Goal: Task Accomplishment & Management: Use online tool/utility

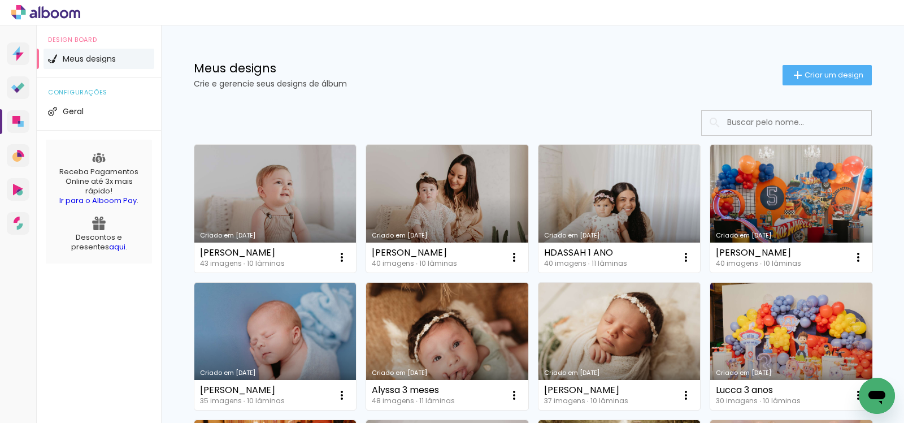
click at [458, 199] on link "Criado em [DATE]" at bounding box center [447, 209] width 162 height 128
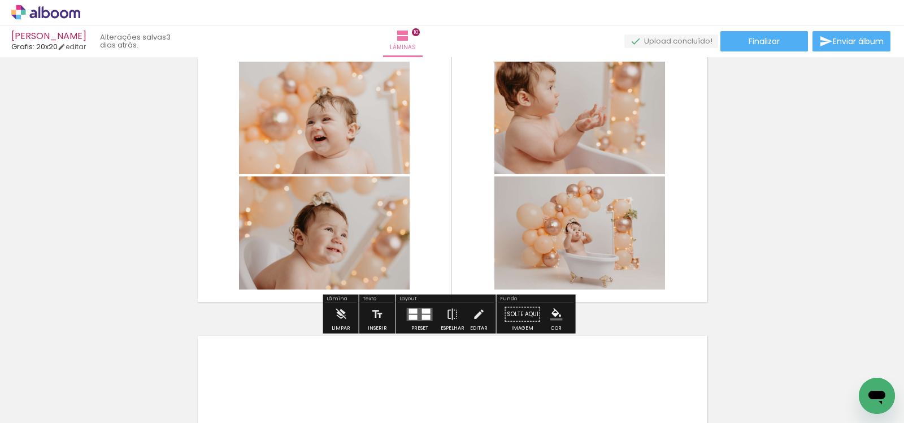
scroll to position [2501, 0]
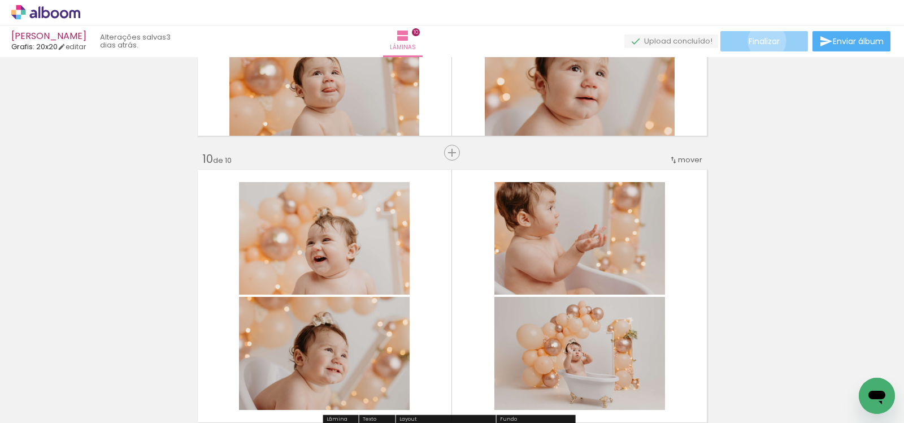
click at [763, 41] on span "Finalizar" at bounding box center [763, 41] width 31 height 8
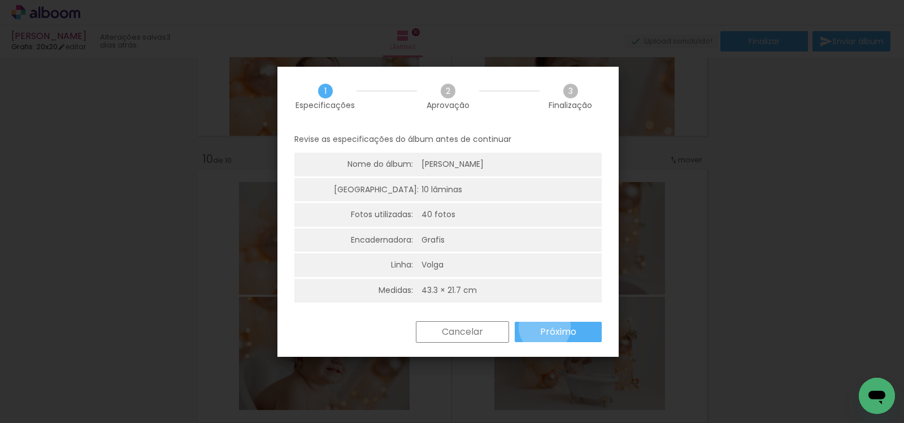
click at [0, 0] on slot "Próximo" at bounding box center [0, 0] width 0 height 0
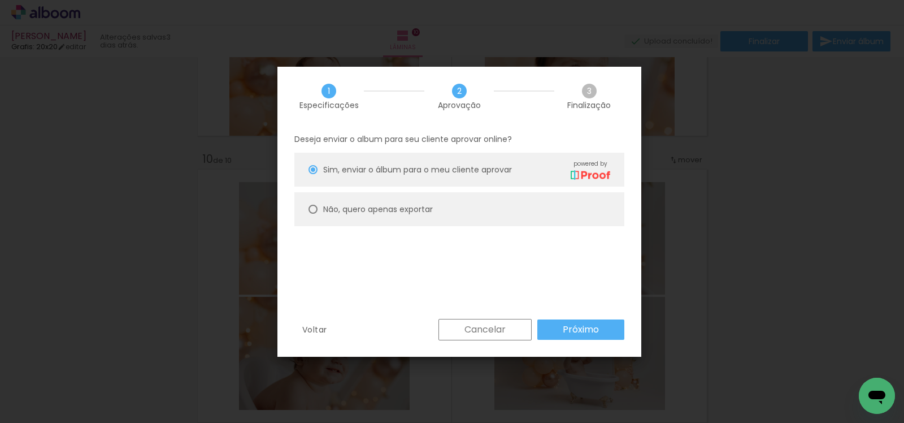
click at [481, 210] on paper-radio-button "Não, quero apenas exportar" at bounding box center [459, 209] width 330 height 34
type paper-radio-button "on"
click at [613, 337] on paper-button "Próximo" at bounding box center [580, 329] width 87 height 20
type input "Alta, 300 DPI"
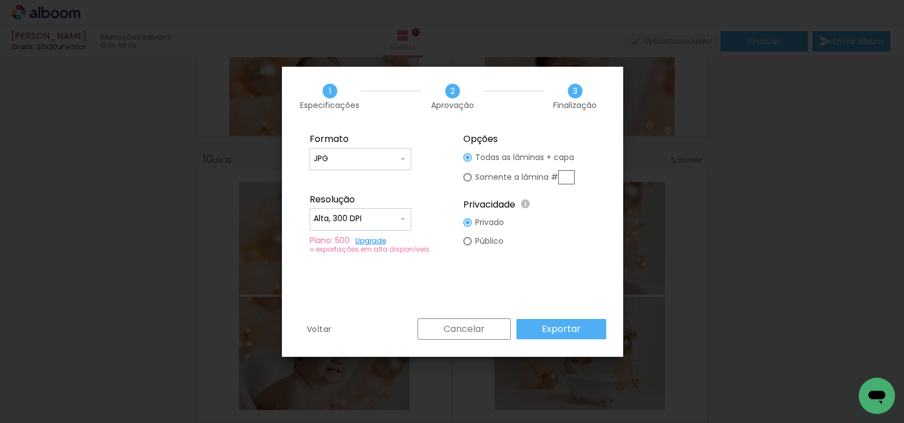
click at [0, 0] on slot "Exportar" at bounding box center [0, 0] width 0 height 0
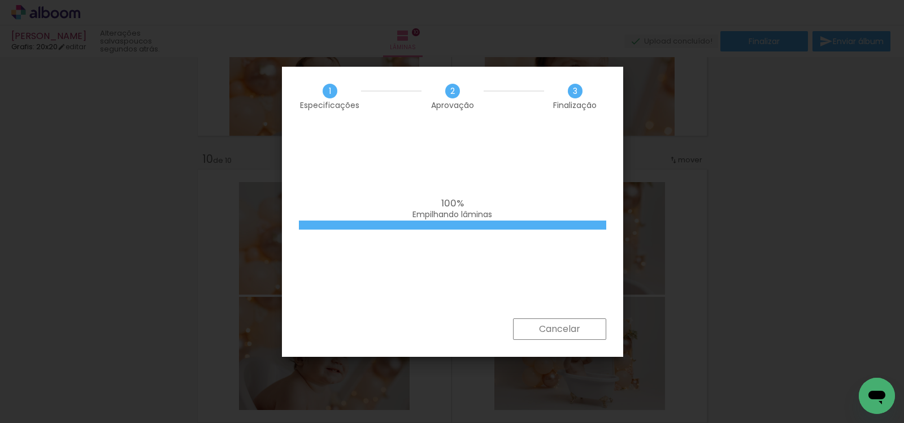
click at [451, 172] on div "100% Empilhando lâminas" at bounding box center [452, 222] width 341 height 192
click at [591, 297] on div "100% Empilhando lâminas" at bounding box center [452, 222] width 341 height 192
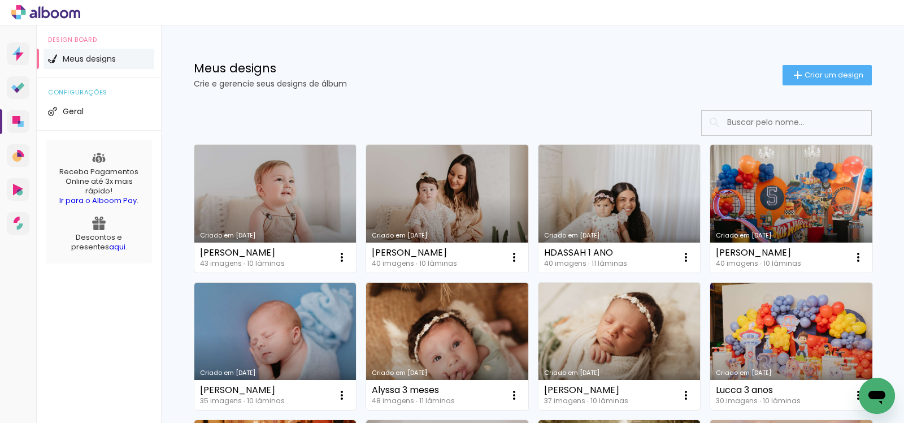
click at [286, 180] on link "Criado em [DATE]" at bounding box center [275, 209] width 162 height 128
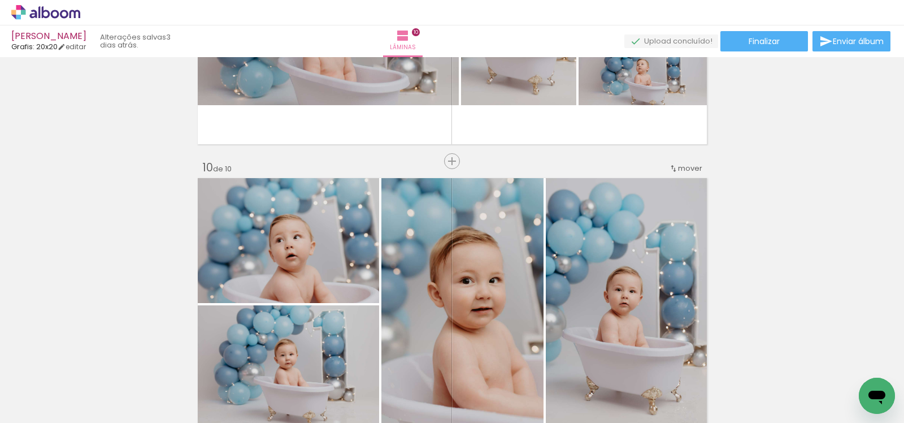
scroll to position [2743, 0]
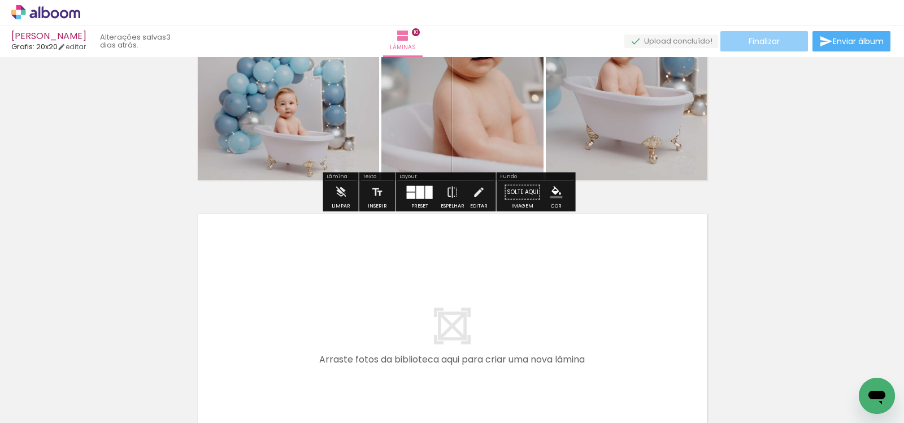
click at [777, 43] on paper-button "Finalizar" at bounding box center [764, 41] width 88 height 20
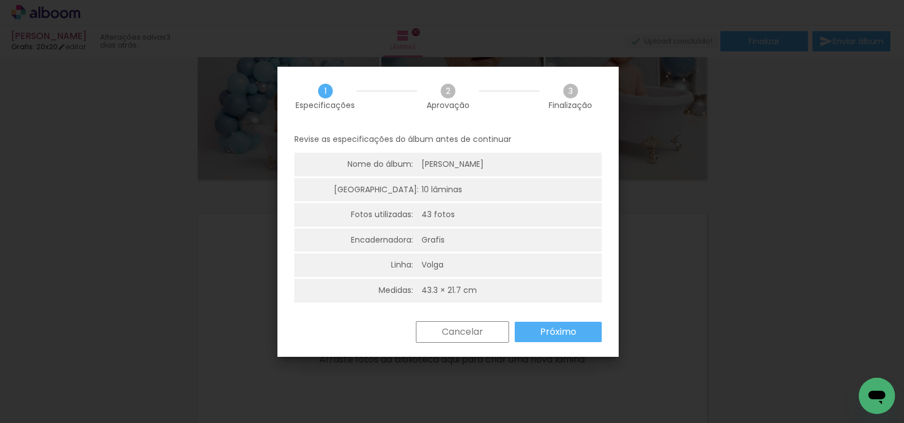
click at [0, 0] on slot "Próximo" at bounding box center [0, 0] width 0 height 0
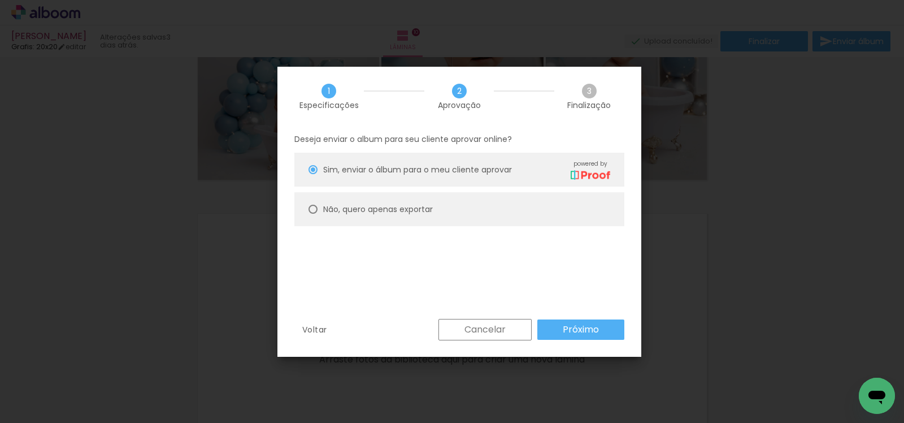
click at [459, 213] on paper-radio-button "Não, quero apenas exportar" at bounding box center [459, 209] width 330 height 34
type paper-radio-button "on"
click at [599, 329] on paper-button "Próximo" at bounding box center [580, 329] width 87 height 20
type input "Alta, 300 DPI"
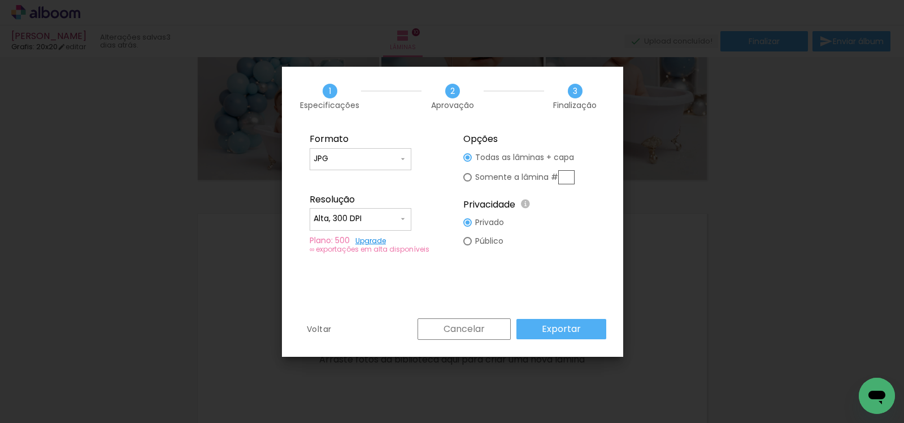
click at [550, 317] on div "Formato JPG PDF Resolução Alta, 300 DPI Baixa Plano: 500 Upgrade ∞ exportações …" at bounding box center [452, 222] width 341 height 192
click at [0, 0] on slot "Exportar" at bounding box center [0, 0] width 0 height 0
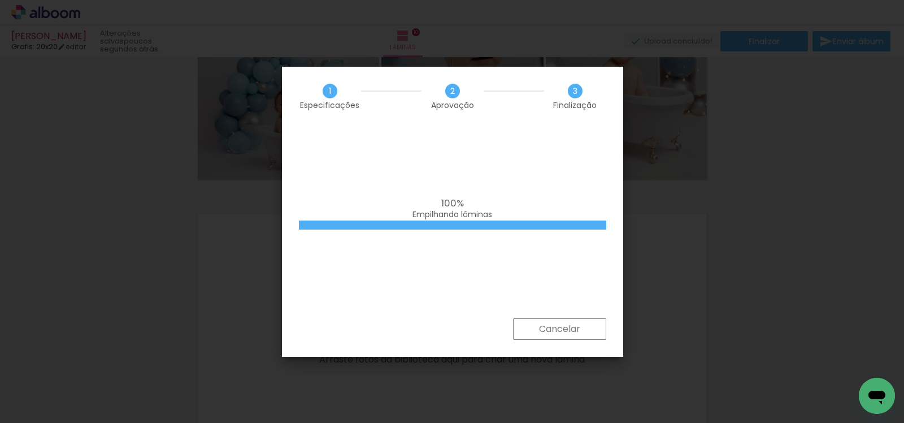
click at [558, 178] on div "100% Empilhando lâminas" at bounding box center [452, 222] width 341 height 192
click at [545, 177] on div "100% Empilhando lâminas" at bounding box center [452, 222] width 341 height 192
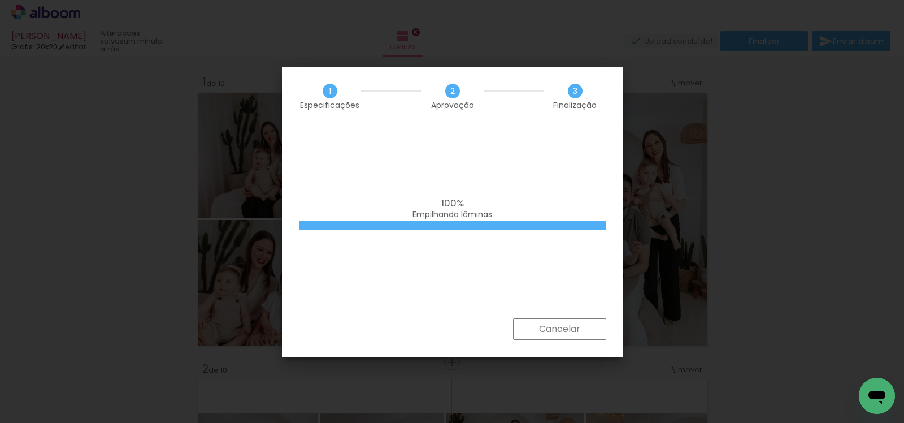
scroll to position [2743, 0]
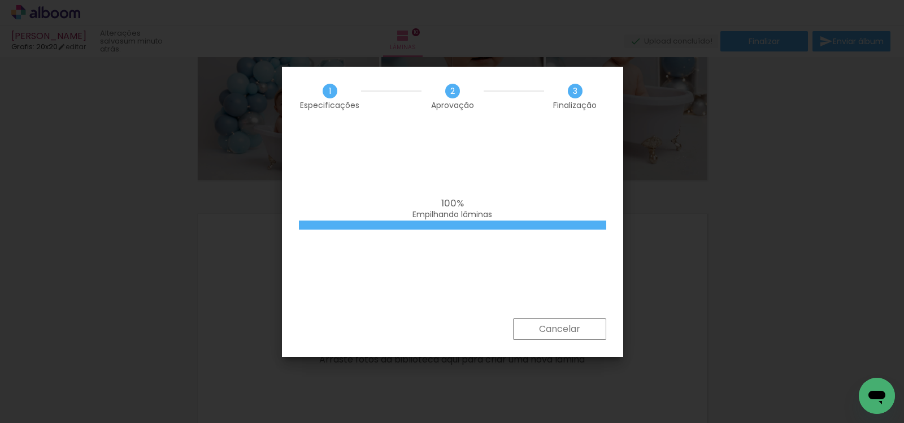
click at [501, 178] on div "100% Empilhando lâminas" at bounding box center [452, 222] width 341 height 192
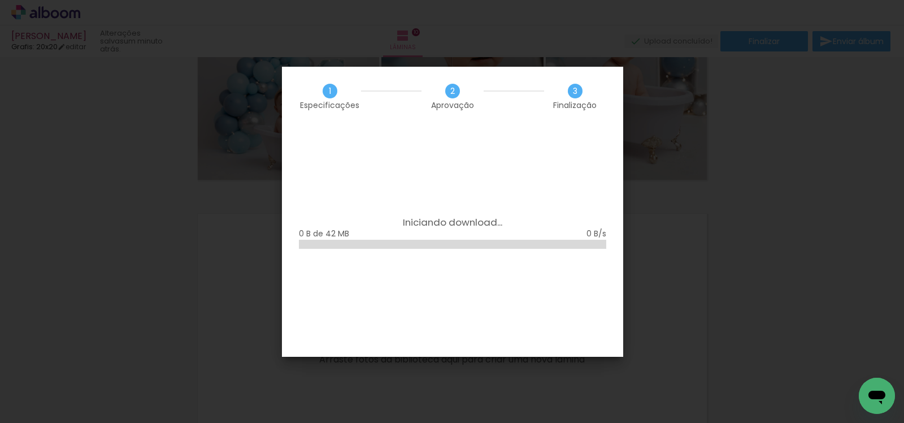
click at [503, 186] on div "Iniciando download... 0 B de 42 MB" at bounding box center [452, 241] width 341 height 230
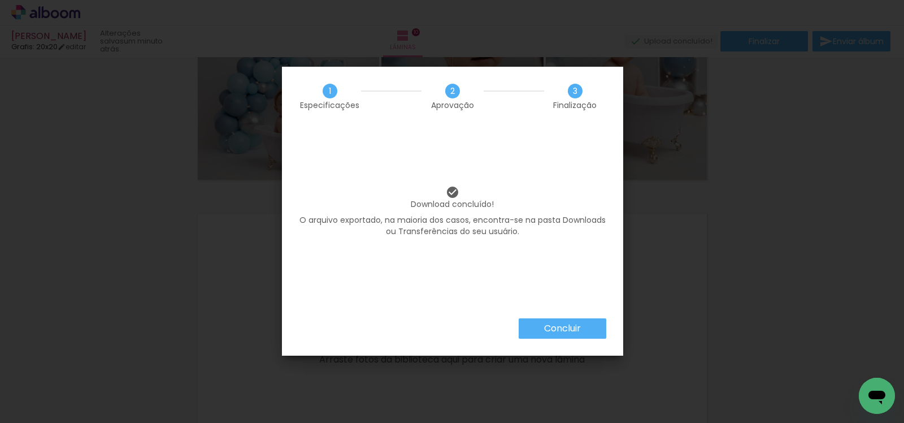
click at [0, 0] on slot "Concluir" at bounding box center [0, 0] width 0 height 0
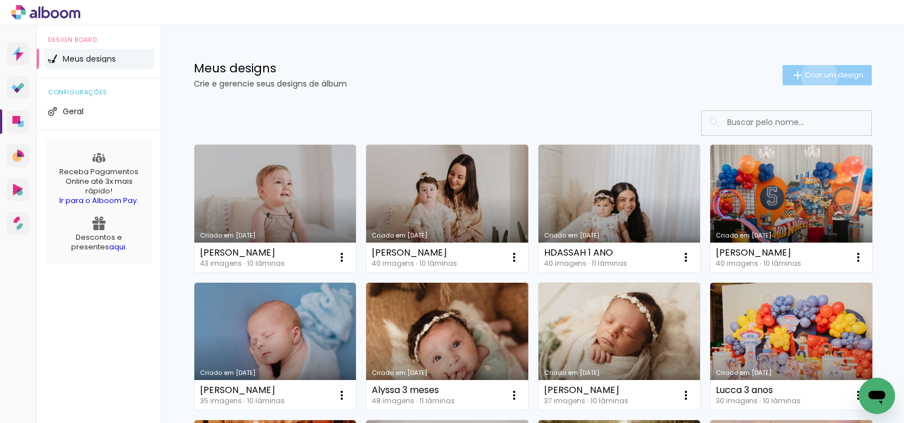
click at [812, 76] on span "Criar um design" at bounding box center [833, 74] width 59 height 7
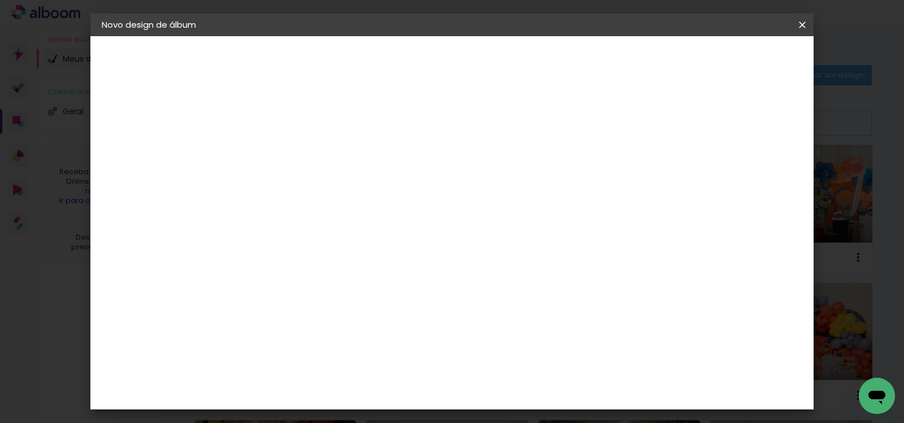
click at [286, 151] on input at bounding box center [286, 152] width 0 height 18
type input "MARIANA"
type paper-input "MARIANA"
click at [0, 0] on slot "Avançar" at bounding box center [0, 0] width 0 height 0
click at [372, 211] on input at bounding box center [315, 215] width 114 height 14
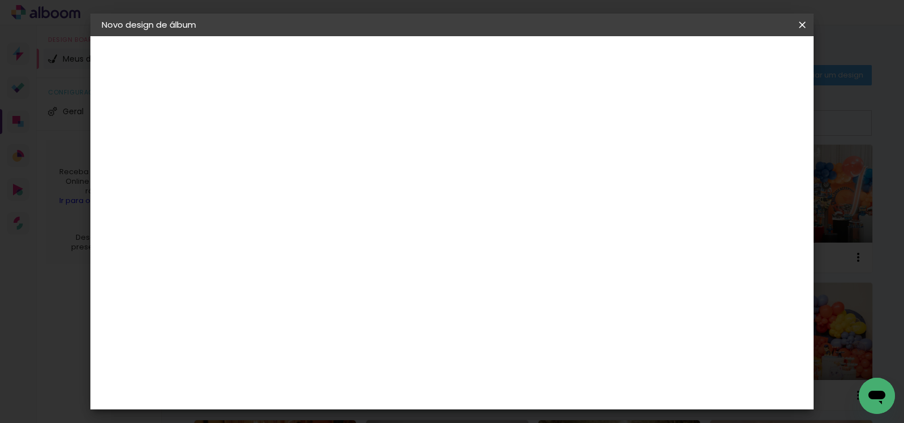
type input "gra"
type paper-input "gra"
click at [306, 297] on div "Grafis" at bounding box center [292, 301] width 27 height 9
click at [0, 0] on slot "Avançar" at bounding box center [0, 0] width 0 height 0
click at [330, 189] on input "text" at bounding box center [308, 197] width 44 height 18
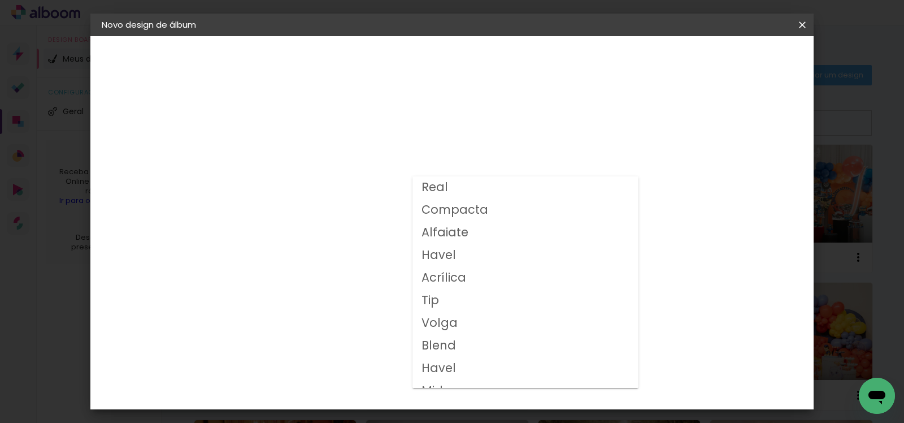
click at [489, 325] on paper-item "Volga" at bounding box center [525, 323] width 226 height 23
type input "Volga"
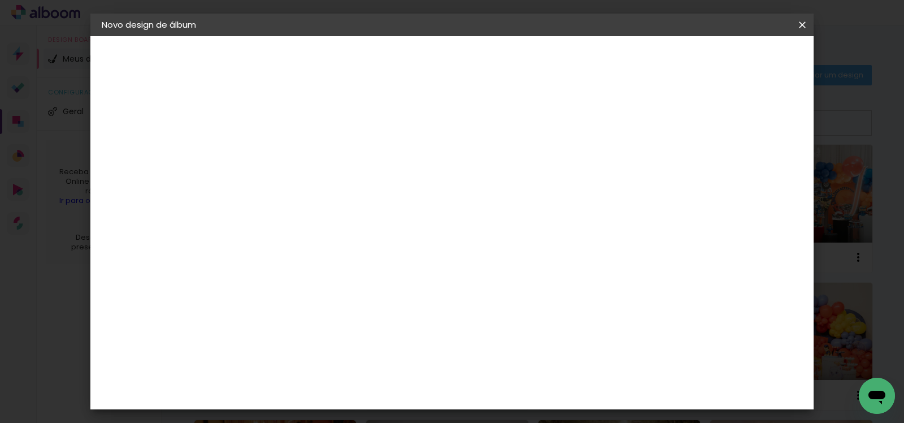
scroll to position [50, 0]
click at [0, 0] on slot "Avançar" at bounding box center [0, 0] width 0 height 0
click at [0, 0] on slot "Mostrar sangria" at bounding box center [0, 0] width 0 height 0
type paper-checkbox "on"
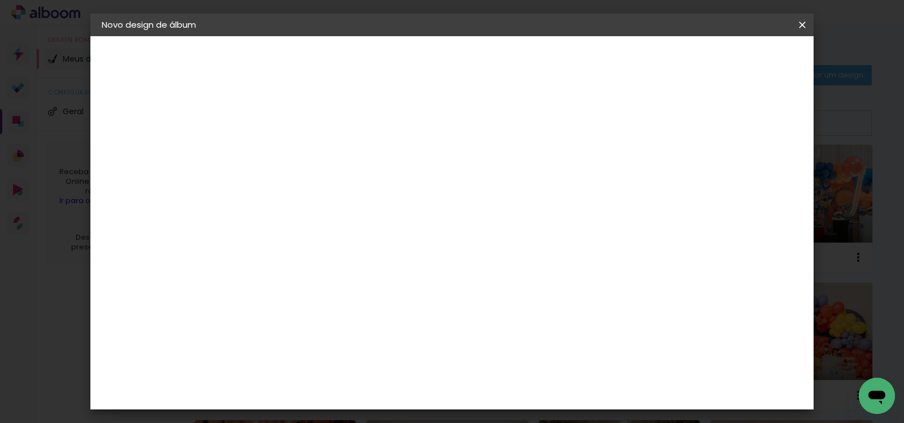
click at [615, 56] on span "Iniciar design" at bounding box center [588, 60] width 51 height 8
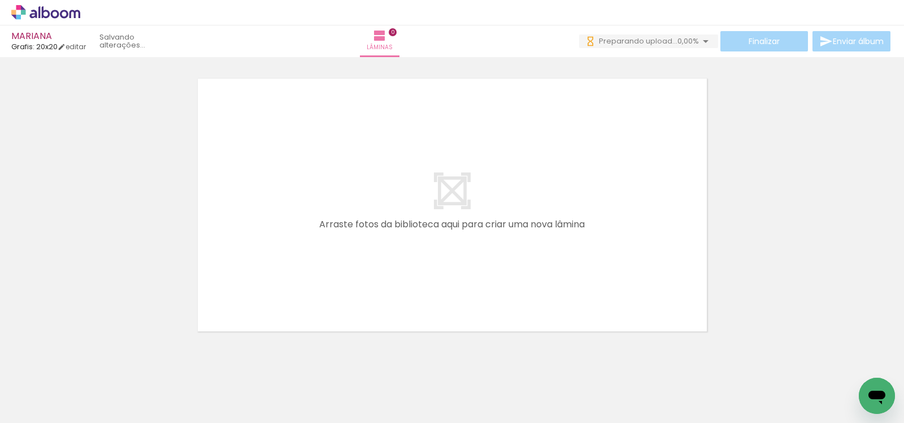
click at [469, 363] on iron-icon at bounding box center [468, 362] width 12 height 12
drag, startPoint x: 856, startPoint y: 373, endPoint x: 102, endPoint y: 405, distance: 754.2
click at [0, 0] on slot at bounding box center [0, 0] width 0 height 0
drag, startPoint x: 854, startPoint y: 377, endPoint x: 230, endPoint y: 389, distance: 623.7
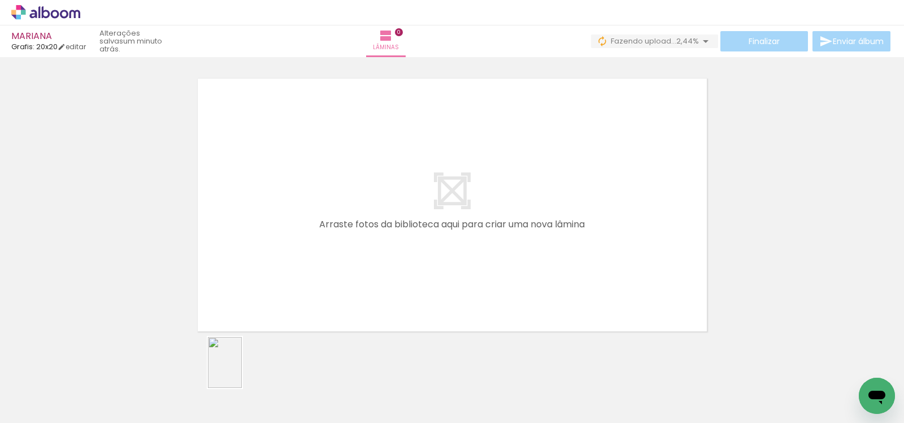
click at [0, 0] on slot at bounding box center [0, 0] width 0 height 0
drag, startPoint x: 853, startPoint y: 374, endPoint x: 366, endPoint y: 400, distance: 487.6
click at [0, 0] on slot at bounding box center [0, 0] width 0 height 0
drag, startPoint x: 115, startPoint y: 389, endPoint x: 293, endPoint y: 271, distance: 213.5
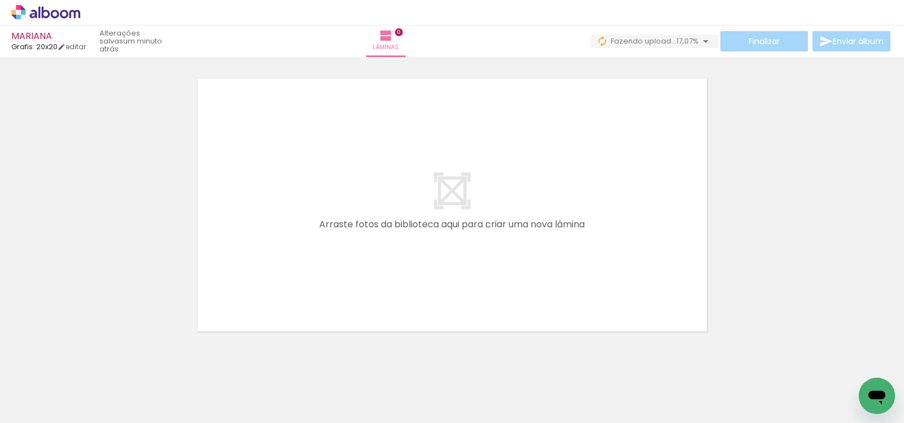
click at [294, 268] on quentale-workspace at bounding box center [452, 211] width 904 height 423
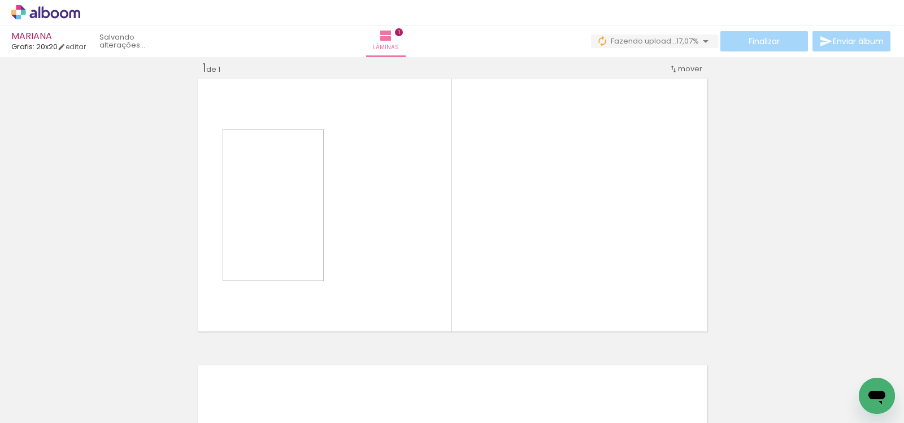
scroll to position [14, 0]
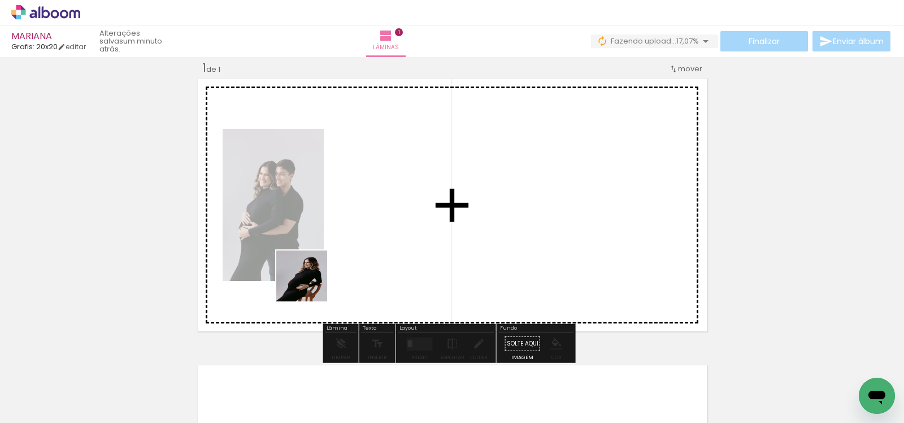
drag, startPoint x: 190, startPoint y: 389, endPoint x: 311, endPoint y: 283, distance: 161.3
click at [311, 282] on quentale-workspace at bounding box center [452, 211] width 904 height 423
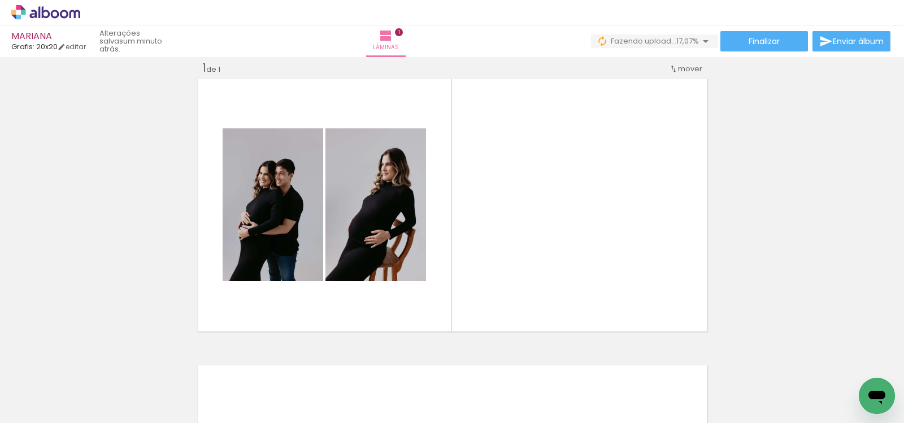
drag, startPoint x: 242, startPoint y: 392, endPoint x: 469, endPoint y: 295, distance: 246.5
click at [426, 319] on quentale-workspace at bounding box center [452, 211] width 904 height 423
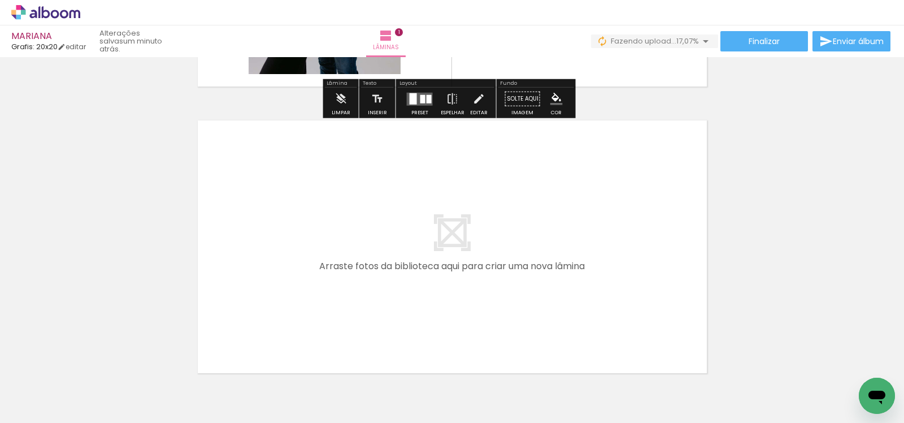
scroll to position [58, 0]
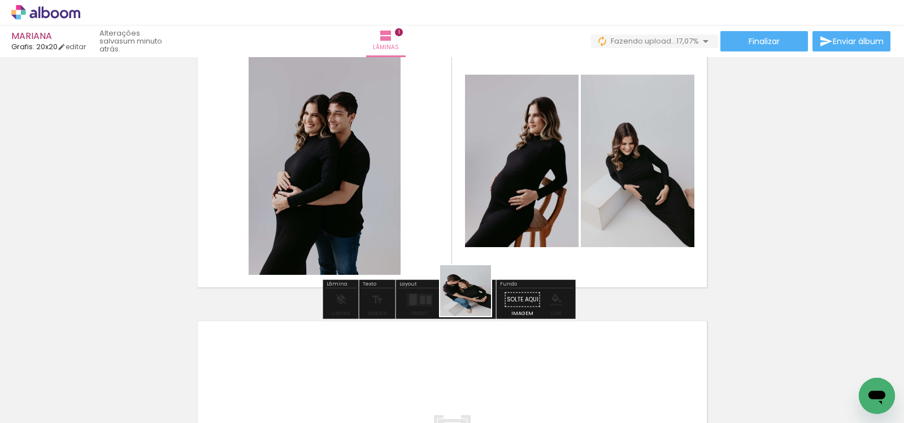
drag, startPoint x: 319, startPoint y: 390, endPoint x: 594, endPoint y: 223, distance: 322.1
click at [602, 217] on quentale-workspace at bounding box center [452, 211] width 904 height 423
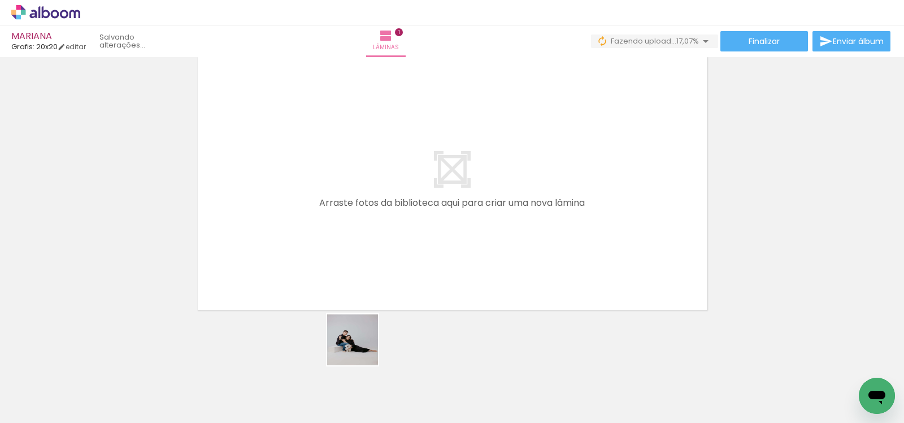
drag, startPoint x: 373, startPoint y: 389, endPoint x: 349, endPoint y: 311, distance: 81.3
click at [326, 267] on quentale-workspace at bounding box center [452, 211] width 904 height 423
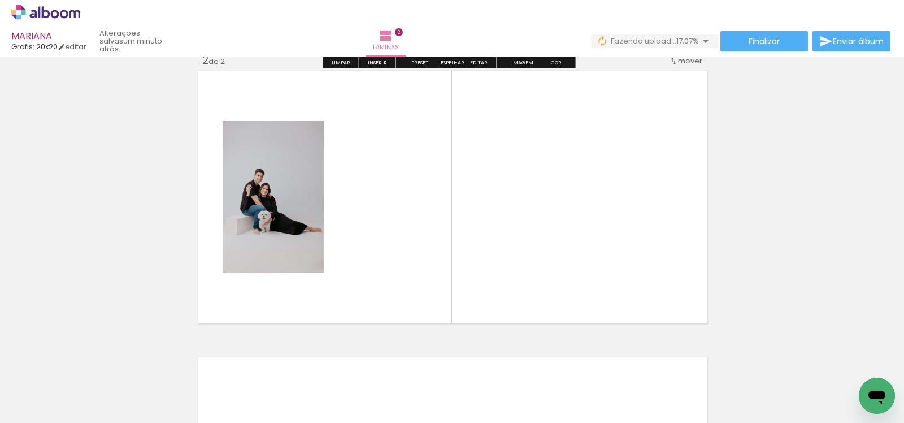
scroll to position [301, 0]
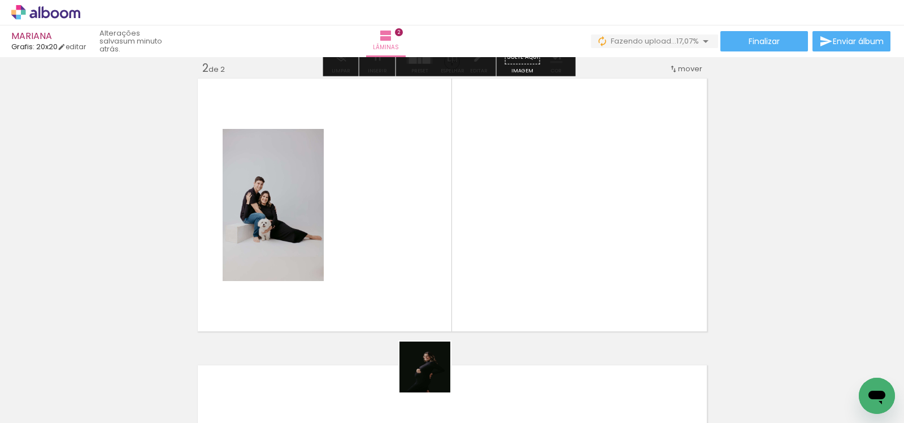
drag, startPoint x: 433, startPoint y: 375, endPoint x: 402, endPoint y: 311, distance: 71.0
click at [402, 256] on quentale-workspace at bounding box center [452, 211] width 904 height 423
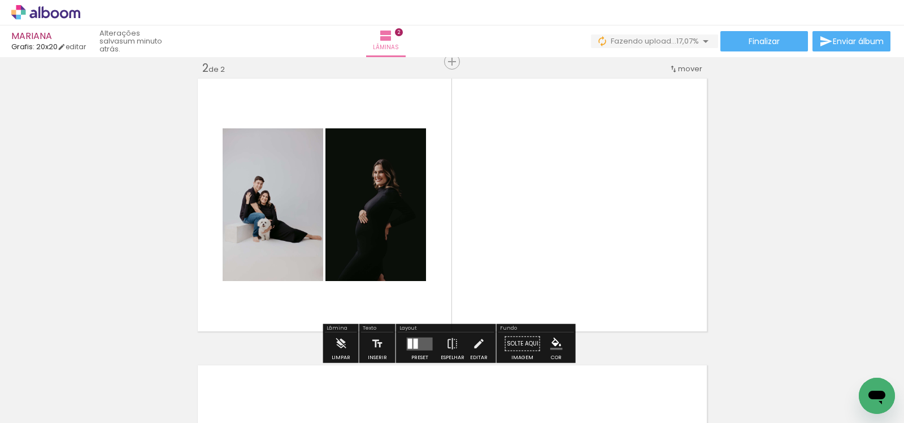
scroll to position [0, 1786]
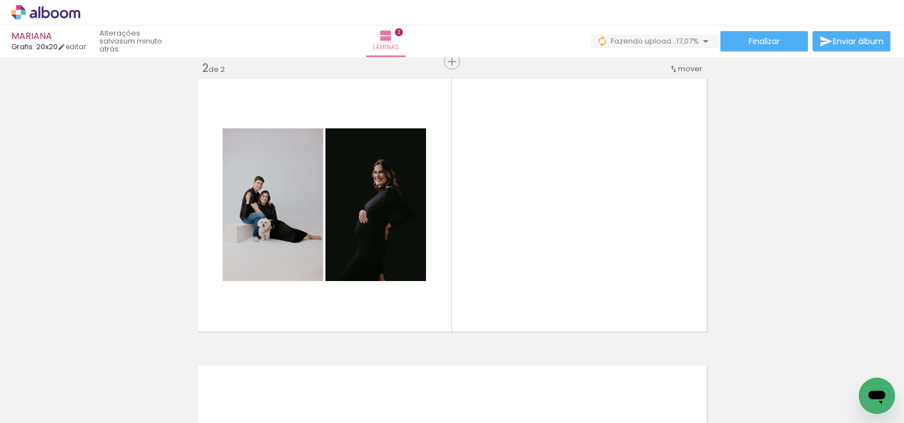
drag, startPoint x: 856, startPoint y: 376, endPoint x: 613, endPoint y: 267, distance: 267.0
click at [613, 267] on quentale-workspace at bounding box center [452, 211] width 904 height 423
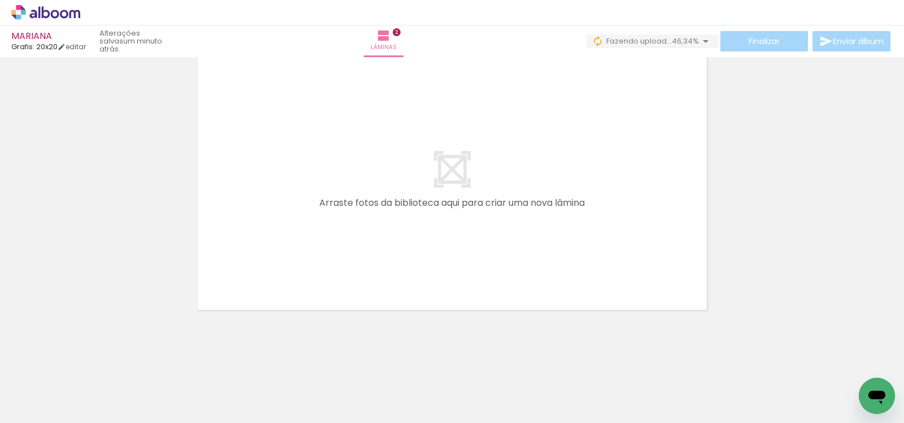
scroll to position [0, 260]
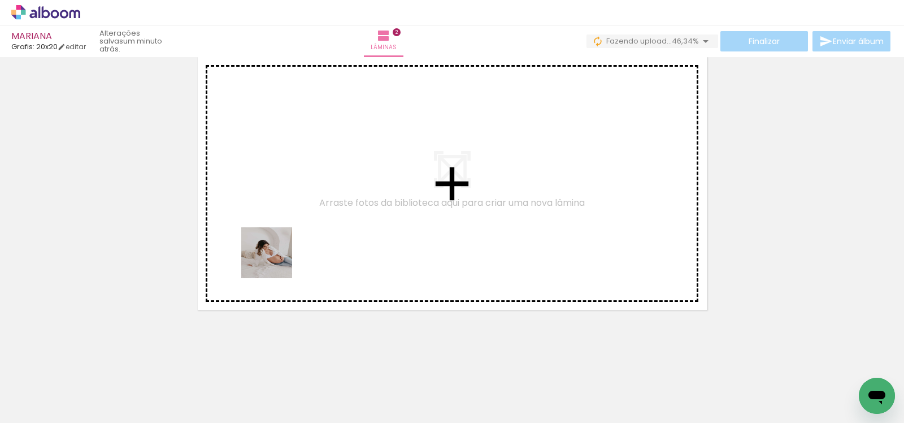
drag, startPoint x: 234, startPoint y: 394, endPoint x: 276, endPoint y: 260, distance: 140.1
click at [276, 260] on quentale-workspace at bounding box center [452, 211] width 904 height 423
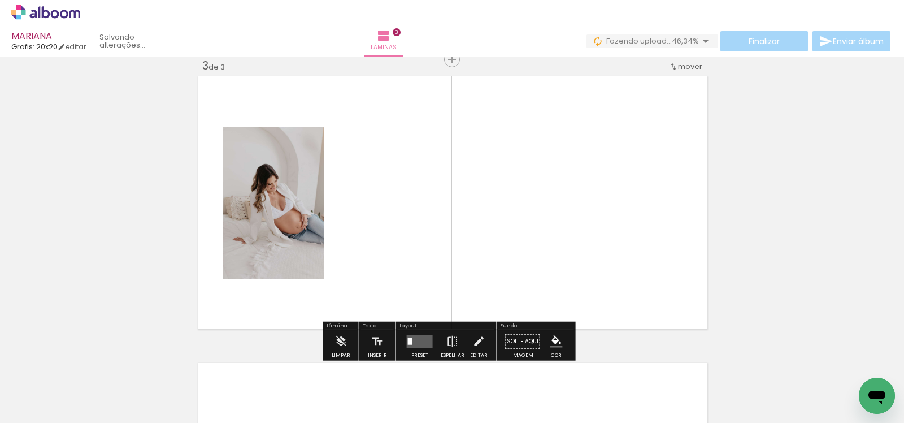
scroll to position [587, 0]
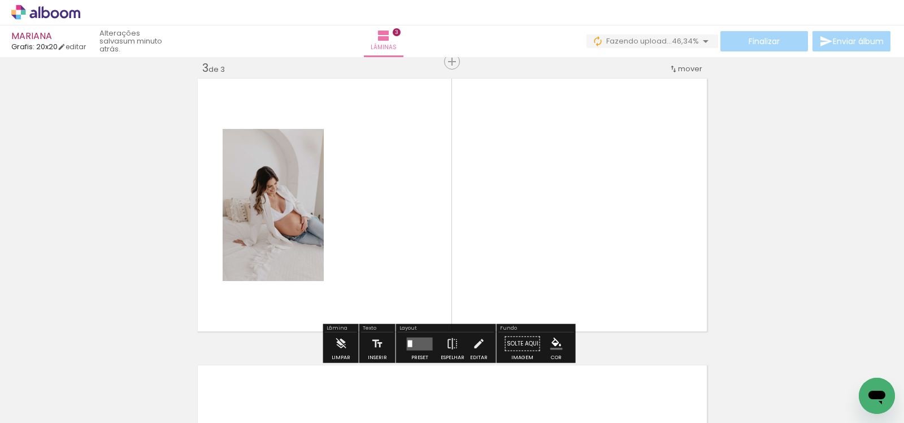
drag, startPoint x: 301, startPoint y: 391, endPoint x: 368, endPoint y: 293, distance: 119.4
click at [370, 286] on quentale-workspace at bounding box center [452, 211] width 904 height 423
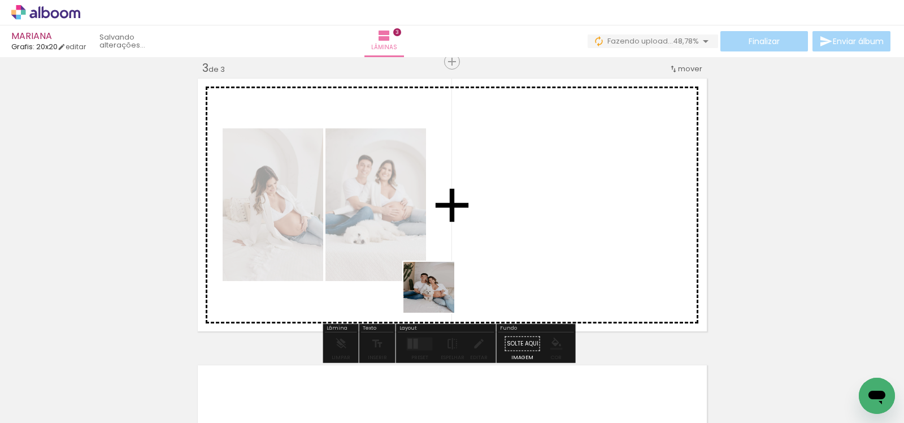
drag, startPoint x: 399, startPoint y: 345, endPoint x: 458, endPoint y: 271, distance: 94.9
click at [457, 271] on quentale-workspace at bounding box center [452, 211] width 904 height 423
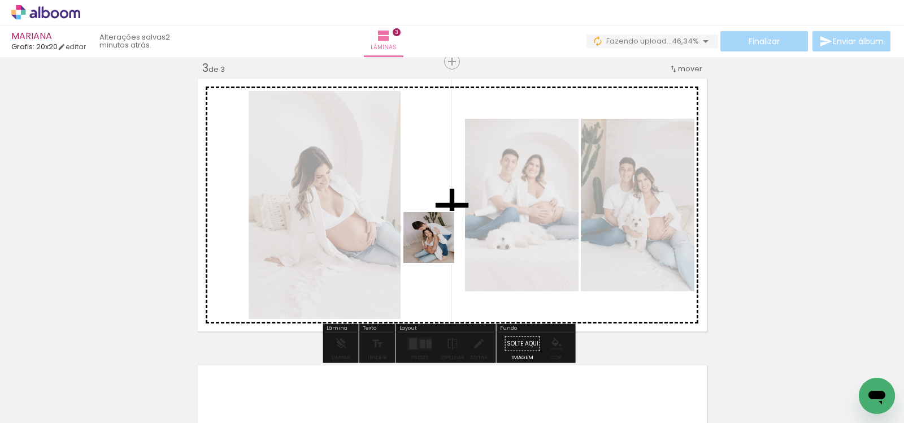
drag, startPoint x: 440, startPoint y: 371, endPoint x: 437, endPoint y: 246, distance: 124.9
click at [437, 246] on quentale-workspace at bounding box center [452, 211] width 904 height 423
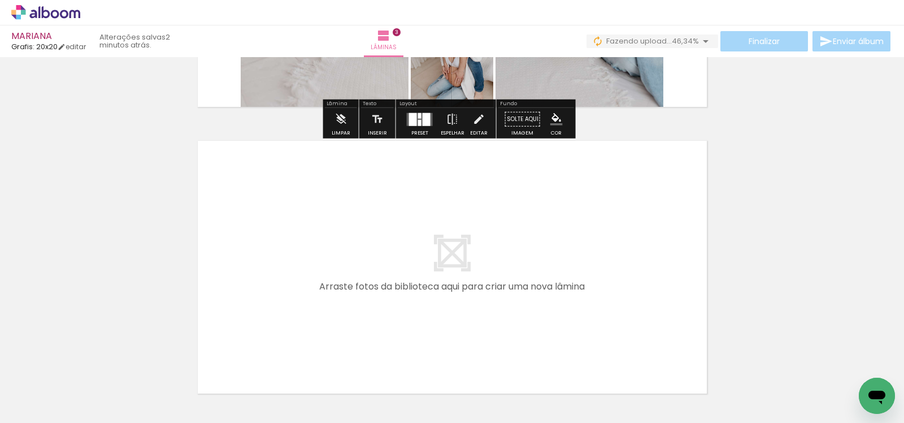
scroll to position [874, 0]
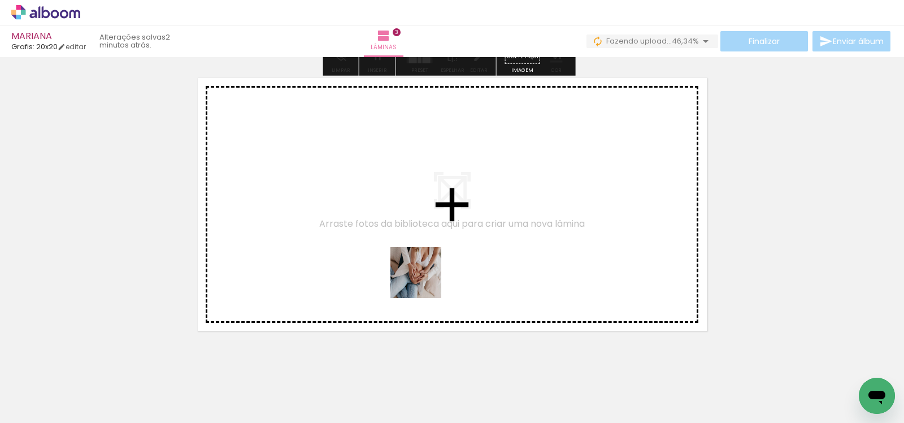
drag, startPoint x: 473, startPoint y: 355, endPoint x: 465, endPoint y: 326, distance: 29.9
click at [420, 273] on quentale-workspace at bounding box center [452, 211] width 904 height 423
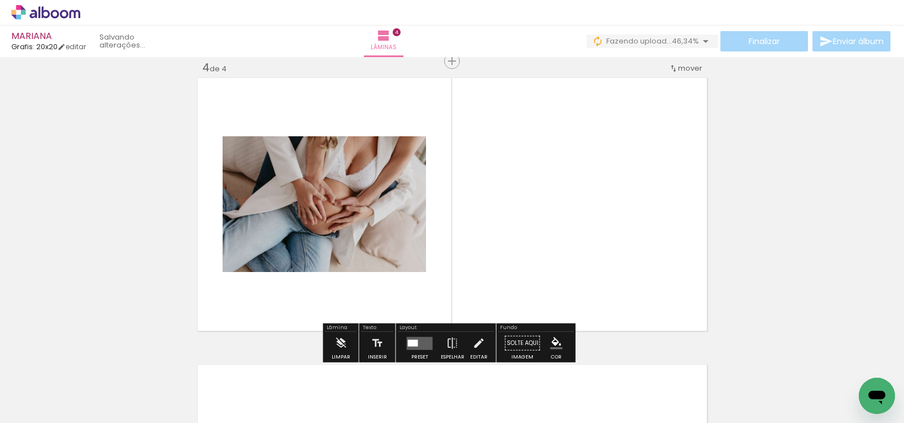
scroll to position [873, 0]
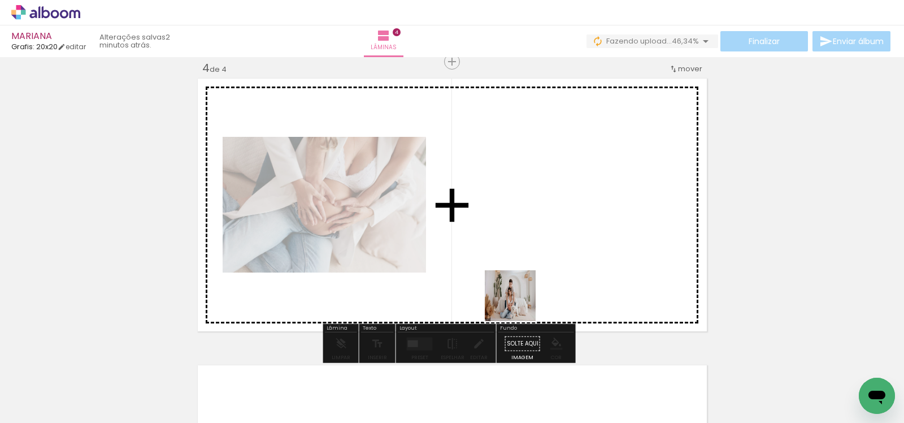
drag, startPoint x: 559, startPoint y: 387, endPoint x: 522, endPoint y: 304, distance: 90.8
click at [515, 288] on quentale-workspace at bounding box center [452, 211] width 904 height 423
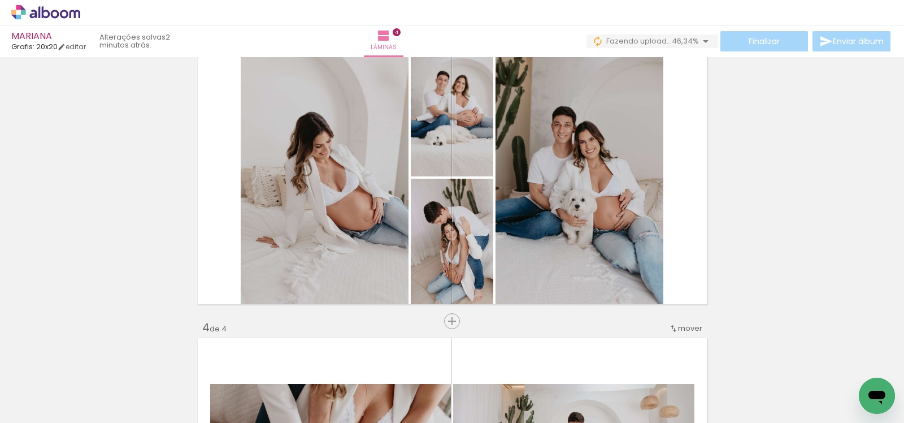
scroll to position [608, 0]
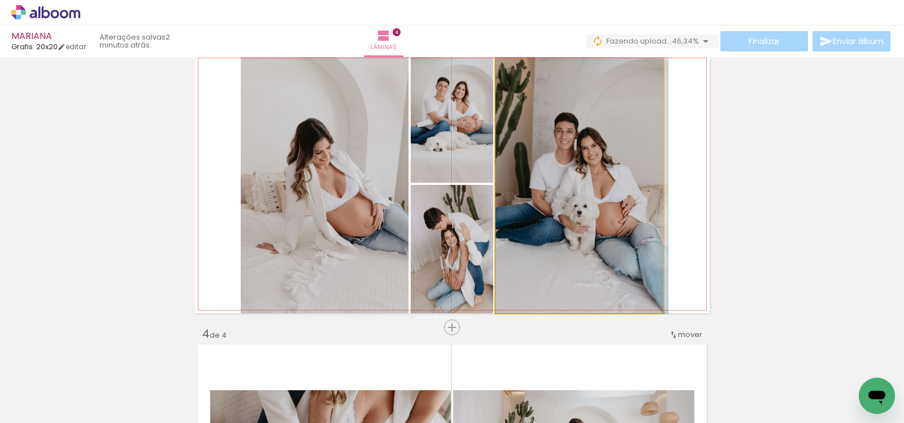
drag, startPoint x: 555, startPoint y: 214, endPoint x: 795, endPoint y: 208, distance: 240.7
click at [783, 210] on div "Inserir lâmina 1 de 4 Inserir lâmina 2 de 4 Inserir lâmina 3 de 4 Inserir lâmin…" at bounding box center [452, 169] width 904 height 1432
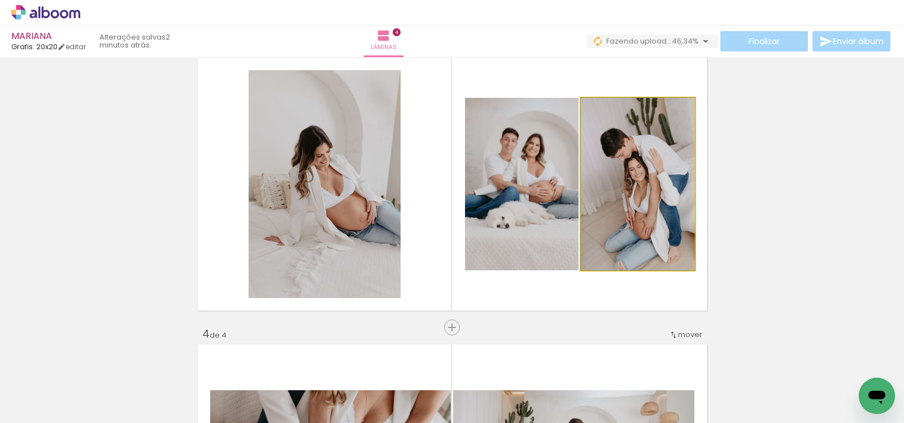
drag, startPoint x: 633, startPoint y: 220, endPoint x: 791, endPoint y: 213, distance: 158.3
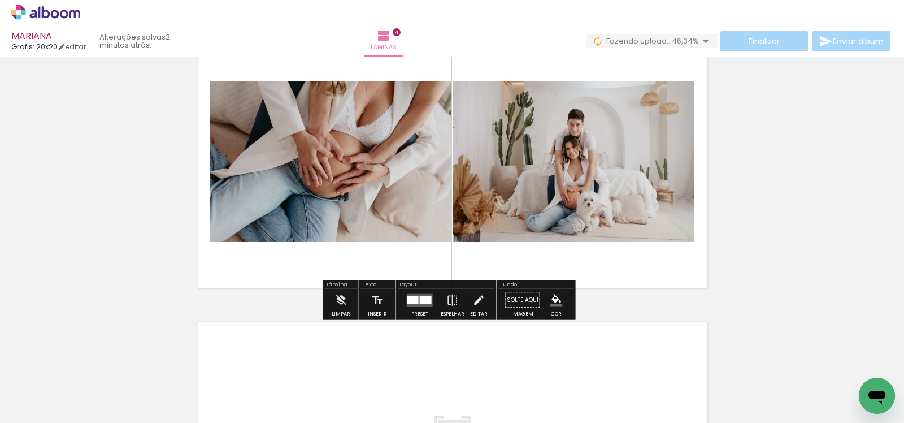
scroll to position [945, 0]
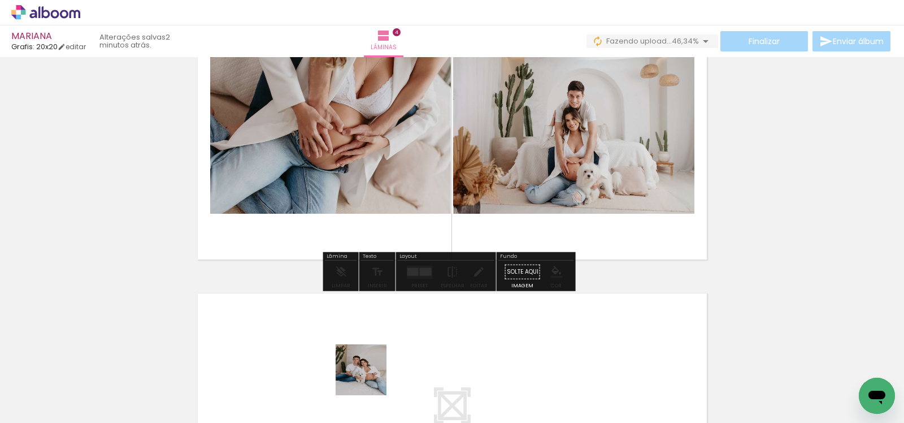
drag, startPoint x: 369, startPoint y: 378, endPoint x: 365, endPoint y: 209, distance: 169.0
click at [360, 197] on quentale-workspace at bounding box center [452, 211] width 904 height 423
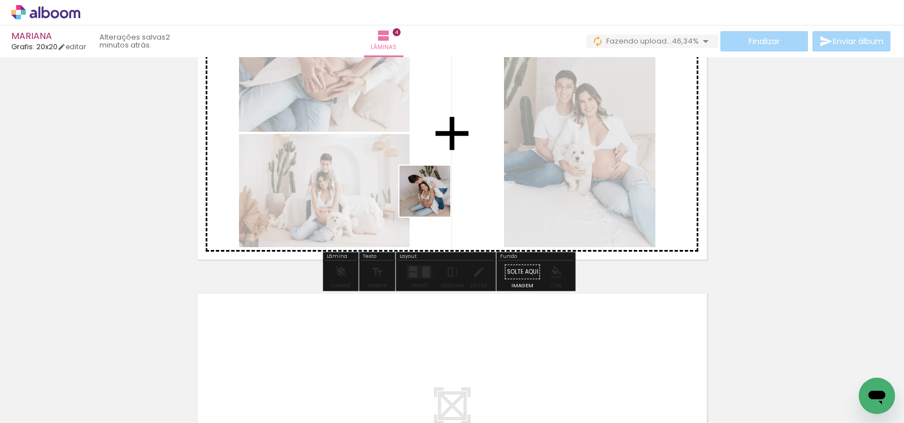
drag, startPoint x: 436, startPoint y: 359, endPoint x: 433, endPoint y: 199, distance: 159.3
click at [433, 199] on quentale-workspace at bounding box center [452, 211] width 904 height 423
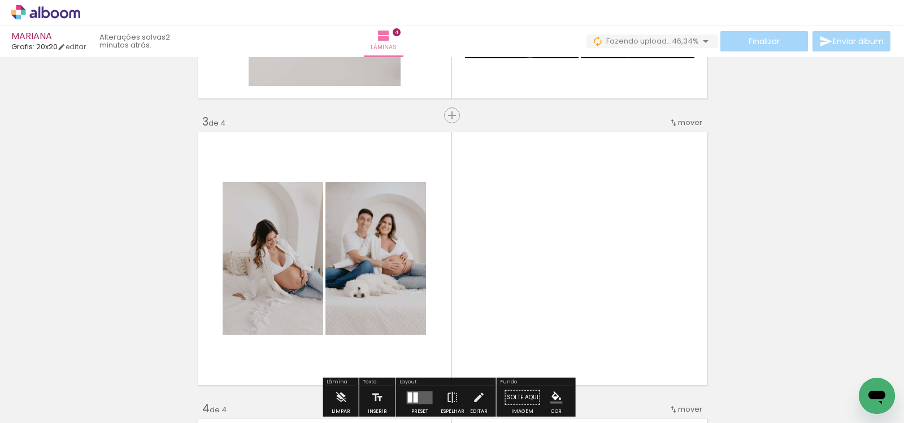
scroll to position [686, 0]
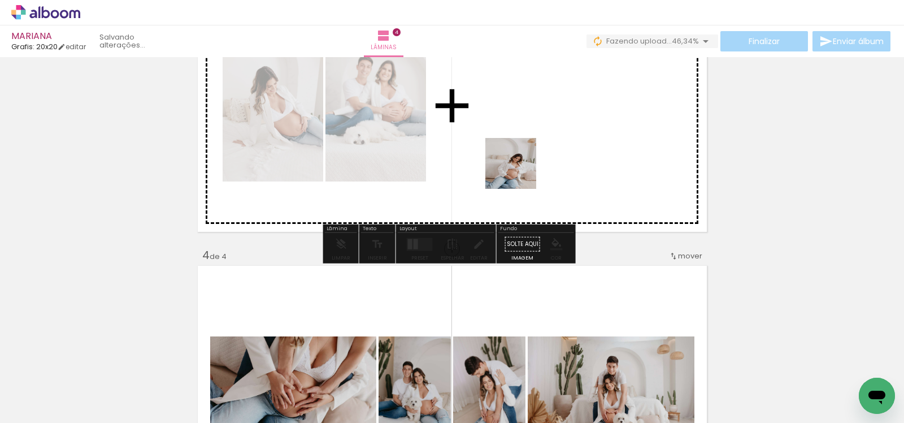
drag, startPoint x: 621, startPoint y: 387, endPoint x: 564, endPoint y: 224, distance: 172.4
click at [519, 171] on quentale-workspace at bounding box center [452, 211] width 904 height 423
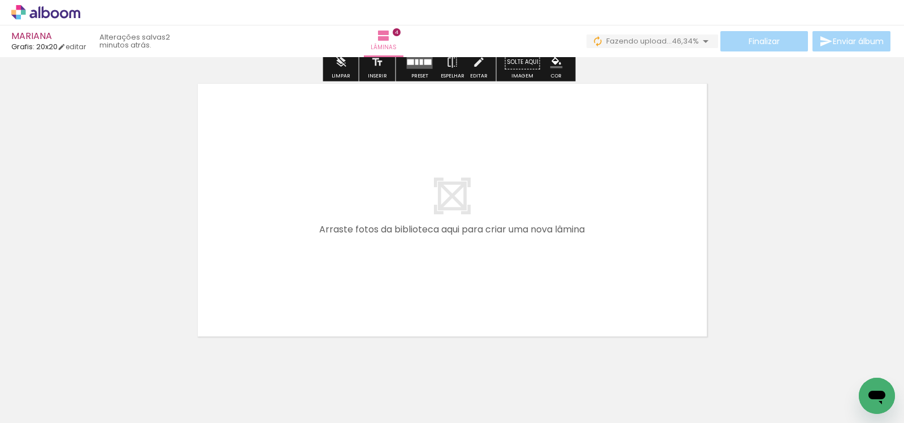
drag, startPoint x: 679, startPoint y: 394, endPoint x: 513, endPoint y: 275, distance: 204.4
click at [513, 275] on quentale-workspace at bounding box center [452, 211] width 904 height 423
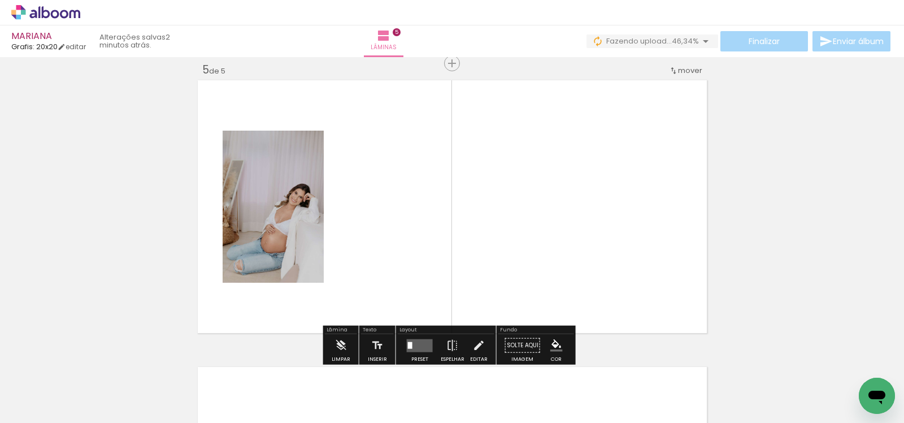
scroll to position [1160, 0]
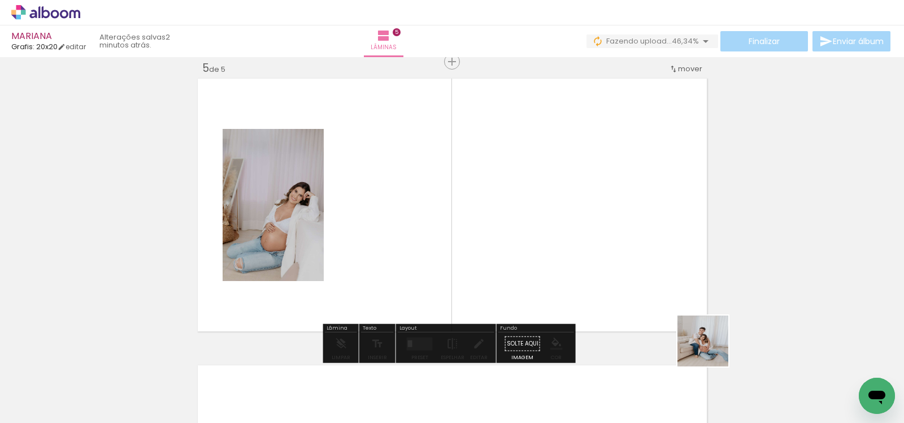
drag, startPoint x: 802, startPoint y: 387, endPoint x: 517, endPoint y: 268, distance: 308.3
click at [514, 262] on quentale-workspace at bounding box center [452, 211] width 904 height 423
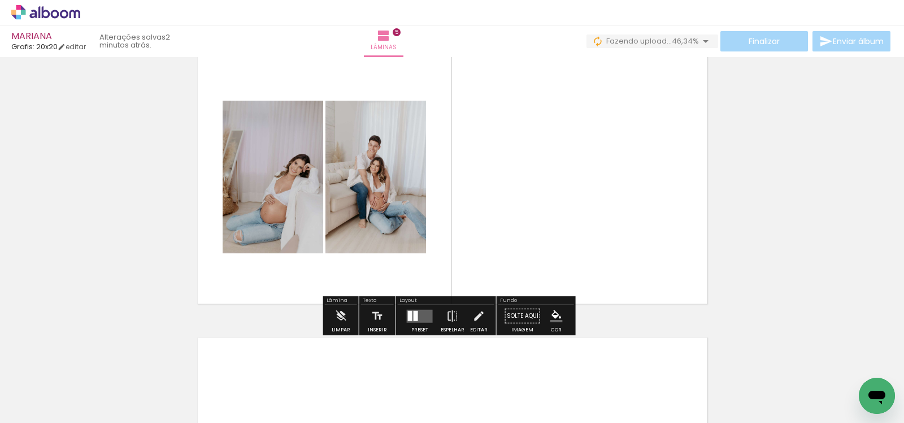
scroll to position [0, 650]
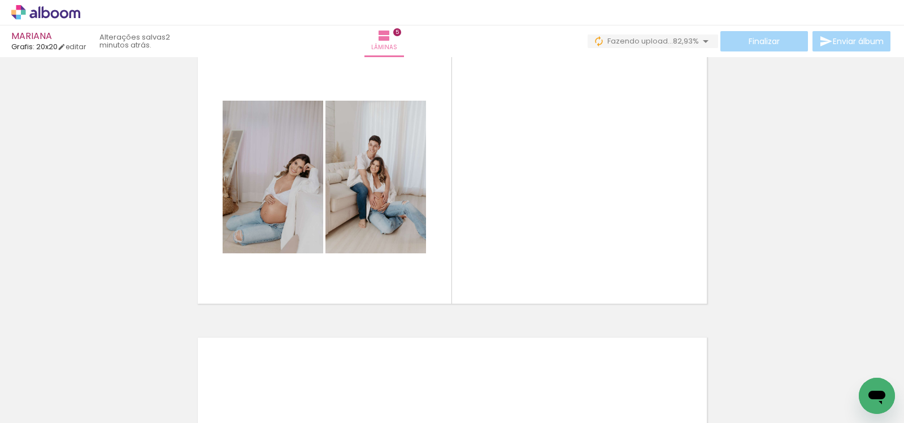
drag, startPoint x: 482, startPoint y: 395, endPoint x: 488, endPoint y: 248, distance: 147.0
click at [482, 229] on quentale-workspace at bounding box center [452, 211] width 904 height 423
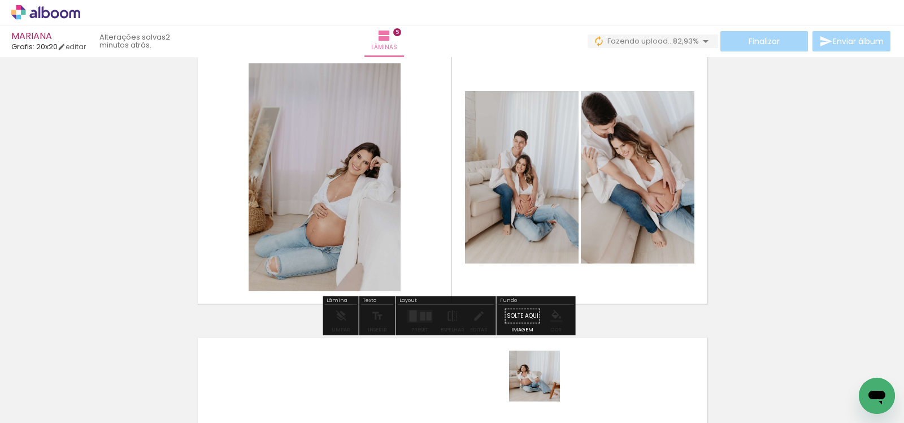
drag, startPoint x: 543, startPoint y: 384, endPoint x: 511, endPoint y: 243, distance: 144.7
click at [511, 243] on quentale-workspace at bounding box center [452, 211] width 904 height 423
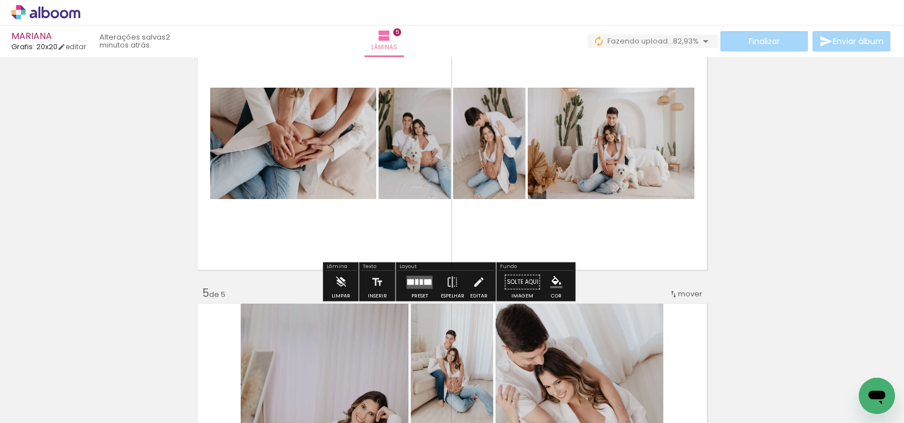
scroll to position [1147, 0]
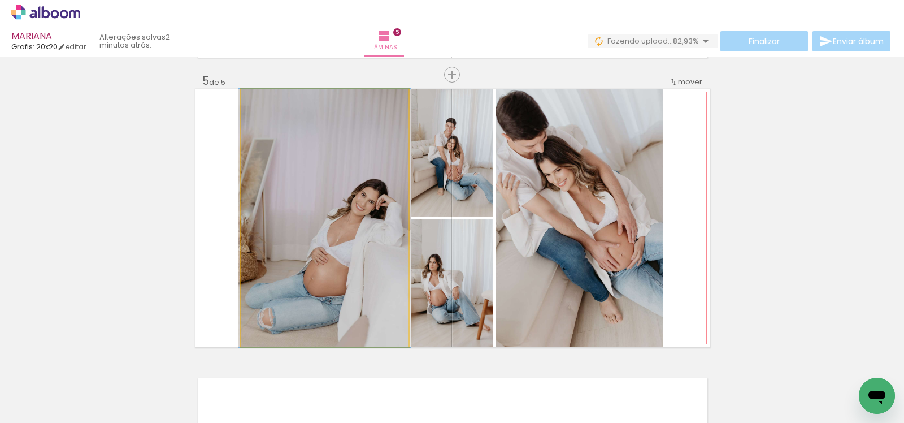
drag, startPoint x: 323, startPoint y: 221, endPoint x: 130, endPoint y: 222, distance: 192.6
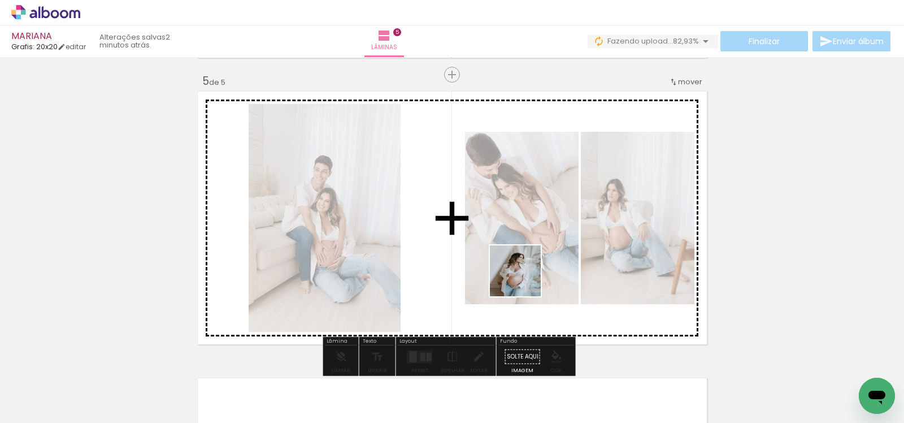
drag, startPoint x: 360, startPoint y: 380, endPoint x: 529, endPoint y: 276, distance: 198.8
click at [530, 276] on quentale-workspace at bounding box center [452, 211] width 904 height 423
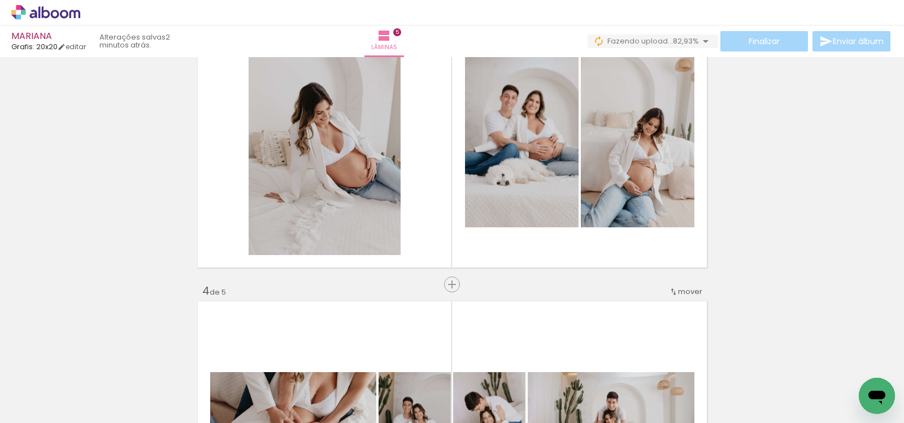
scroll to position [642, 0]
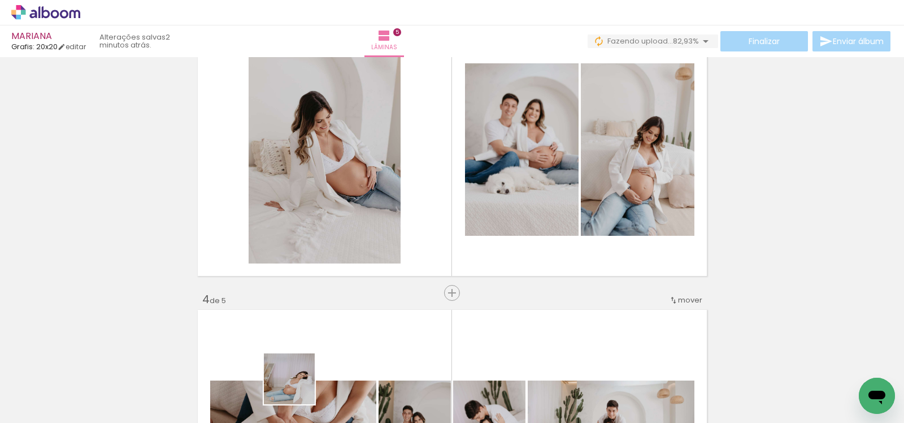
drag, startPoint x: 291, startPoint y: 394, endPoint x: 521, endPoint y: 220, distance: 288.3
click at [521, 220] on quentale-workspace at bounding box center [452, 211] width 904 height 423
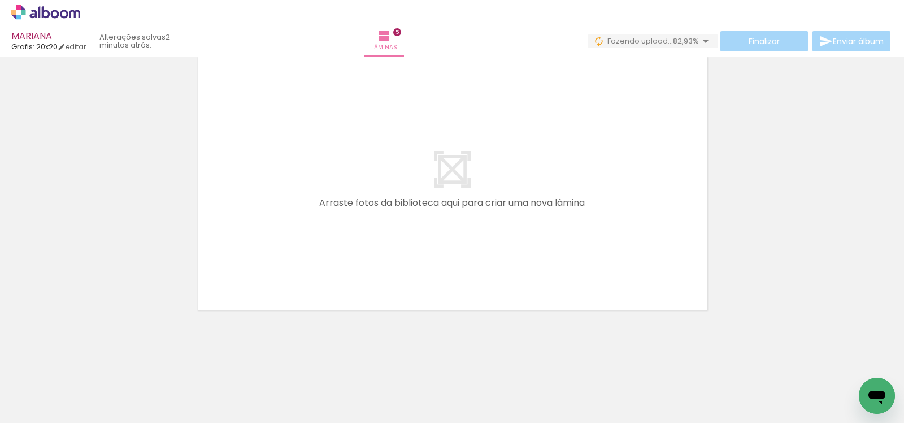
scroll to position [0, 1047]
drag, startPoint x: 207, startPoint y: 389, endPoint x: 254, endPoint y: 288, distance: 112.0
click at [236, 311] on quentale-workspace at bounding box center [452, 211] width 904 height 423
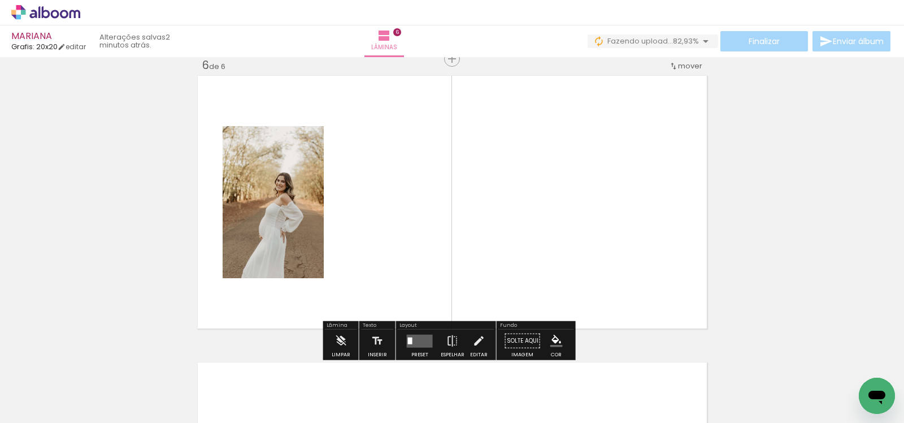
scroll to position [1446, 0]
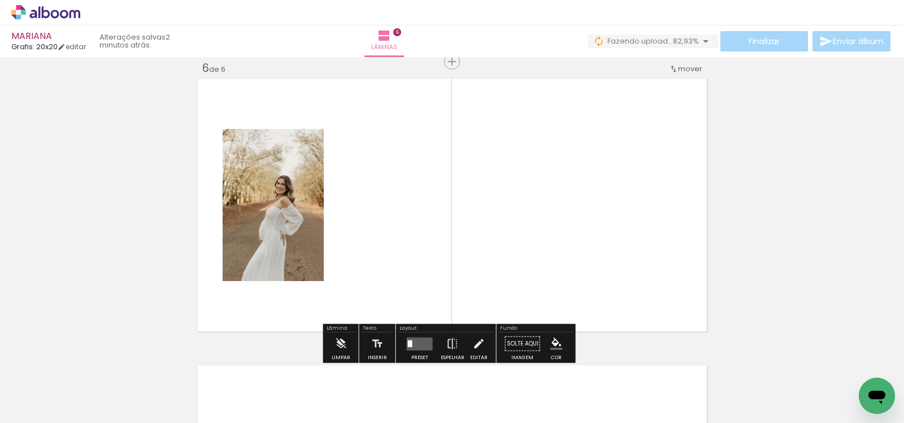
drag, startPoint x: 280, startPoint y: 384, endPoint x: 354, endPoint y: 282, distance: 125.3
click at [354, 282] on quentale-workspace at bounding box center [452, 211] width 904 height 423
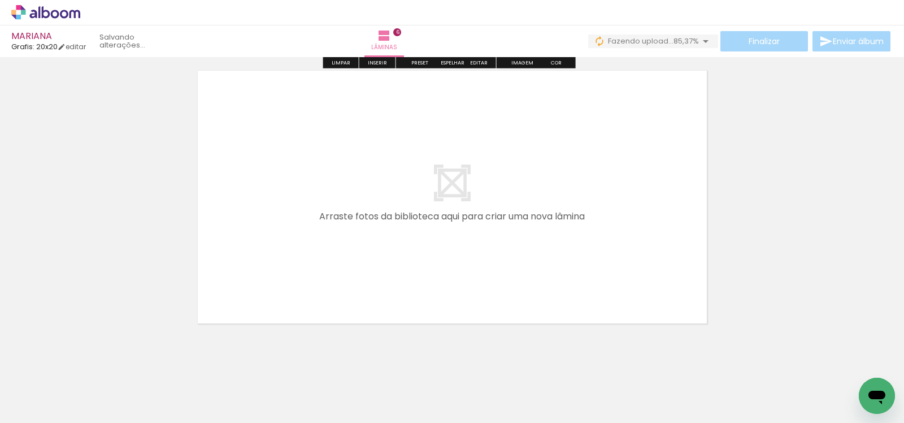
drag, startPoint x: 350, startPoint y: 275, endPoint x: 352, endPoint y: 252, distance: 23.3
click at [352, 252] on quentale-workspace at bounding box center [452, 211] width 904 height 423
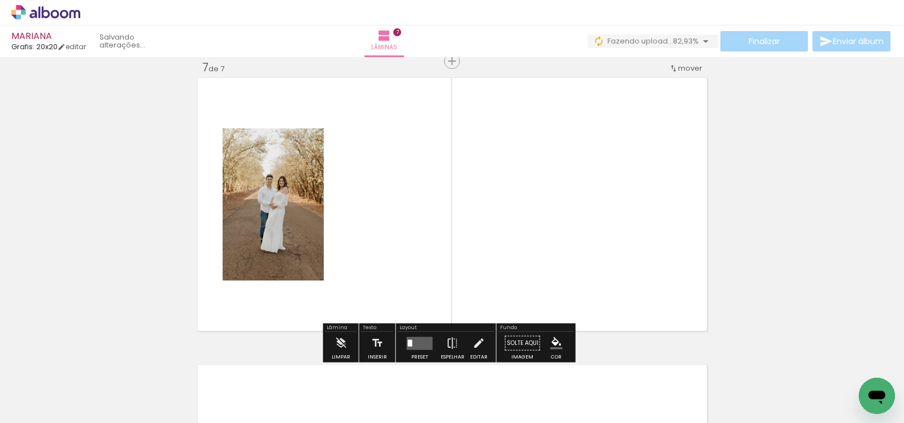
scroll to position [1732, 0]
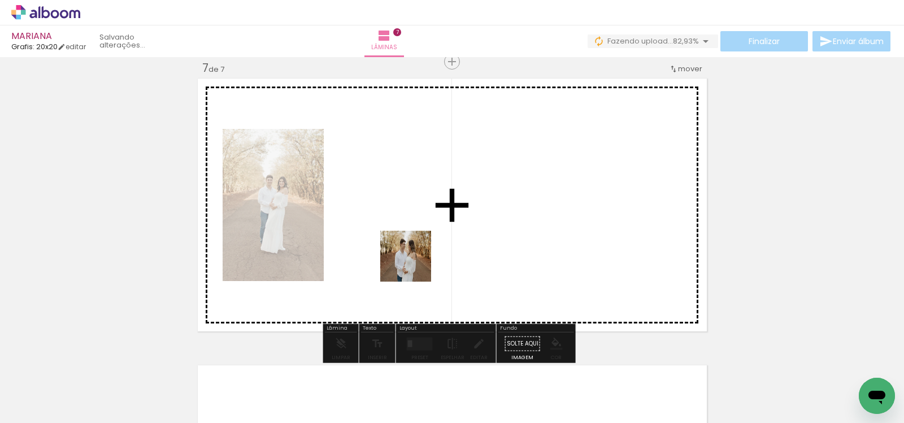
drag, startPoint x: 403, startPoint y: 375, endPoint x: 415, endPoint y: 252, distance: 123.7
click at [415, 252] on quentale-workspace at bounding box center [452, 211] width 904 height 423
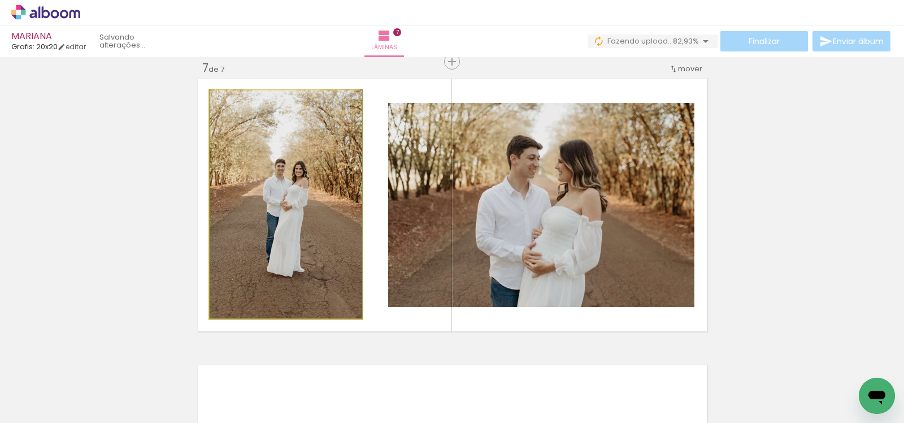
drag, startPoint x: 330, startPoint y: 243, endPoint x: 165, endPoint y: 223, distance: 166.2
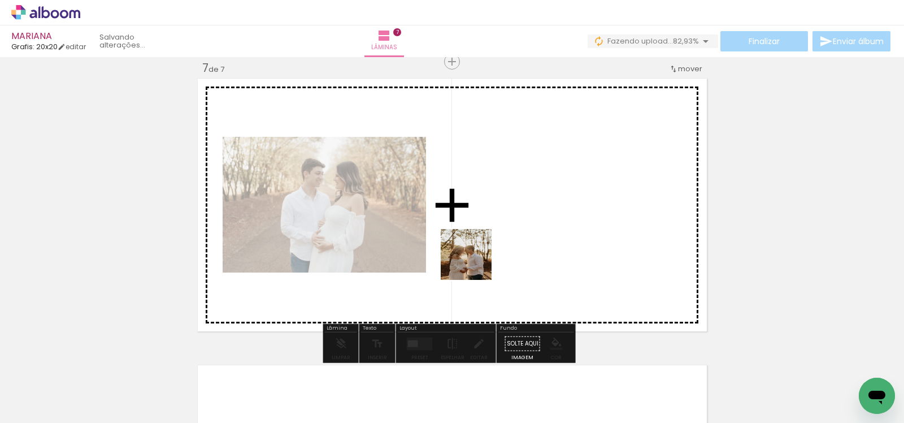
drag, startPoint x: 468, startPoint y: 382, endPoint x: 474, endPoint y: 263, distance: 119.9
click at [474, 263] on quentale-workspace at bounding box center [452, 211] width 904 height 423
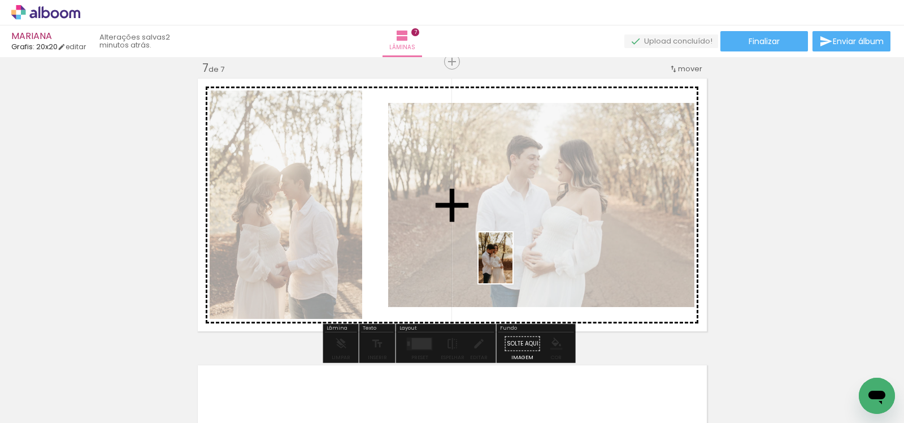
drag, startPoint x: 524, startPoint y: 384, endPoint x: 507, endPoint y: 249, distance: 136.0
click at [508, 249] on quentale-workspace at bounding box center [452, 211] width 904 height 423
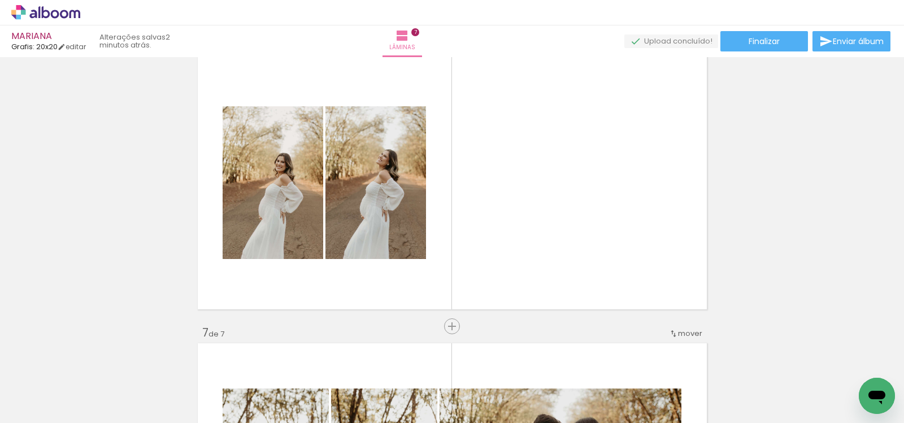
scroll to position [1462, 0]
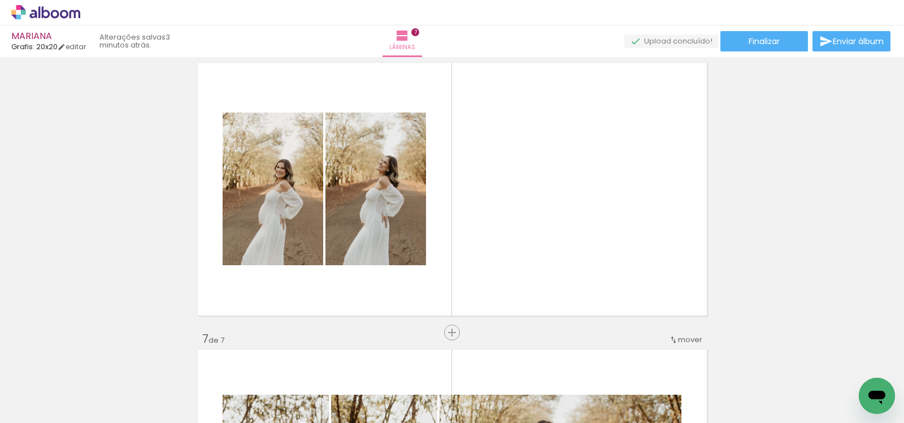
drag, startPoint x: 347, startPoint y: 389, endPoint x: 483, endPoint y: 316, distance: 154.2
click at [0, 0] on slot at bounding box center [0, 0] width 0 height 0
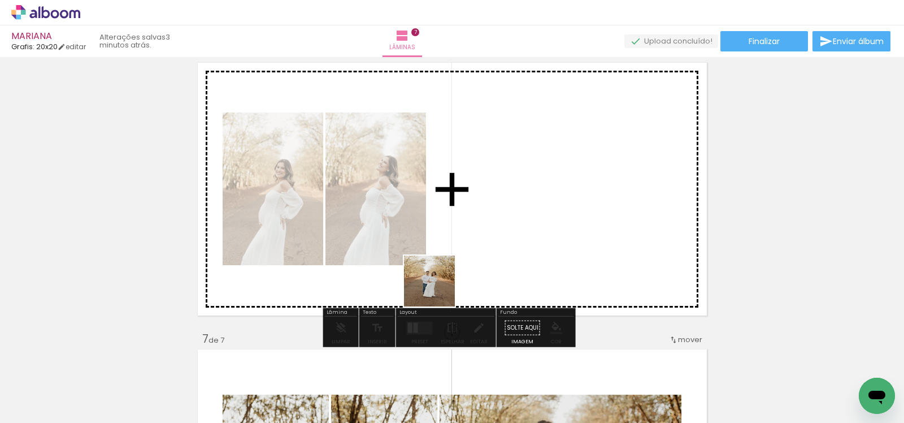
drag, startPoint x: 324, startPoint y: 381, endPoint x: 515, endPoint y: 216, distance: 252.3
click at [515, 216] on quentale-workspace at bounding box center [452, 211] width 904 height 423
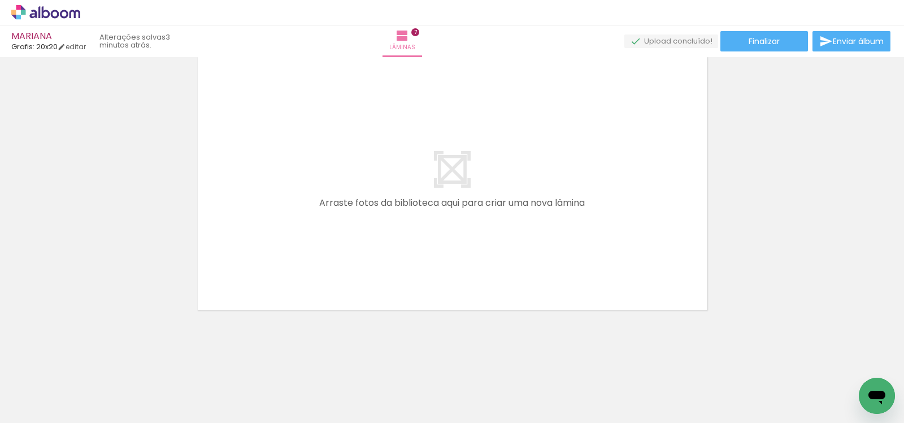
scroll to position [0, 1470]
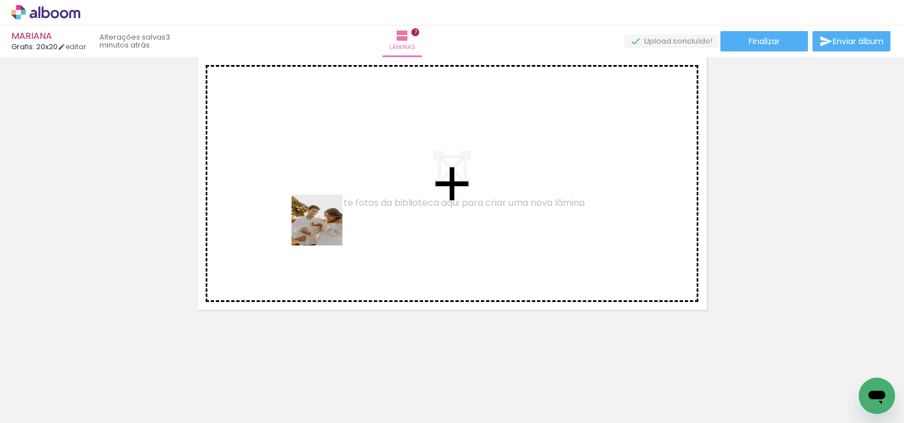
drag, startPoint x: 232, startPoint y: 332, endPoint x: 325, endPoint y: 254, distance: 122.3
click at [333, 219] on quentale-workspace at bounding box center [452, 211] width 904 height 423
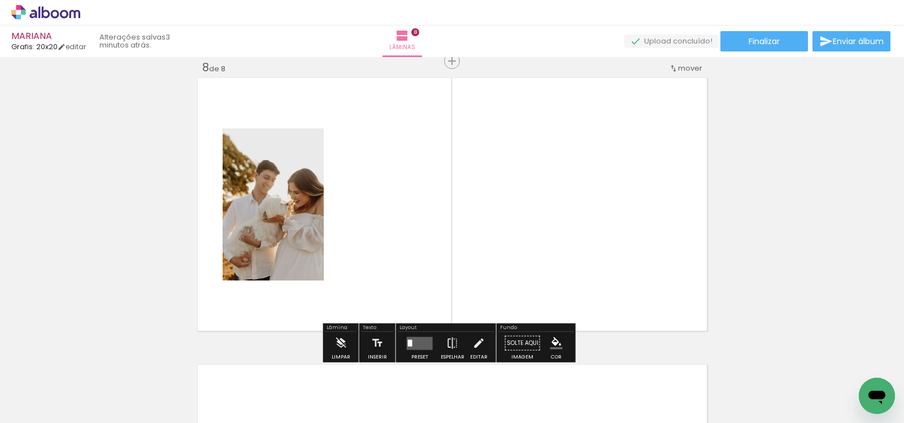
scroll to position [2019, 0]
drag, startPoint x: 235, startPoint y: 384, endPoint x: 400, endPoint y: 251, distance: 211.8
click at [400, 251] on quentale-workspace at bounding box center [452, 211] width 904 height 423
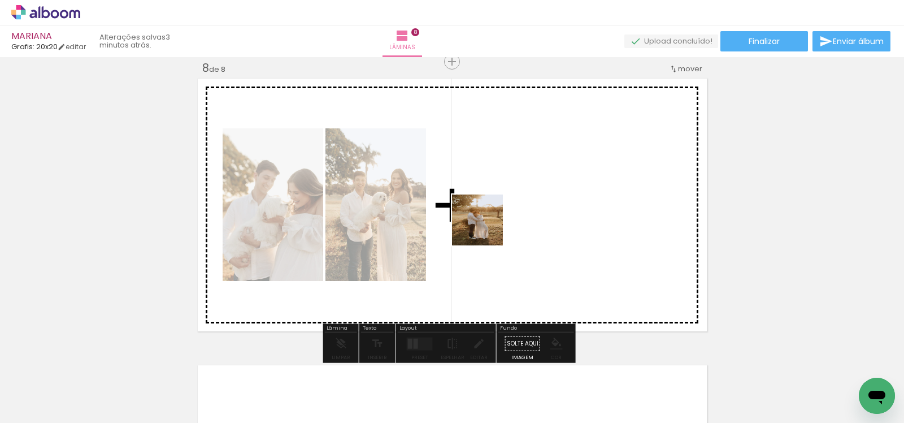
drag, startPoint x: 292, startPoint y: 381, endPoint x: 486, endPoint y: 228, distance: 246.9
click at [486, 228] on quentale-workspace at bounding box center [452, 211] width 904 height 423
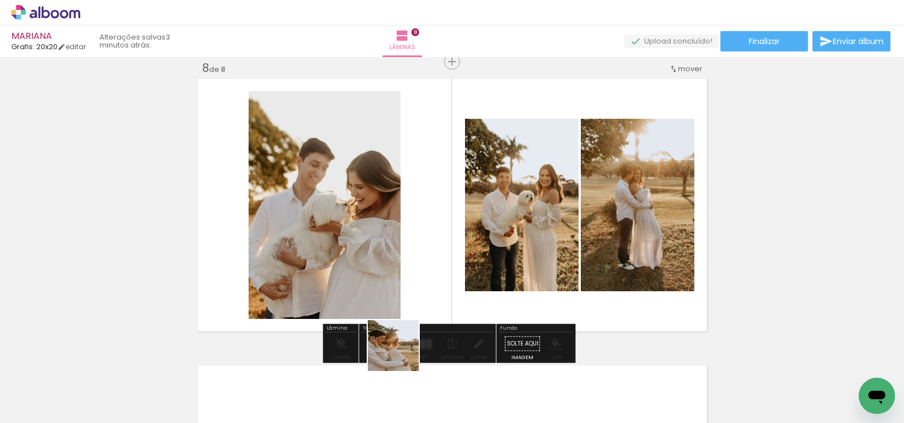
drag, startPoint x: 395, startPoint y: 362, endPoint x: 502, endPoint y: 248, distance: 156.3
click at [502, 248] on quentale-workspace at bounding box center [452, 211] width 904 height 423
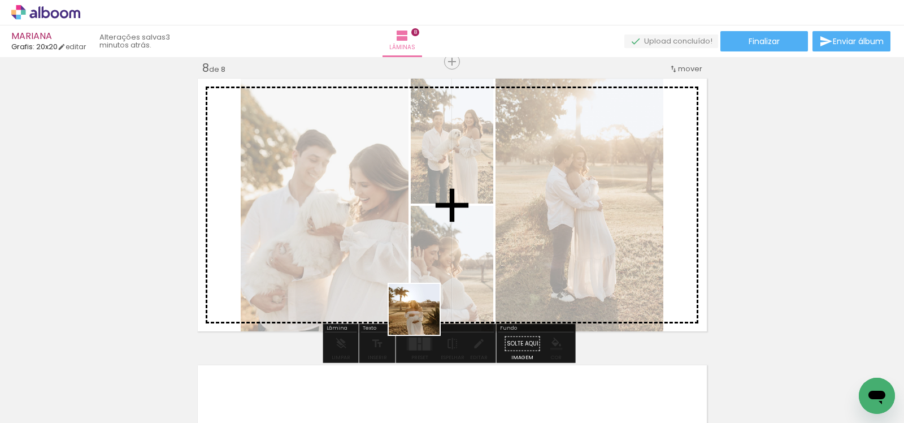
drag, startPoint x: 409, startPoint y: 398, endPoint x: 433, endPoint y: 252, distance: 147.7
click at [433, 252] on quentale-workspace at bounding box center [452, 211] width 904 height 423
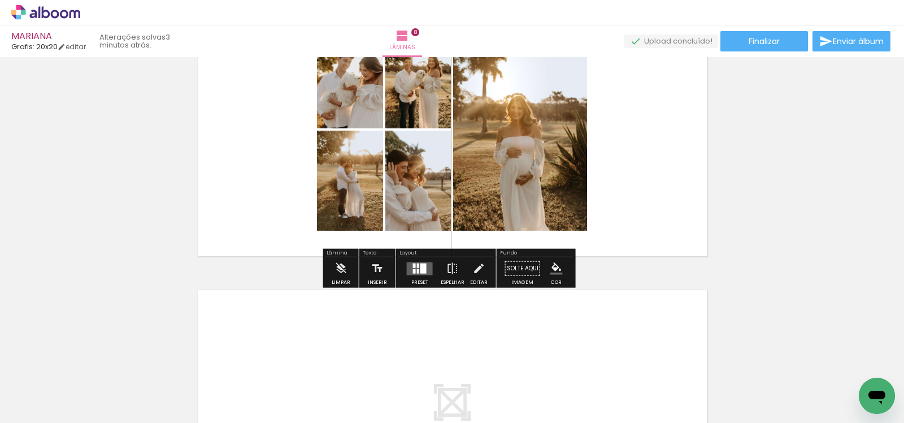
scroll to position [2327, 0]
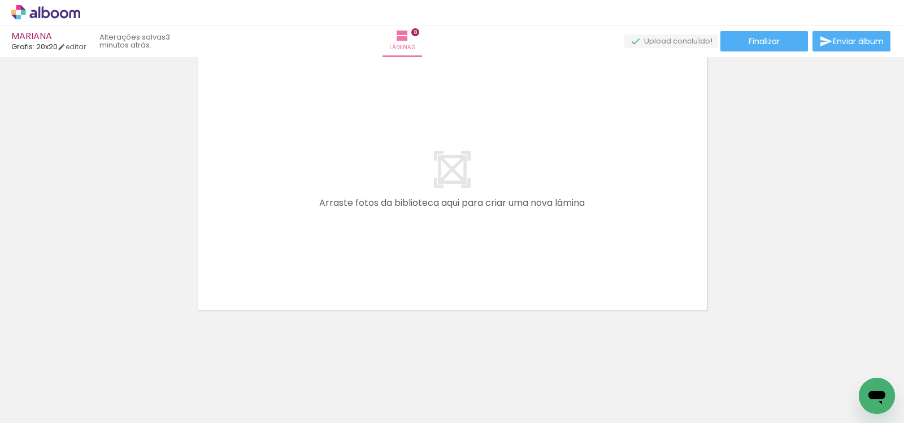
drag, startPoint x: 476, startPoint y: 379, endPoint x: 464, endPoint y: 260, distance: 119.2
click at [456, 251] on quentale-workspace at bounding box center [452, 211] width 904 height 423
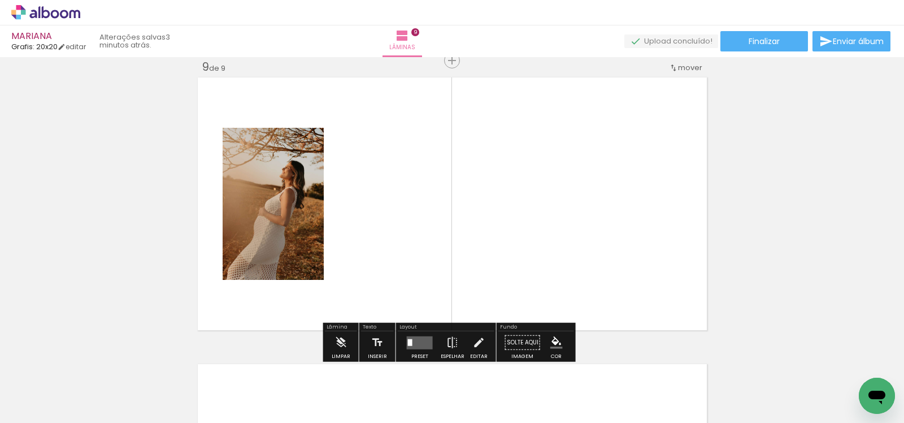
scroll to position [2305, 0]
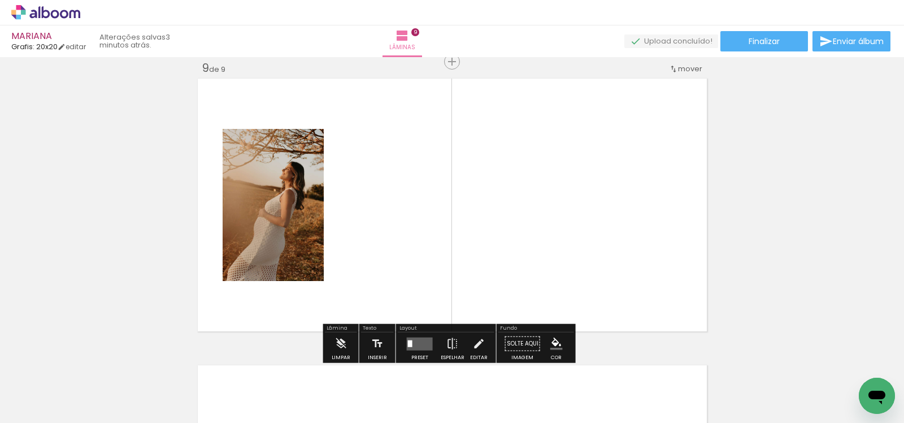
drag, startPoint x: 548, startPoint y: 382, endPoint x: 533, endPoint y: 320, distance: 63.8
click at [510, 293] on quentale-workspace at bounding box center [452, 211] width 904 height 423
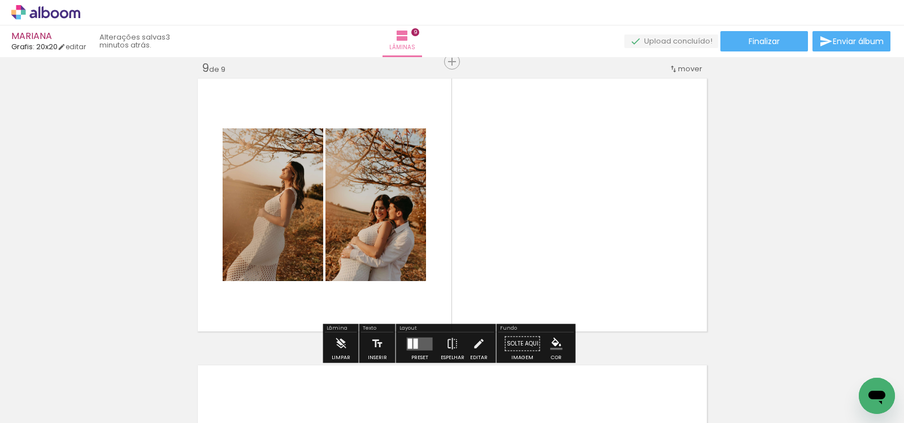
drag, startPoint x: 603, startPoint y: 385, endPoint x: 576, endPoint y: 251, distance: 136.5
click at [576, 251] on quentale-workspace at bounding box center [452, 211] width 904 height 423
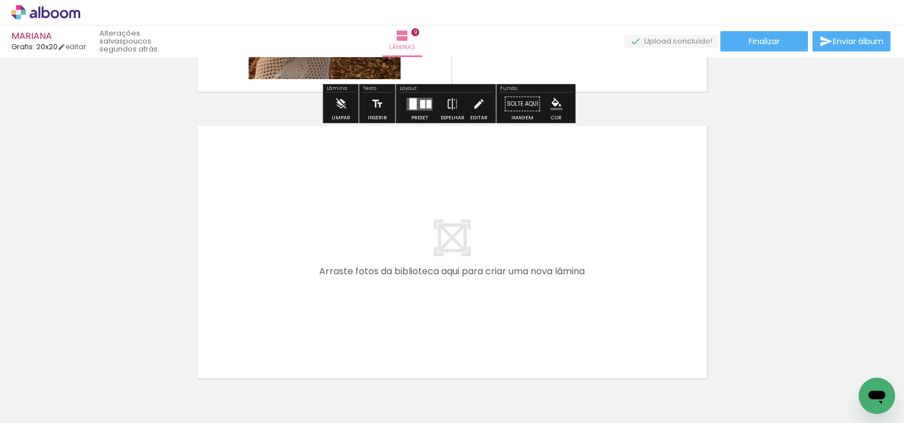
scroll to position [2613, 0]
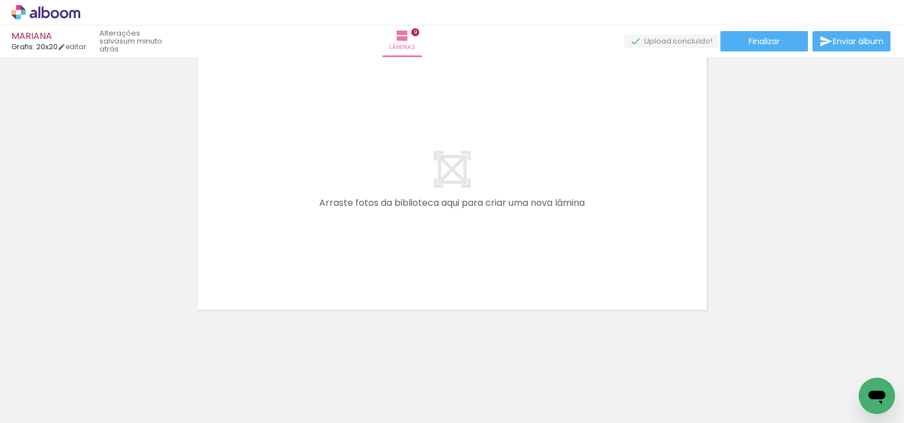
scroll to position [0, 1786]
click at [711, 368] on paper-icon-button at bounding box center [706, 362] width 14 height 14
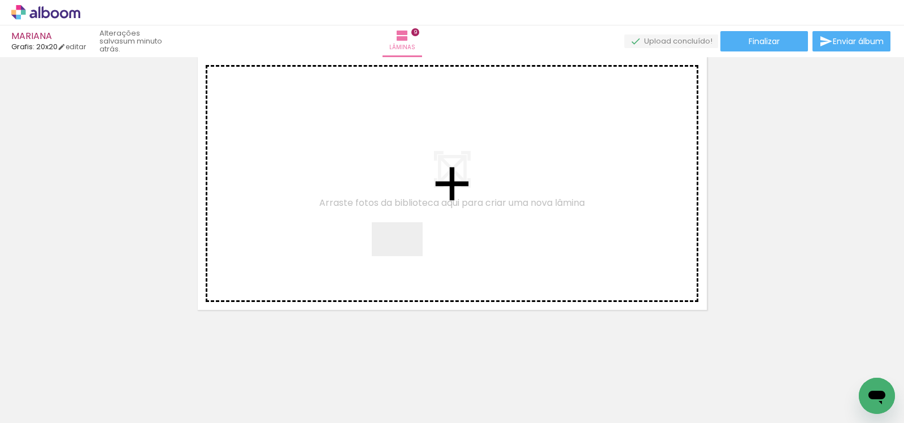
drag, startPoint x: 408, startPoint y: 393, endPoint x: 436, endPoint y: 290, distance: 106.6
click at [404, 243] on quentale-workspace at bounding box center [452, 211] width 904 height 423
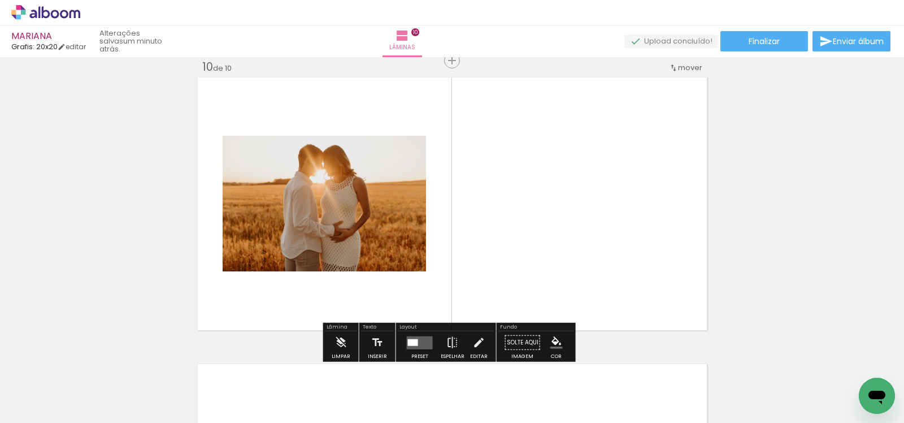
scroll to position [2592, 0]
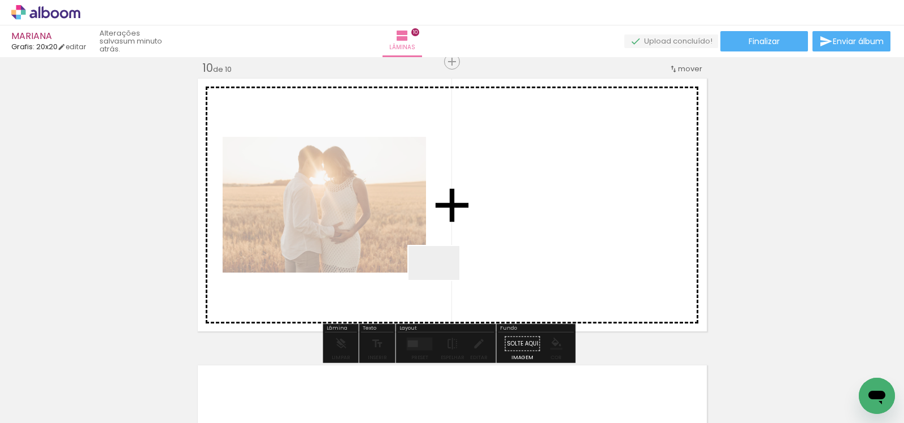
drag, startPoint x: 487, startPoint y: 391, endPoint x: 462, endPoint y: 293, distance: 101.4
click at [435, 246] on quentale-workspace at bounding box center [452, 211] width 904 height 423
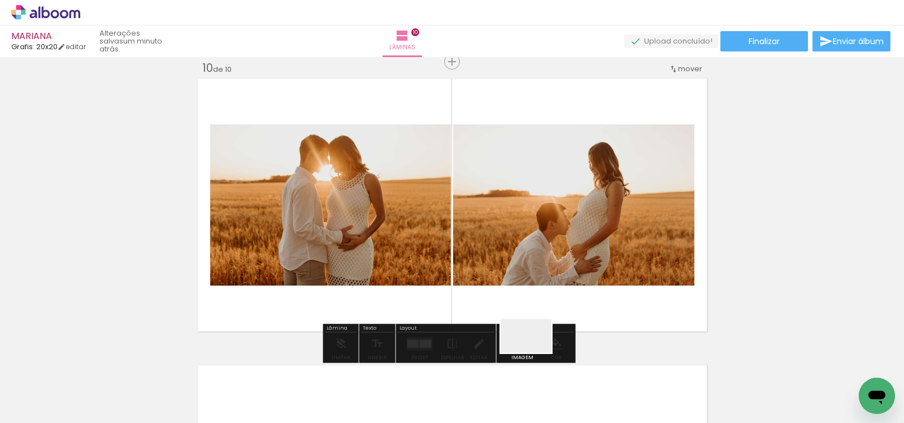
drag, startPoint x: 534, startPoint y: 352, endPoint x: 574, endPoint y: 309, distance: 58.8
click at [507, 222] on quentale-workspace at bounding box center [452, 211] width 904 height 423
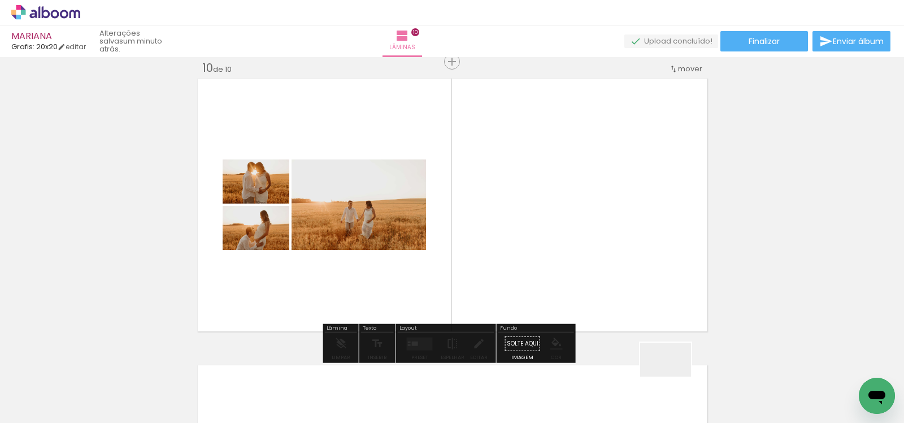
drag, startPoint x: 676, startPoint y: 385, endPoint x: 565, endPoint y: 244, distance: 179.0
click at [567, 232] on quentale-workspace at bounding box center [452, 211] width 904 height 423
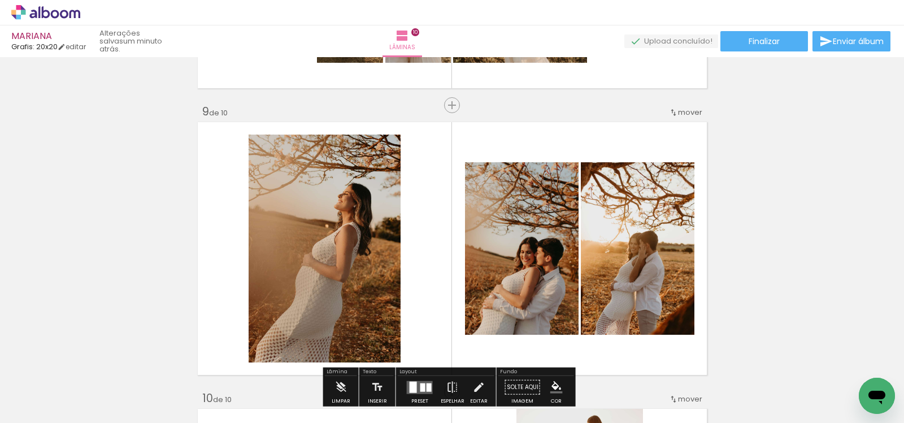
scroll to position [2262, 0]
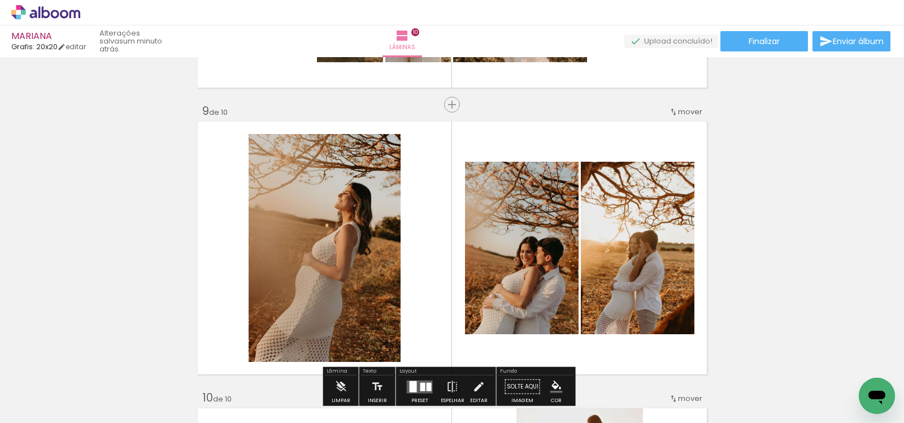
drag, startPoint x: 617, startPoint y: 390, endPoint x: 718, endPoint y: 363, distance: 105.2
click at [585, 262] on quentale-workspace at bounding box center [452, 211] width 904 height 423
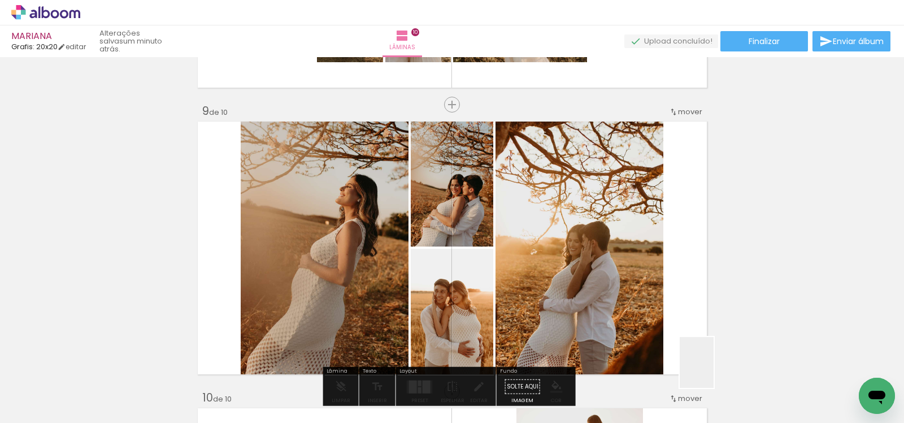
drag, startPoint x: 725, startPoint y: 381, endPoint x: 622, endPoint y: 282, distance: 143.4
click at [622, 282] on quentale-workspace at bounding box center [452, 211] width 904 height 423
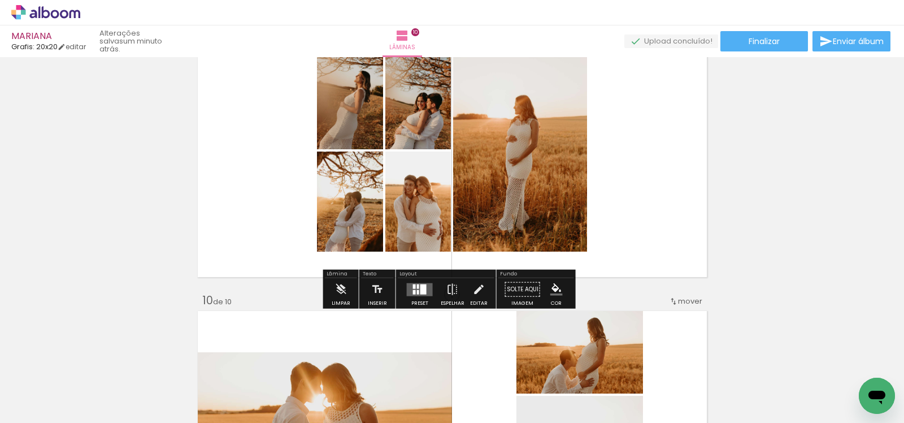
scroll to position [2609, 0]
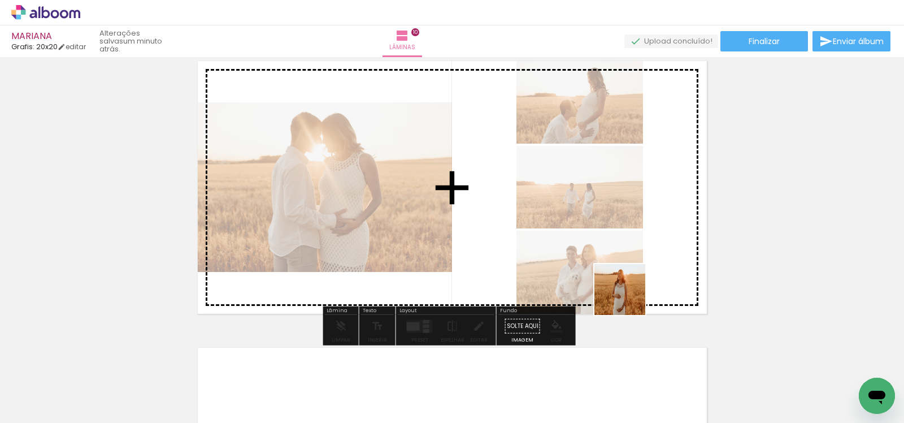
drag, startPoint x: 775, startPoint y: 369, endPoint x: 494, endPoint y: 238, distance: 309.8
click at [494, 238] on quentale-workspace at bounding box center [452, 211] width 904 height 423
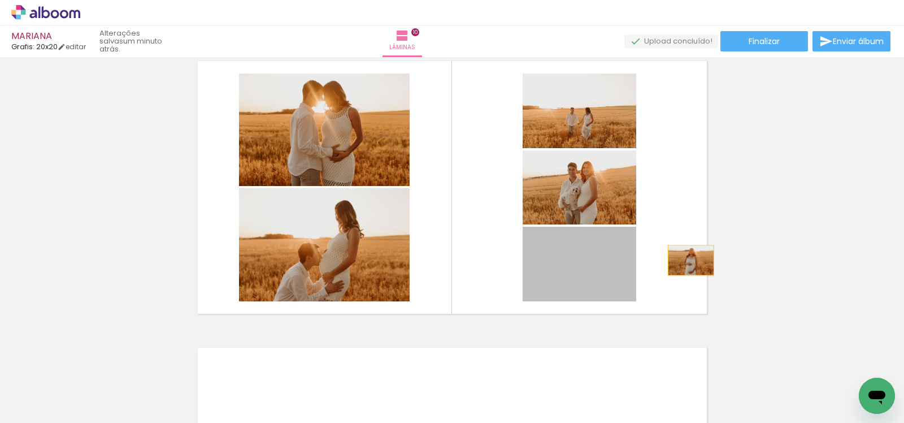
drag, startPoint x: 590, startPoint y: 281, endPoint x: 752, endPoint y: 254, distance: 163.8
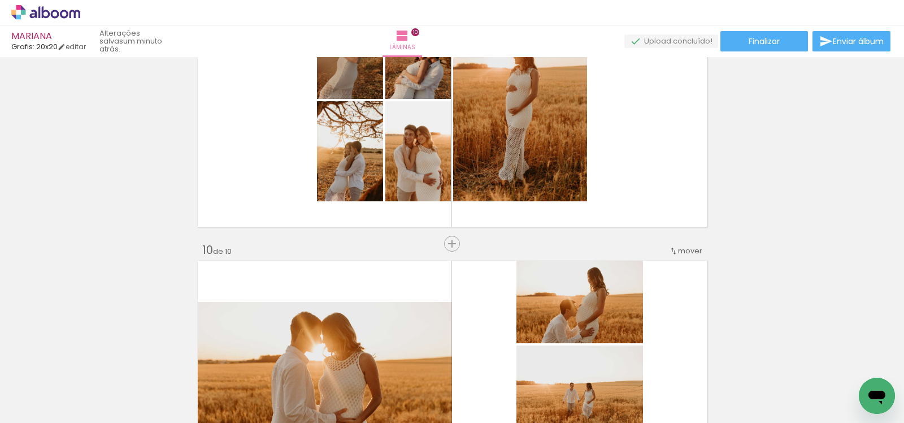
scroll to position [2340, 0]
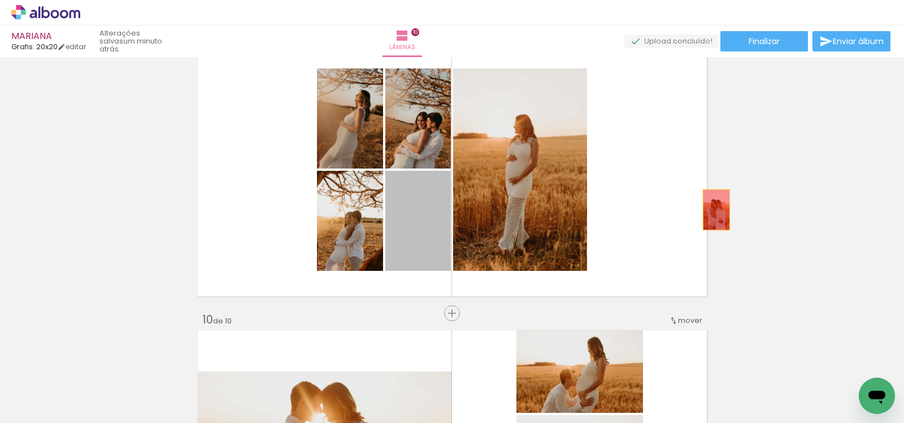
drag, startPoint x: 592, startPoint y: 214, endPoint x: 802, endPoint y: 212, distance: 209.6
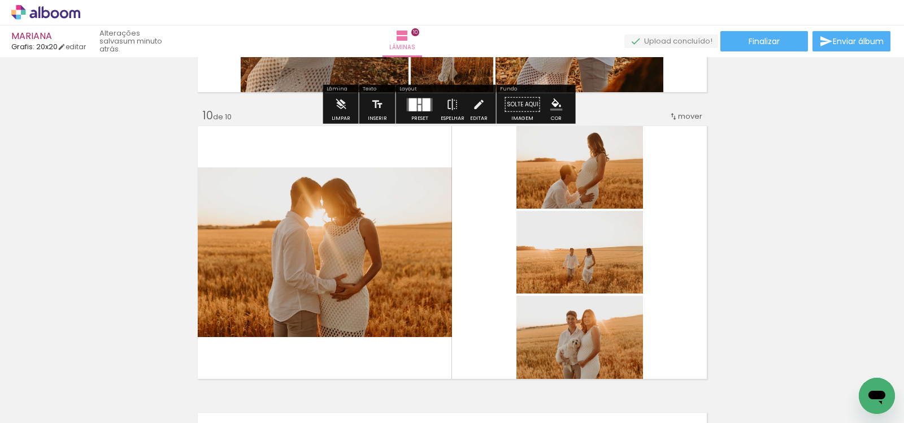
scroll to position [2565, 0]
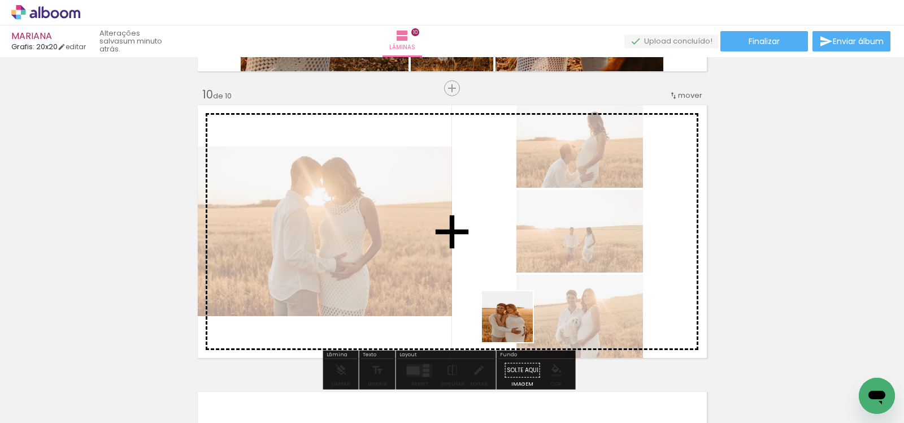
drag, startPoint x: 608, startPoint y: 394, endPoint x: 452, endPoint y: 292, distance: 186.4
click at [451, 292] on quentale-workspace at bounding box center [452, 211] width 904 height 423
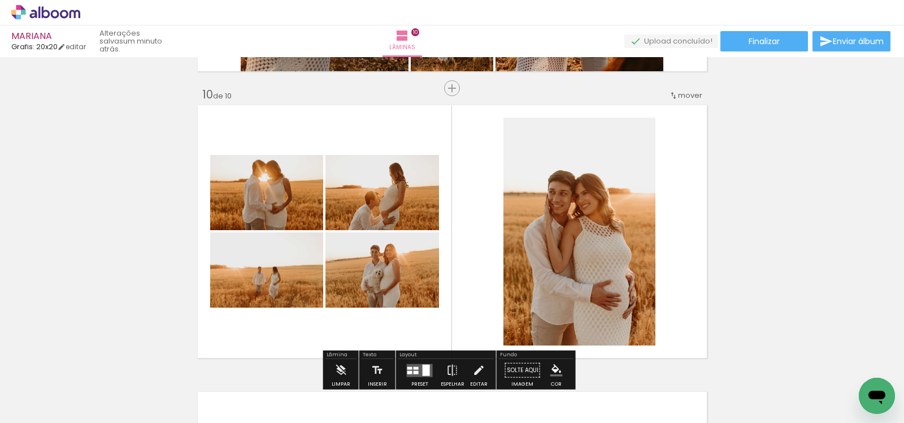
scroll to position [2346, 0]
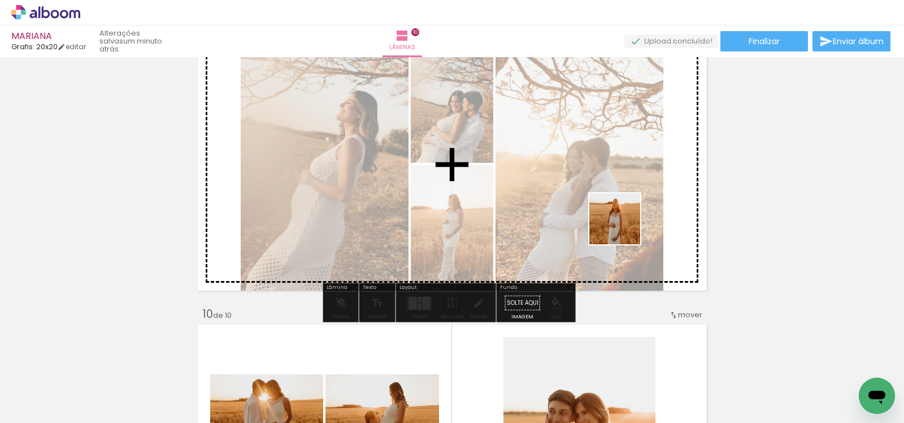
drag, startPoint x: 809, startPoint y: 384, endPoint x: 612, endPoint y: 223, distance: 254.1
click at [612, 223] on quentale-workspace at bounding box center [452, 211] width 904 height 423
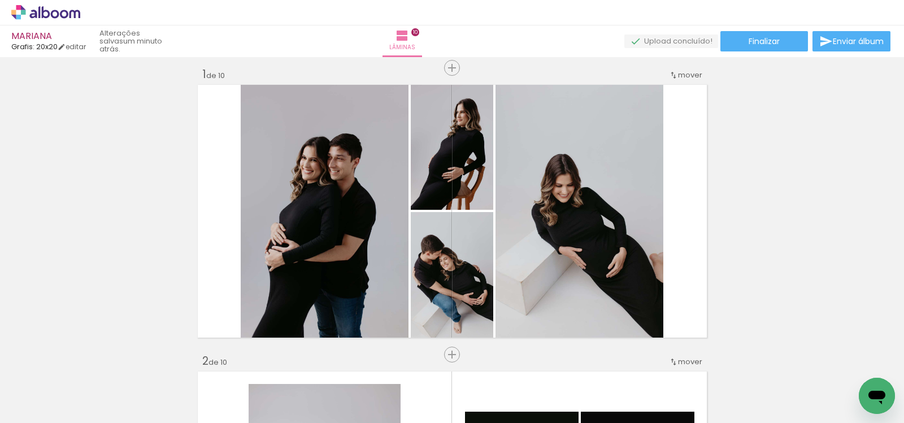
scroll to position [0, 0]
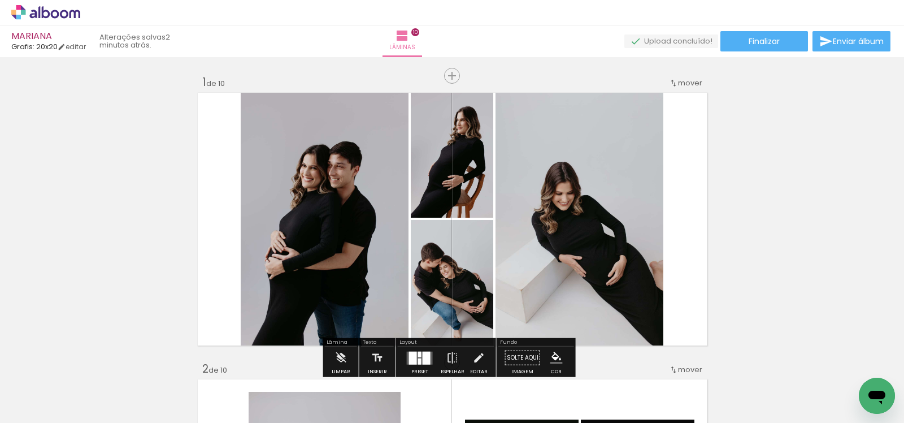
scroll to position [31, 0]
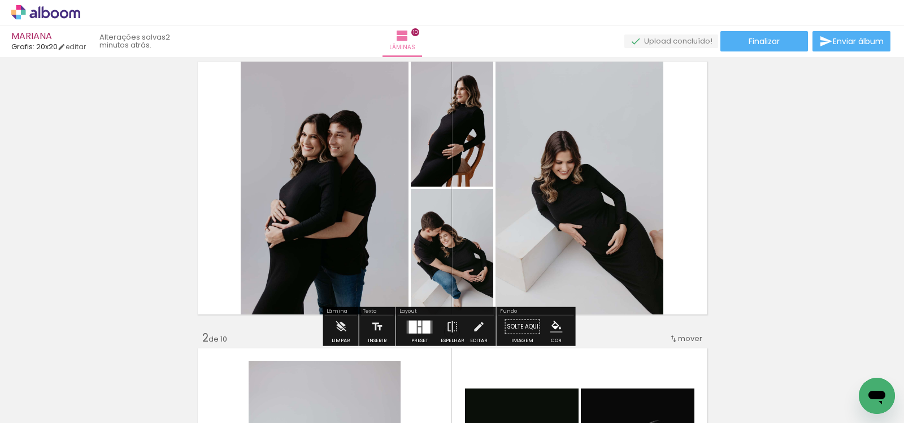
click at [418, 332] on div at bounding box center [419, 329] width 3 height 6
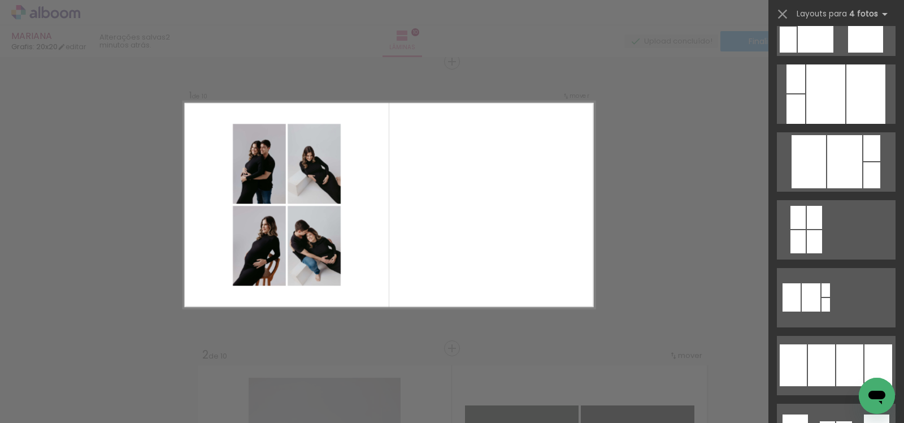
scroll to position [733, 0]
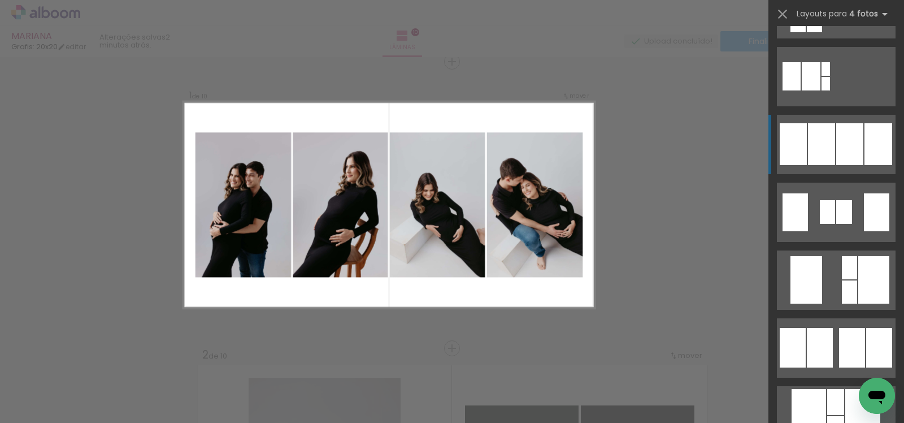
click at [826, 137] on div at bounding box center [821, 144] width 27 height 42
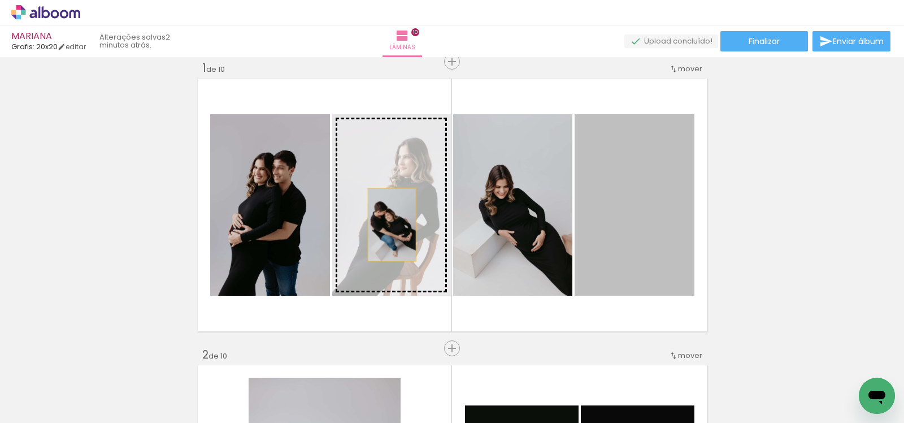
drag, startPoint x: 634, startPoint y: 228, endPoint x: 343, endPoint y: 224, distance: 290.4
click at [0, 0] on slot at bounding box center [0, 0] width 0 height 0
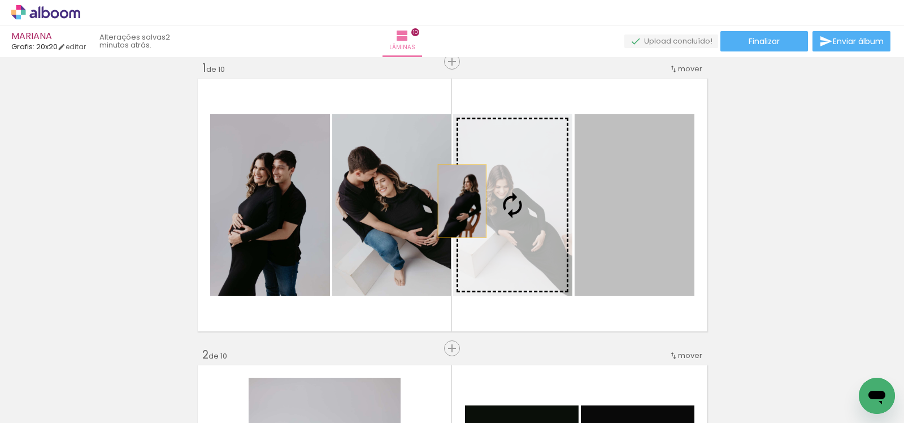
drag, startPoint x: 643, startPoint y: 219, endPoint x: 329, endPoint y: 200, distance: 315.2
click at [0, 0] on slot at bounding box center [0, 0] width 0 height 0
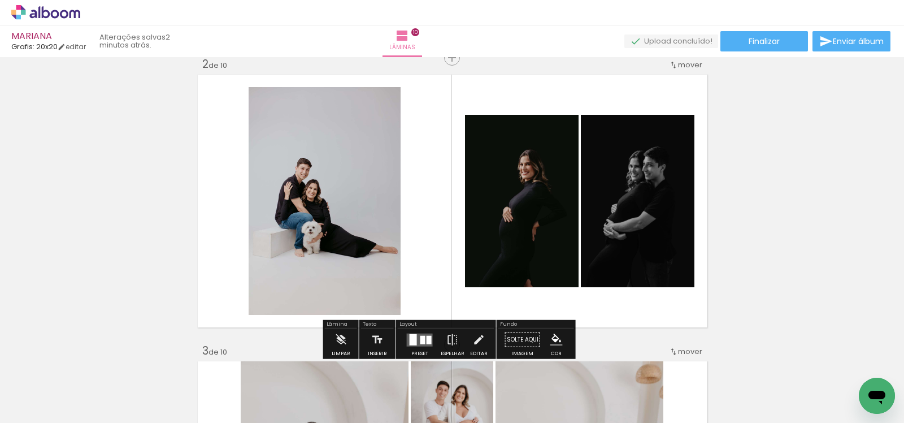
scroll to position [305, 0]
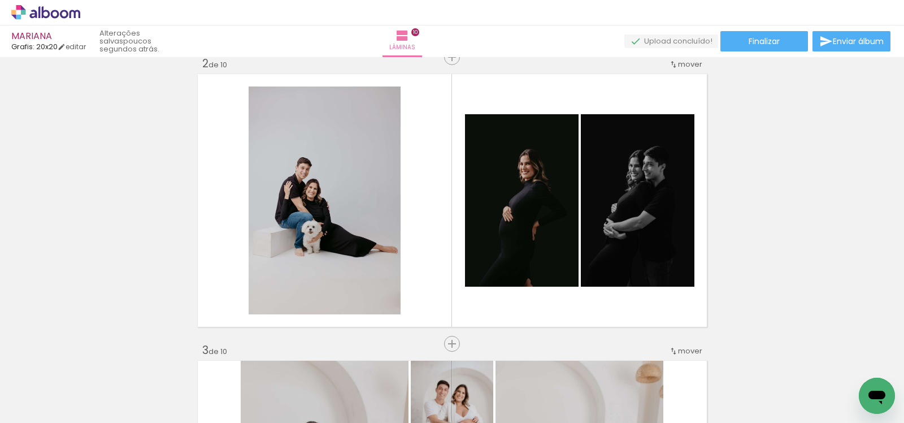
scroll to position [0, 1723]
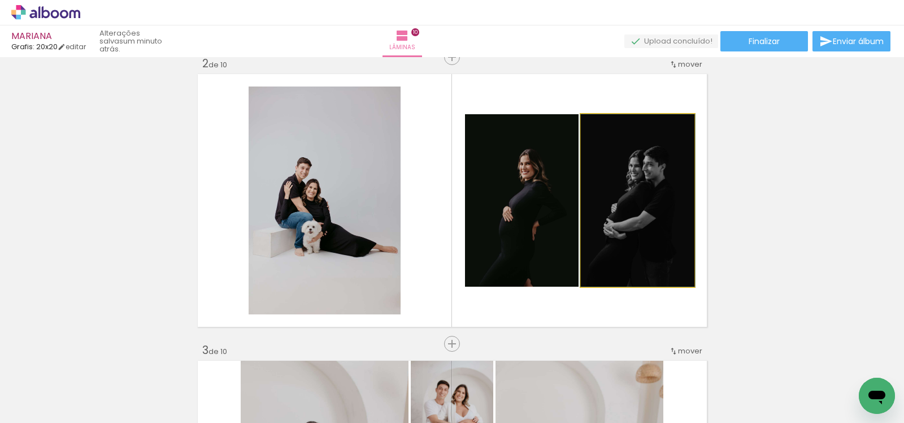
drag, startPoint x: 645, startPoint y: 191, endPoint x: 300, endPoint y: 195, distance: 344.6
click at [0, 0] on slot at bounding box center [0, 0] width 0 height 0
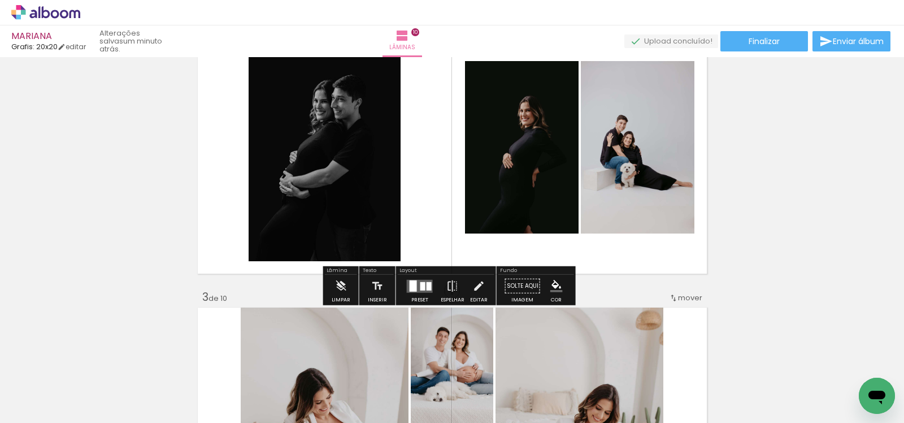
scroll to position [346, 0]
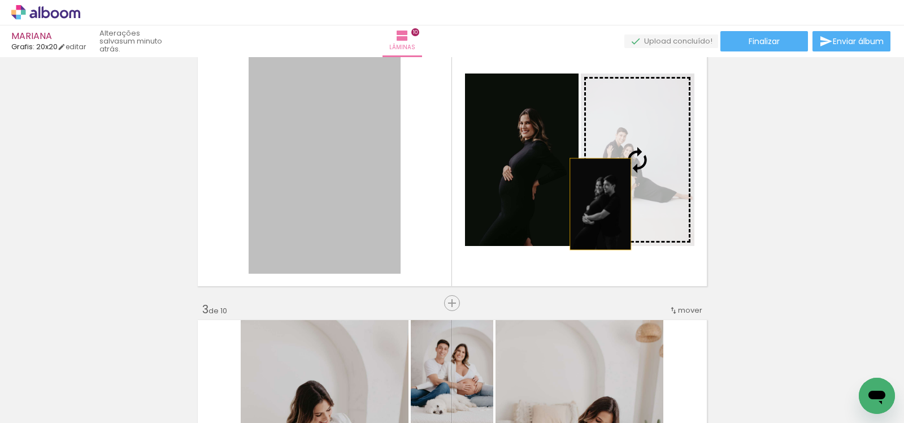
drag, startPoint x: 328, startPoint y: 202, endPoint x: 635, endPoint y: 203, distance: 307.3
click at [0, 0] on slot at bounding box center [0, 0] width 0 height 0
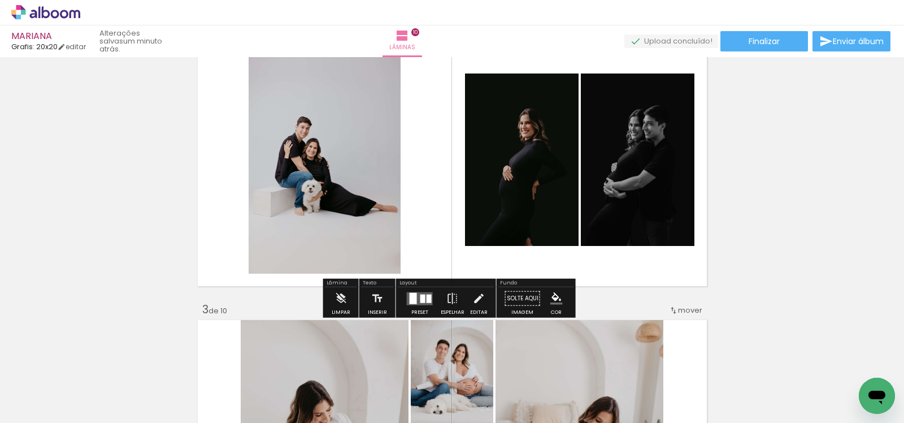
click at [0, 0] on slot "P&B" at bounding box center [0, 0] width 0 height 0
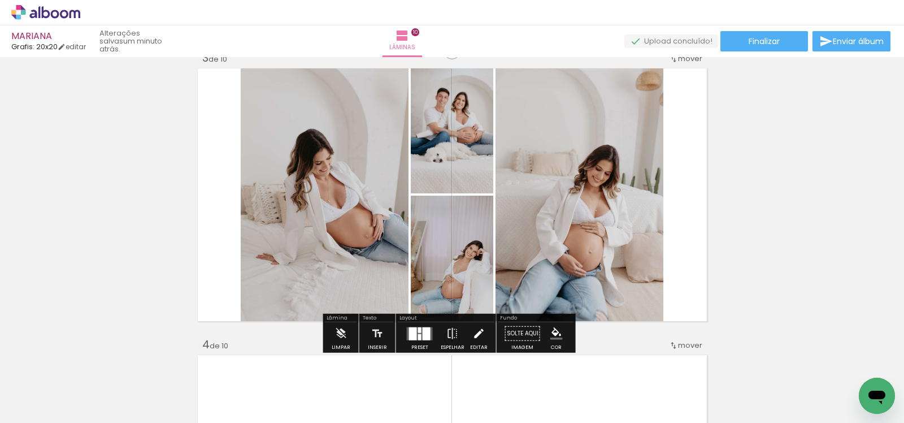
scroll to position [597, 0]
click at [411, 331] on div at bounding box center [413, 332] width 8 height 13
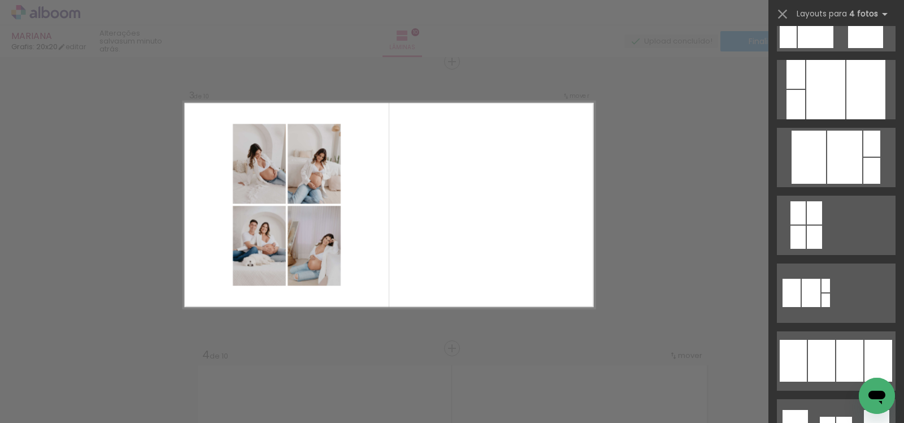
scroll to position [636, 0]
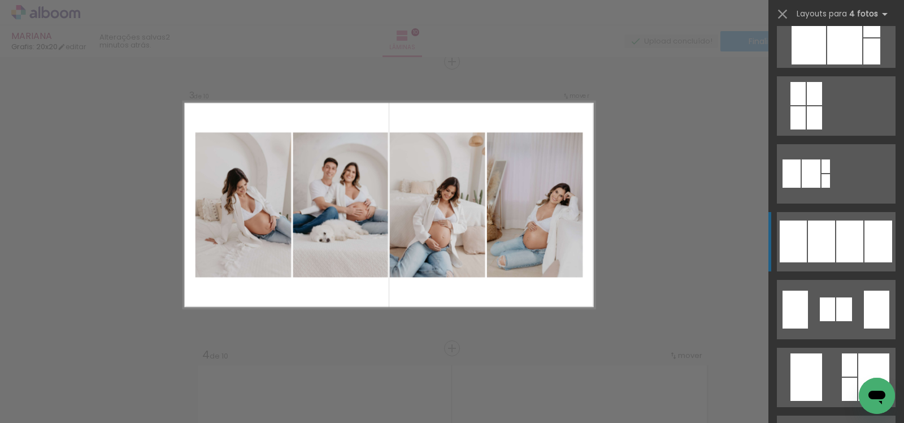
click at [820, 237] on div at bounding box center [821, 241] width 27 height 42
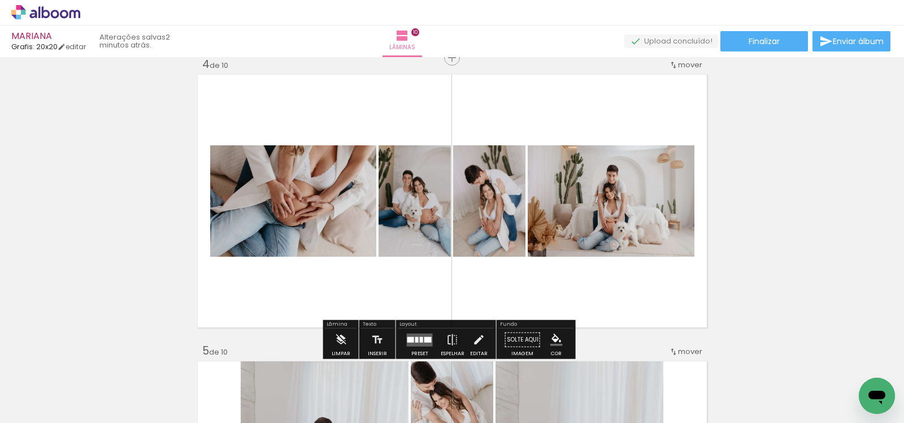
scroll to position [902, 0]
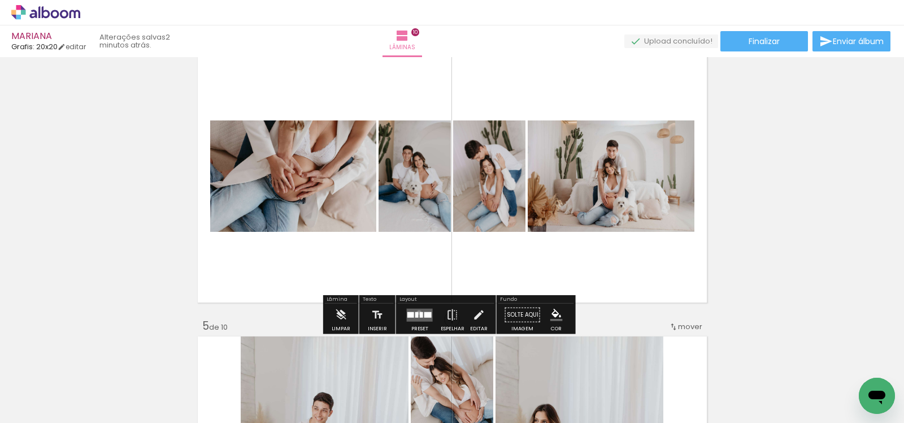
drag, startPoint x: 416, startPoint y: 311, endPoint x: 533, endPoint y: 267, distance: 125.0
click at [420, 311] on div at bounding box center [421, 314] width 3 height 6
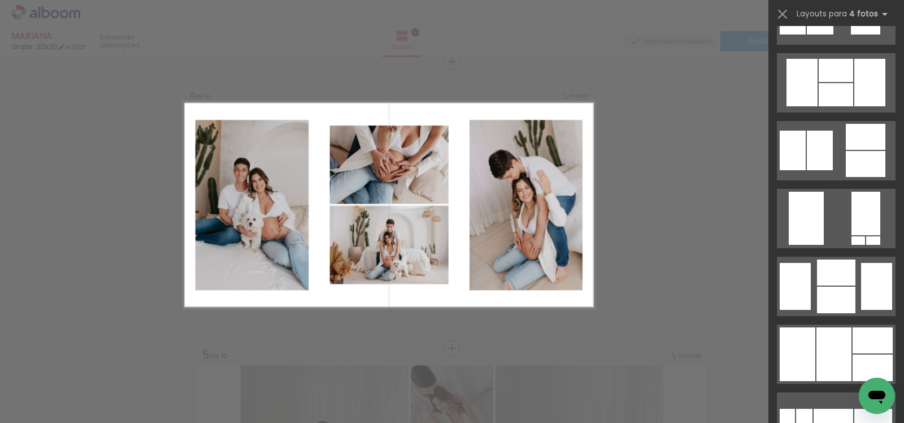
scroll to position [1241, 0]
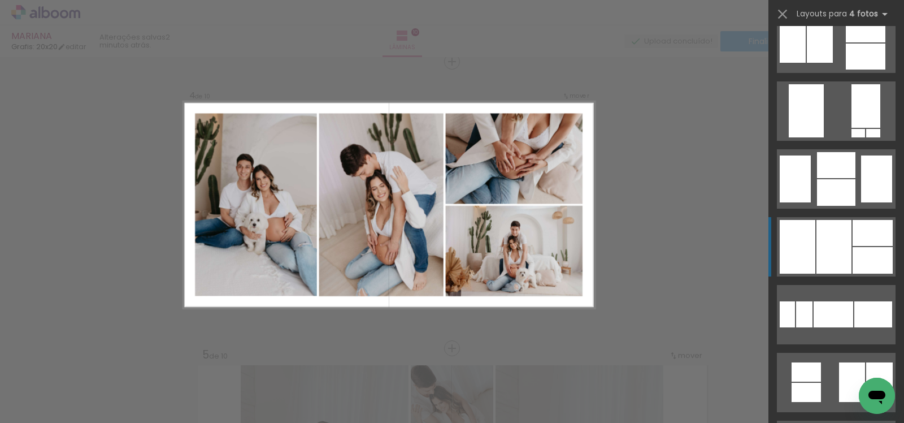
click at [844, 230] on div at bounding box center [833, 247] width 35 height 54
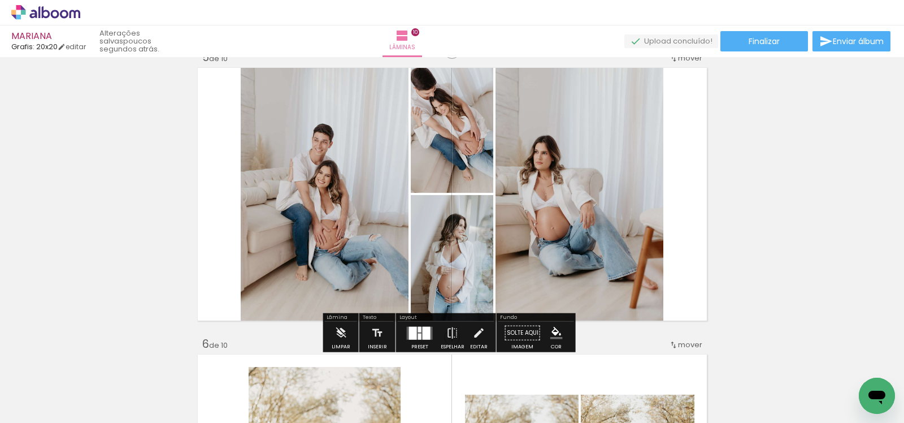
scroll to position [1171, 0]
click at [412, 329] on div at bounding box center [413, 331] width 8 height 13
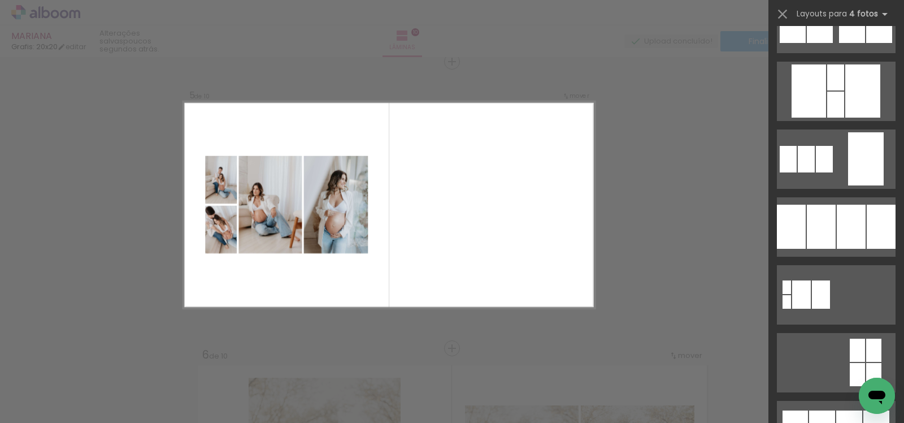
scroll to position [1082, 0]
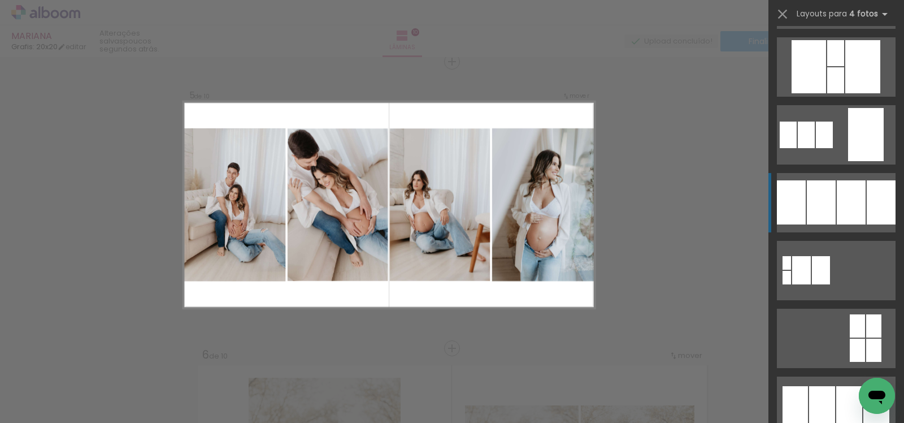
click at [840, 187] on div at bounding box center [851, 202] width 29 height 44
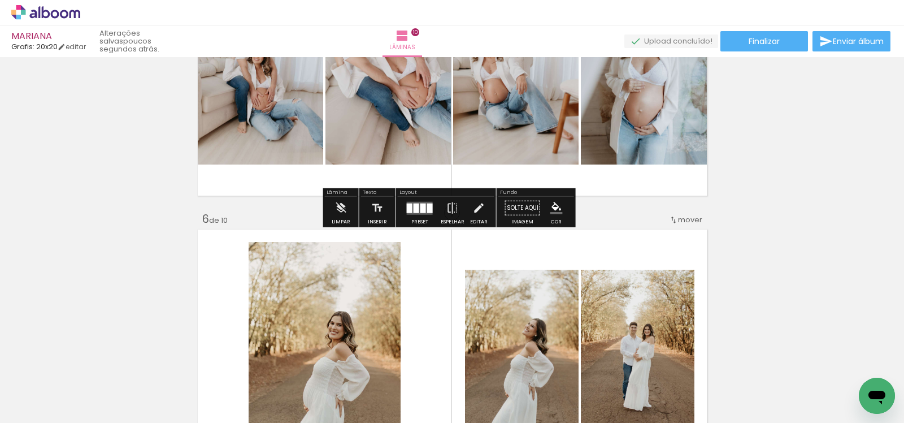
scroll to position [1490, 0]
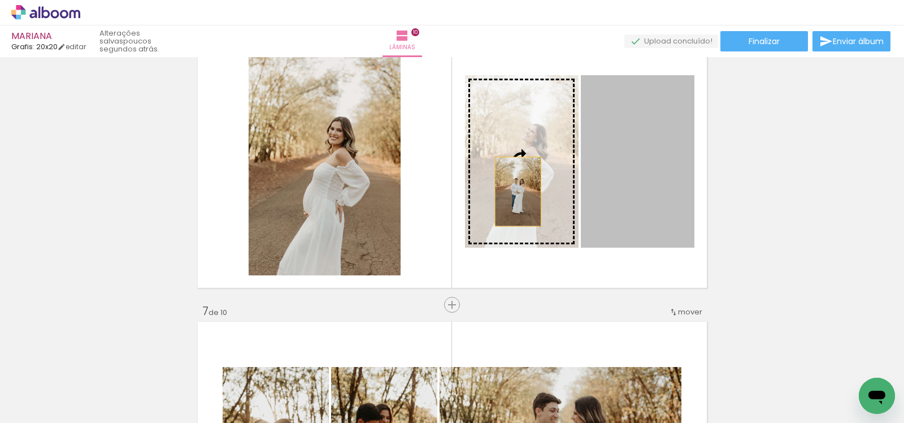
drag, startPoint x: 649, startPoint y: 193, endPoint x: 372, endPoint y: 188, distance: 277.4
click at [0, 0] on slot at bounding box center [0, 0] width 0 height 0
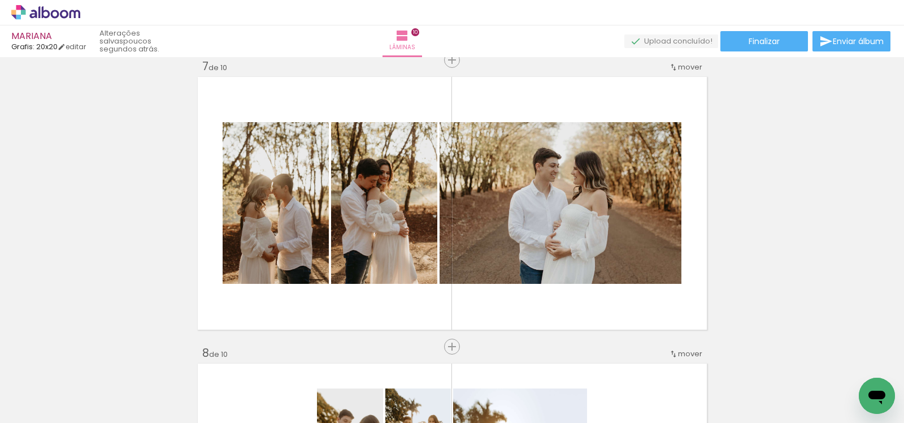
scroll to position [1747, 0]
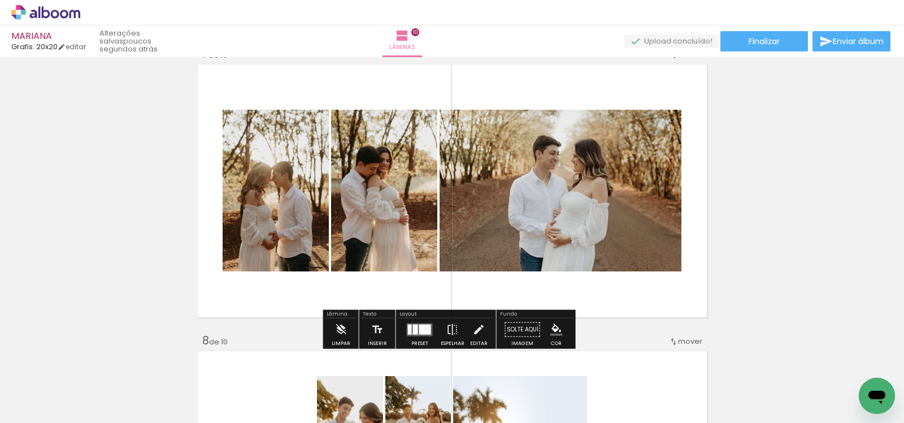
click at [426, 331] on div at bounding box center [425, 329] width 12 height 10
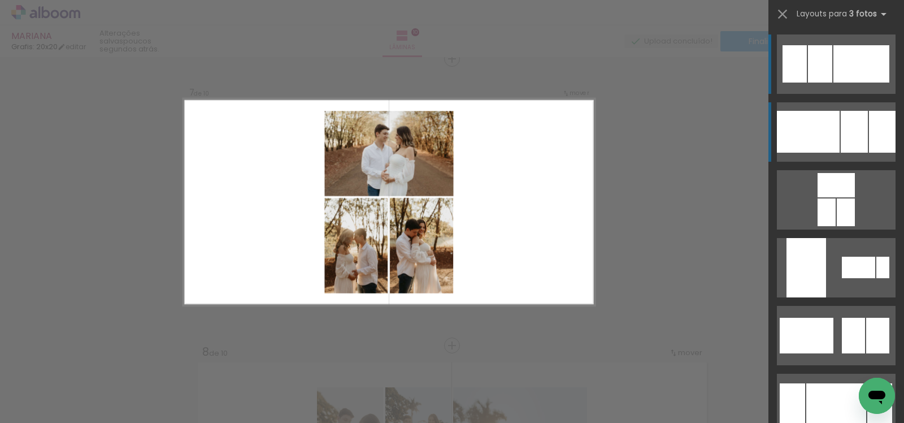
scroll to position [1732, 0]
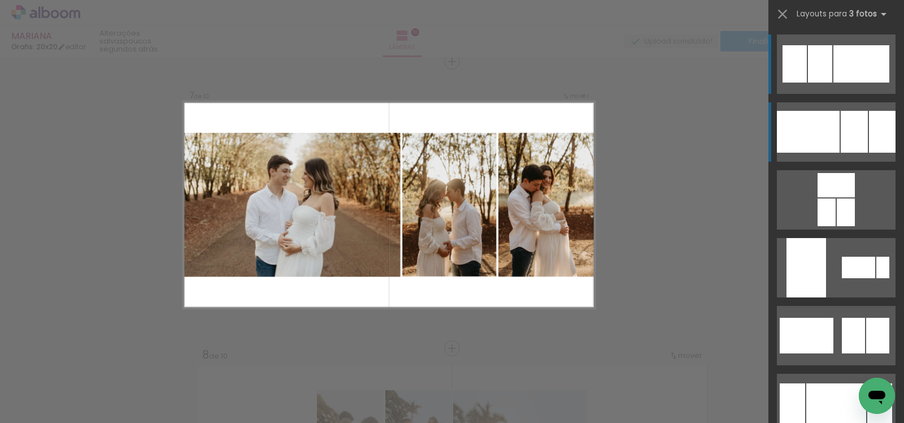
click at [814, 138] on div at bounding box center [808, 132] width 63 height 42
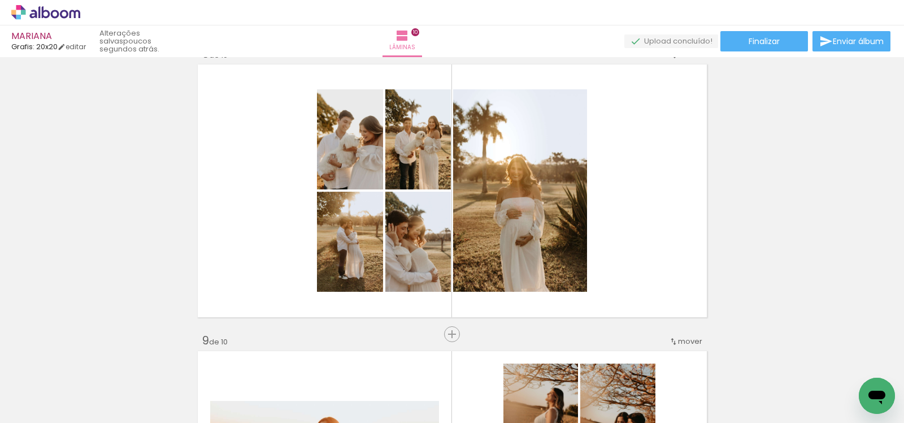
scroll to position [2045, 0]
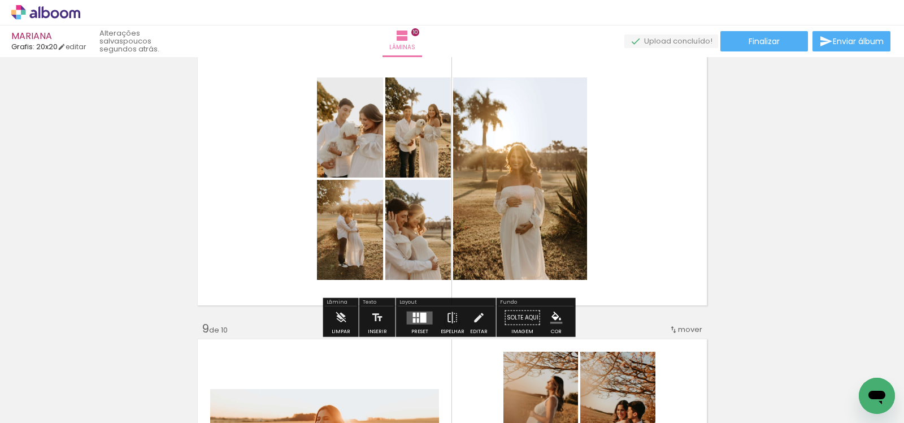
click at [422, 326] on div at bounding box center [419, 317] width 31 height 23
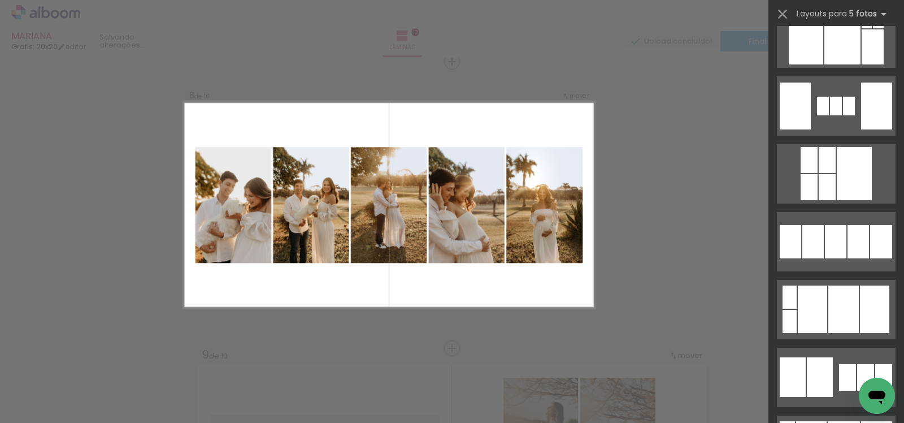
scroll to position [1611, 0]
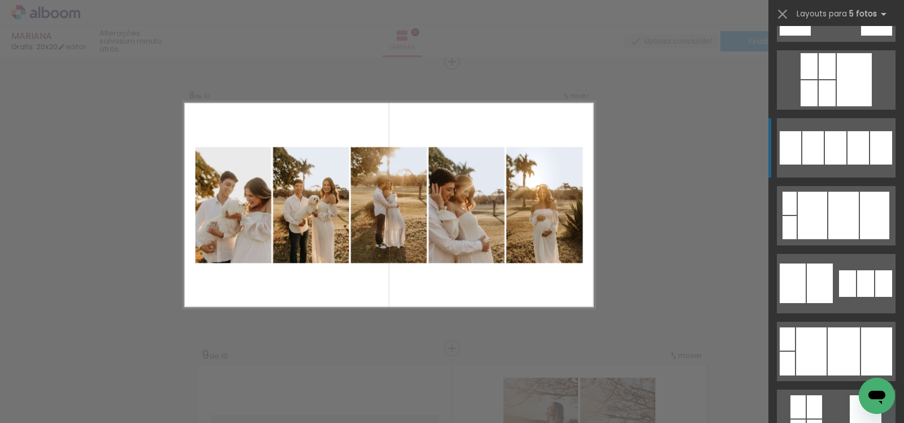
click at [858, 146] on div at bounding box center [857, 147] width 21 height 33
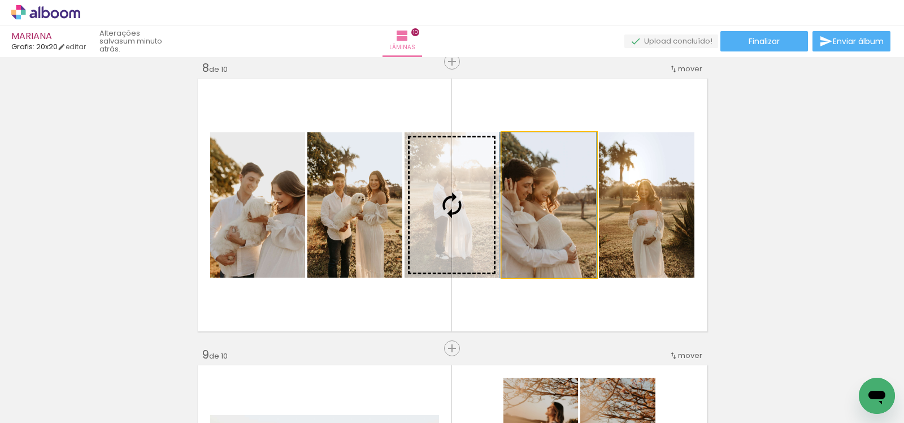
drag, startPoint x: 556, startPoint y: 237, endPoint x: 416, endPoint y: 237, distance: 140.6
click at [0, 0] on slot at bounding box center [0, 0] width 0 height 0
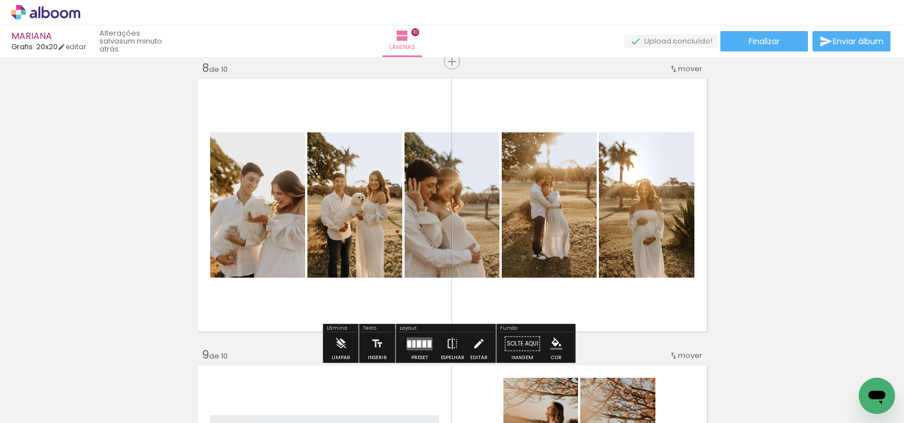
drag, startPoint x: 343, startPoint y: 234, endPoint x: 445, endPoint y: 234, distance: 101.7
click at [0, 0] on slot at bounding box center [0, 0] width 0 height 0
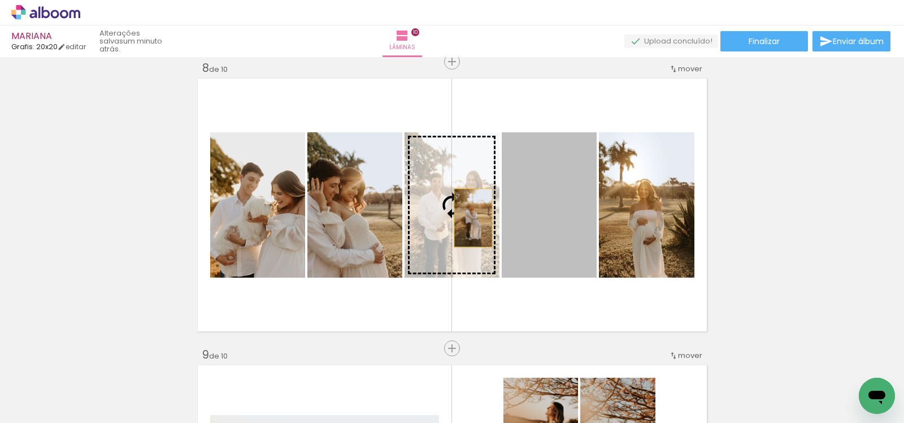
drag, startPoint x: 546, startPoint y: 221, endPoint x: 375, endPoint y: 219, distance: 171.7
click at [0, 0] on slot at bounding box center [0, 0] width 0 height 0
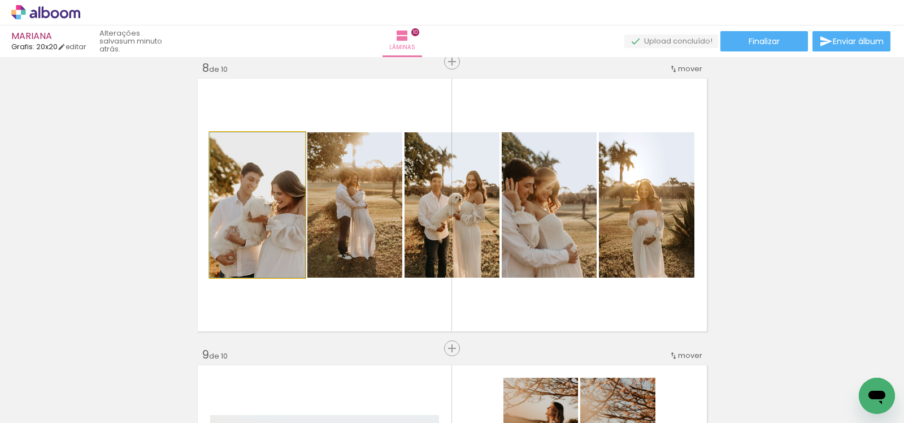
drag, startPoint x: 268, startPoint y: 219, endPoint x: 441, endPoint y: 210, distance: 173.1
click at [0, 0] on slot at bounding box center [0, 0] width 0 height 0
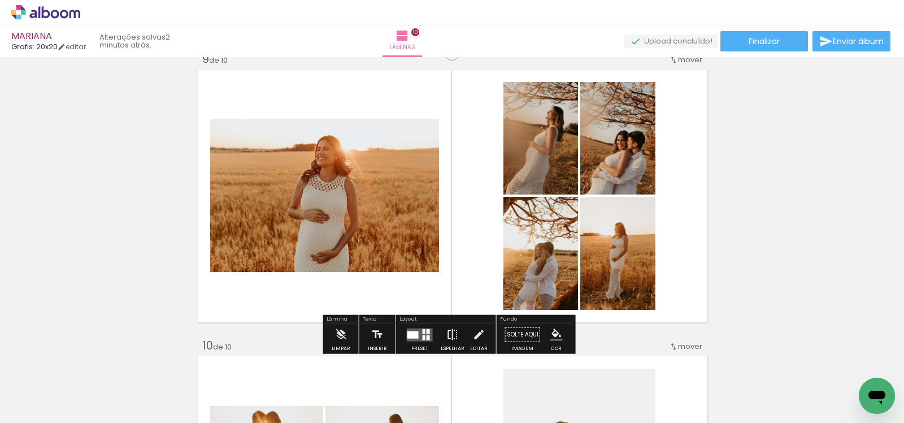
scroll to position [2314, 0]
click at [422, 325] on div at bounding box center [419, 335] width 31 height 23
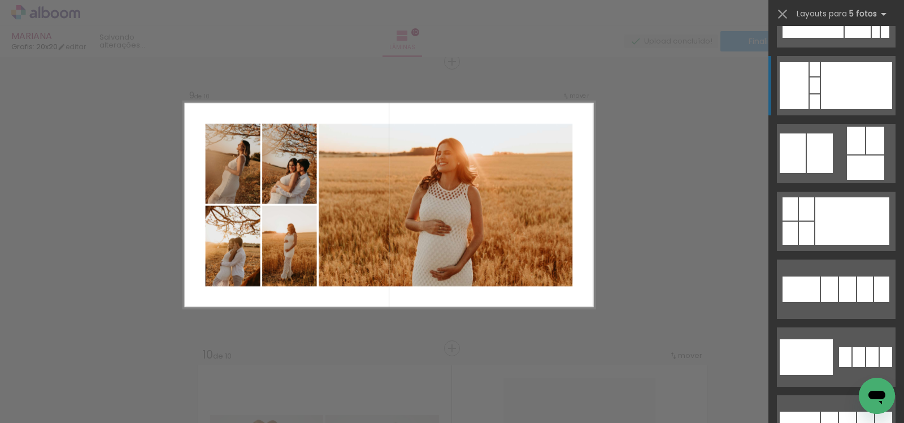
scroll to position [455, 0]
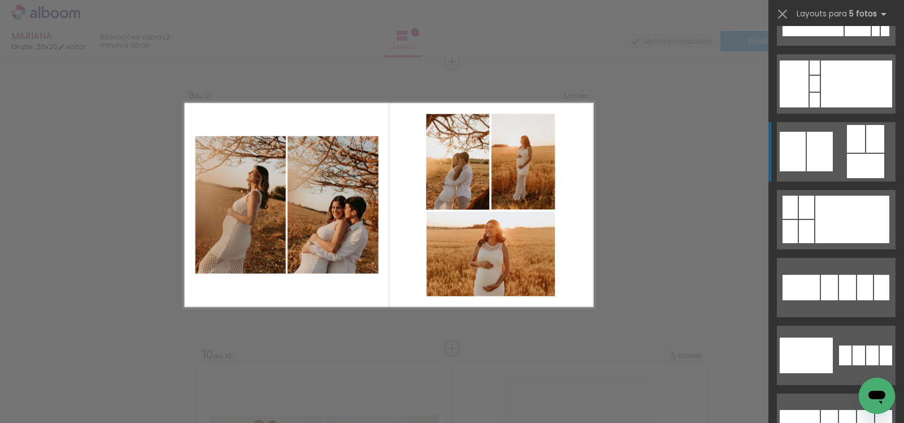
click at [828, 169] on div at bounding box center [820, 152] width 26 height 40
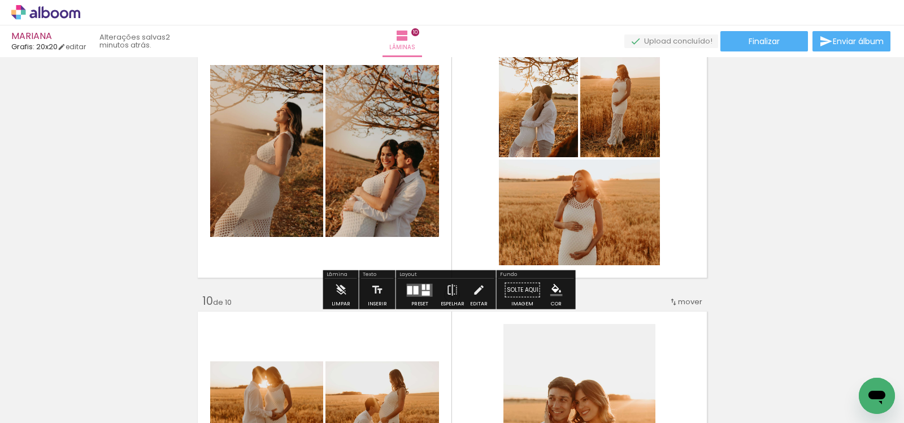
scroll to position [2359, 0]
click at [405, 278] on div at bounding box center [419, 289] width 31 height 23
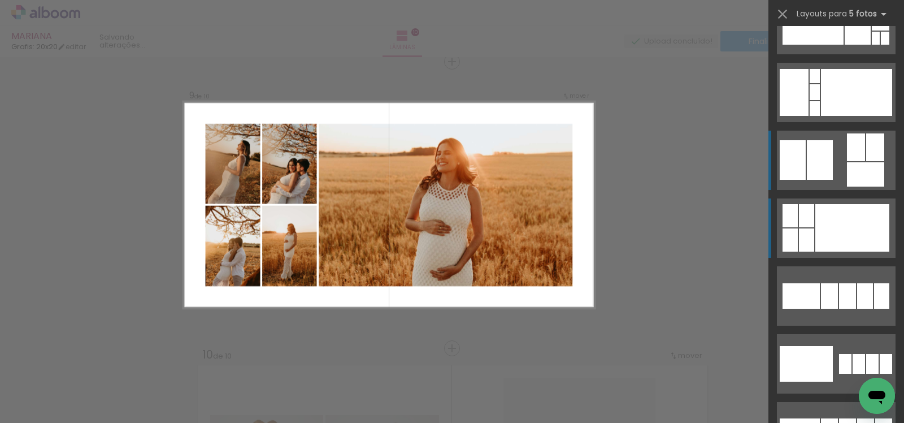
scroll to position [449, 0]
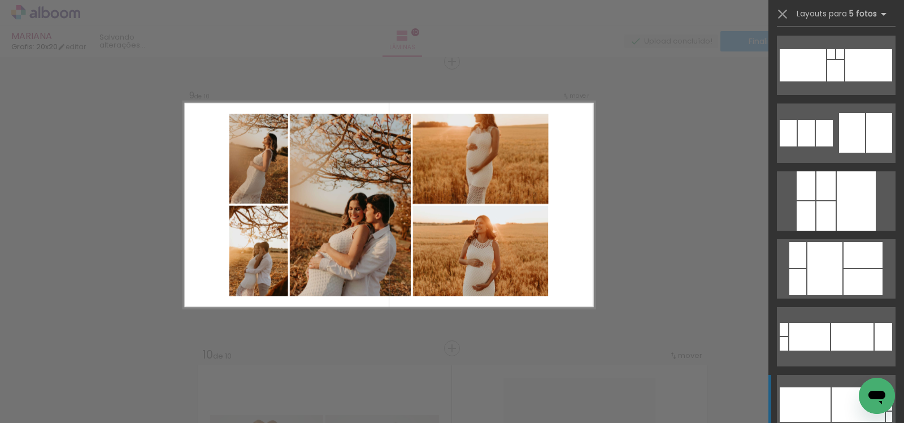
scroll to position [3081, 0]
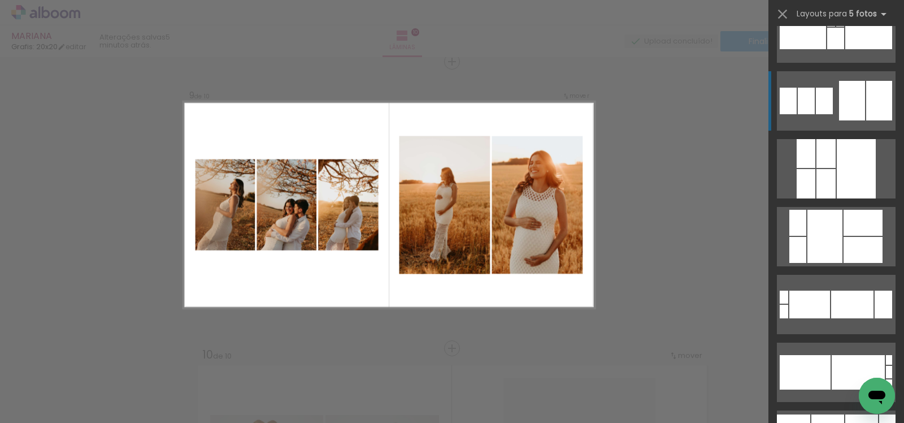
click at [850, 97] on div at bounding box center [852, 101] width 26 height 40
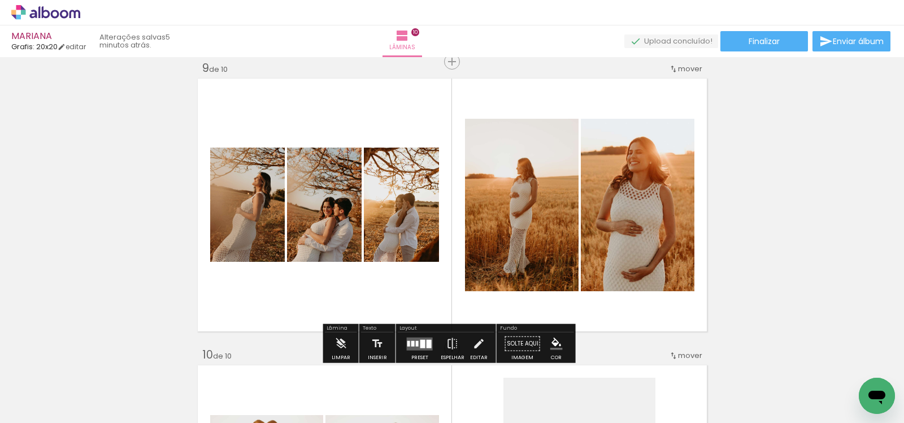
click at [422, 348] on quentale-layouter at bounding box center [420, 343] width 26 height 13
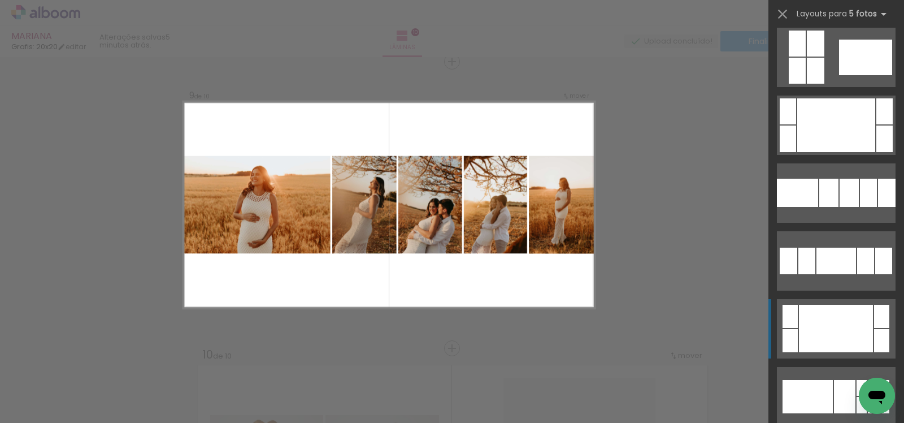
scroll to position [1036, 0]
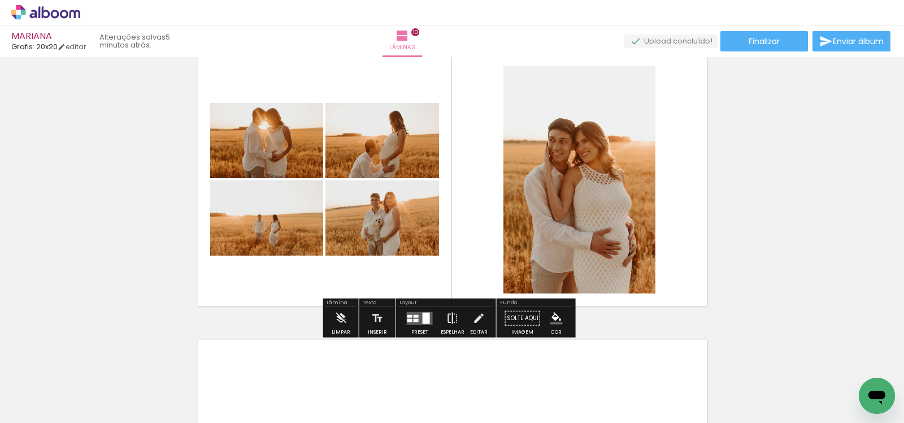
scroll to position [2616, 0]
click at [416, 314] on quentale-layouter at bounding box center [420, 318] width 26 height 13
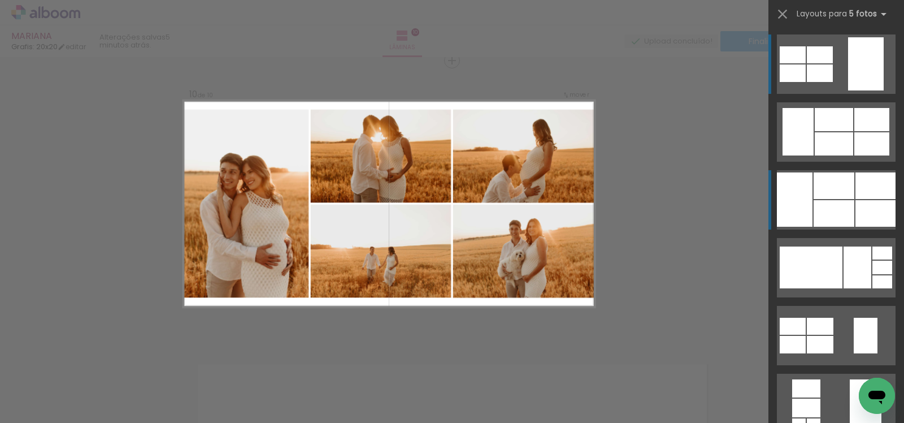
scroll to position [2592, 0]
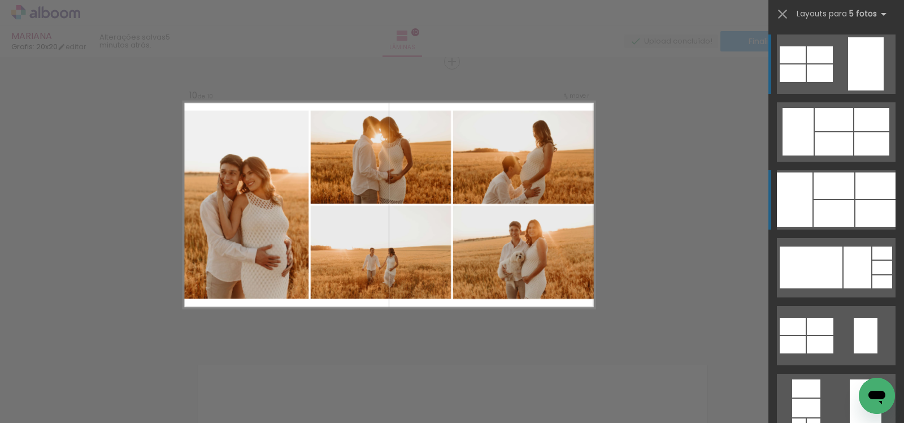
click at [844, 201] on div at bounding box center [833, 213] width 41 height 27
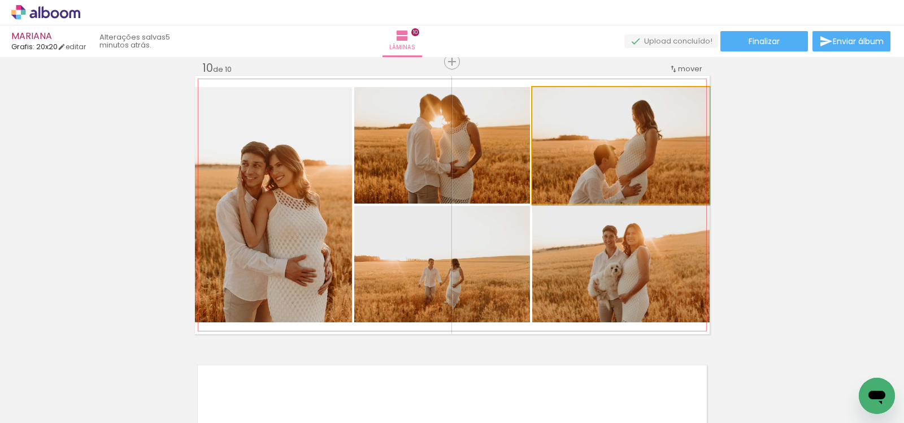
drag, startPoint x: 637, startPoint y: 159, endPoint x: 471, endPoint y: 237, distance: 182.9
click at [0, 0] on slot at bounding box center [0, 0] width 0 height 0
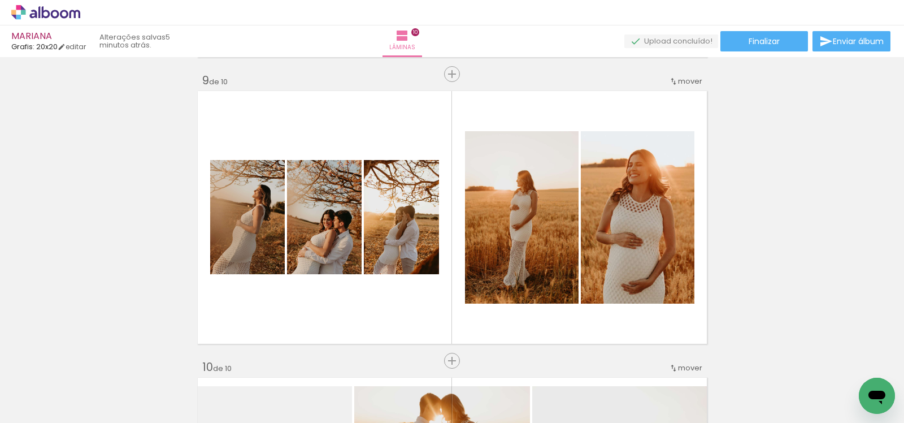
scroll to position [2296, 0]
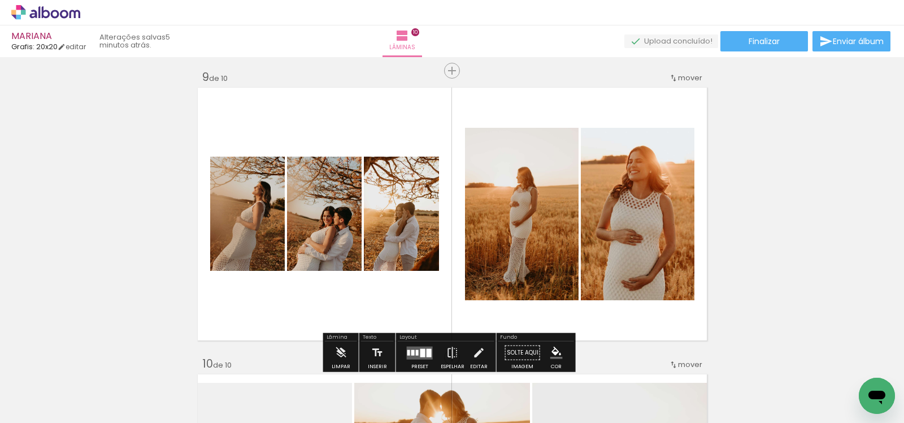
click at [423, 344] on div at bounding box center [419, 352] width 31 height 23
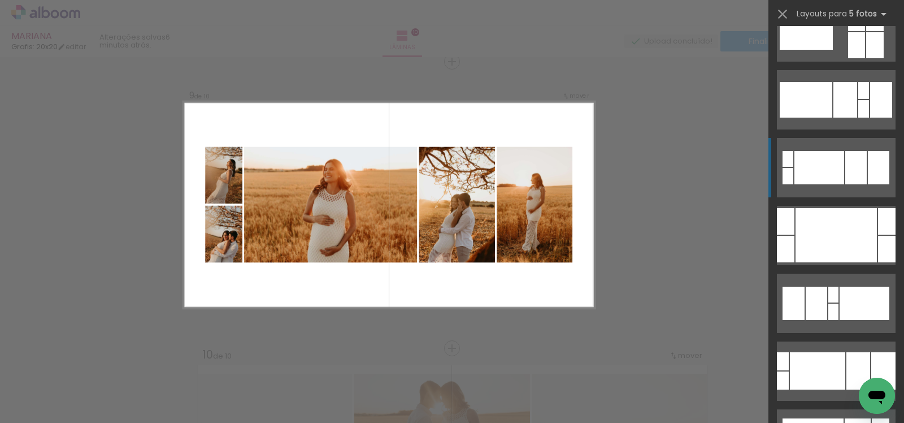
scroll to position [0, 0]
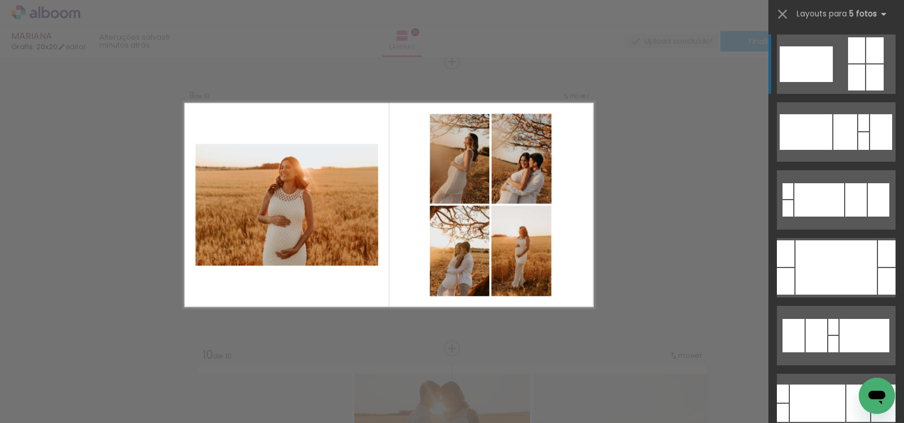
click at [833, 78] on quentale-layouter at bounding box center [836, 63] width 119 height 59
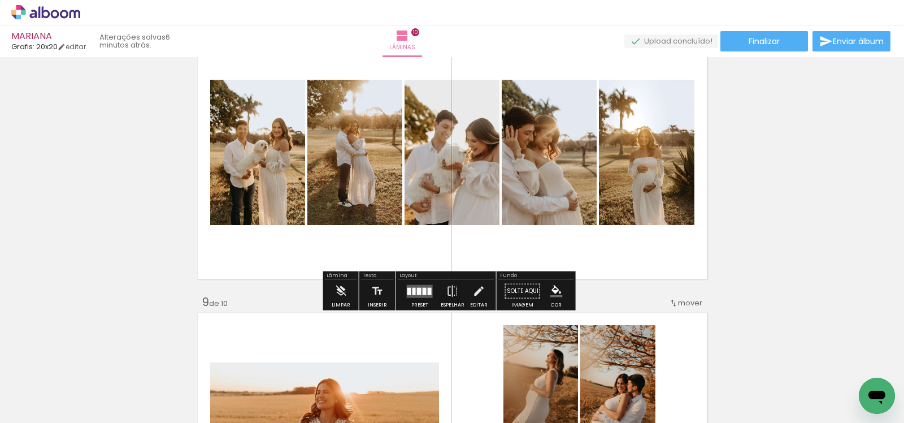
scroll to position [2062, 0]
